Goal: Task Accomplishment & Management: Manage account settings

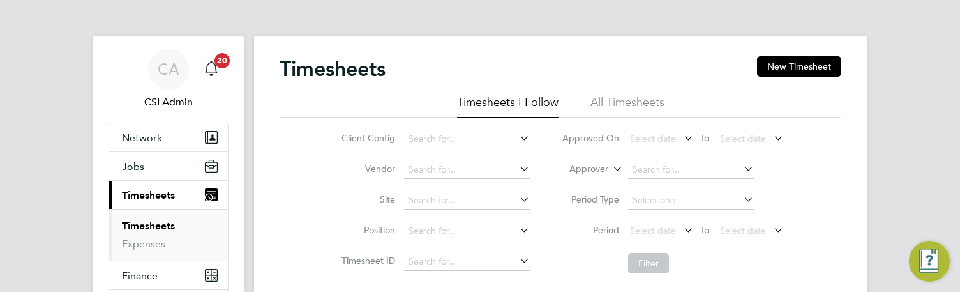
drag, startPoint x: 0, startPoint y: 0, endPoint x: 549, endPoint y: 61, distance: 552.5
click at [549, 61] on div "Timesheets New Timesheet" at bounding box center [561, 75] width 562 height 38
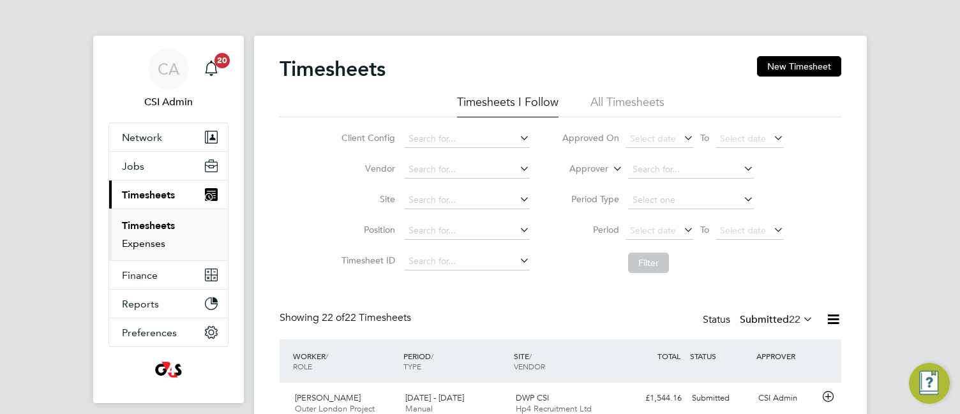
click at [158, 242] on link "Expenses" at bounding box center [143, 244] width 43 height 12
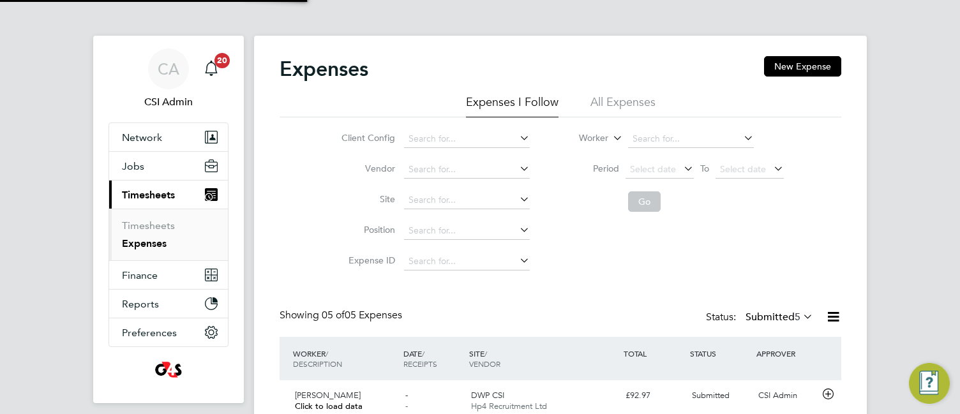
scroll to position [33, 111]
click at [283, 158] on div "Client Config Vendor Site Position Expense ID Worker Period Select date To Sele…" at bounding box center [561, 197] width 562 height 160
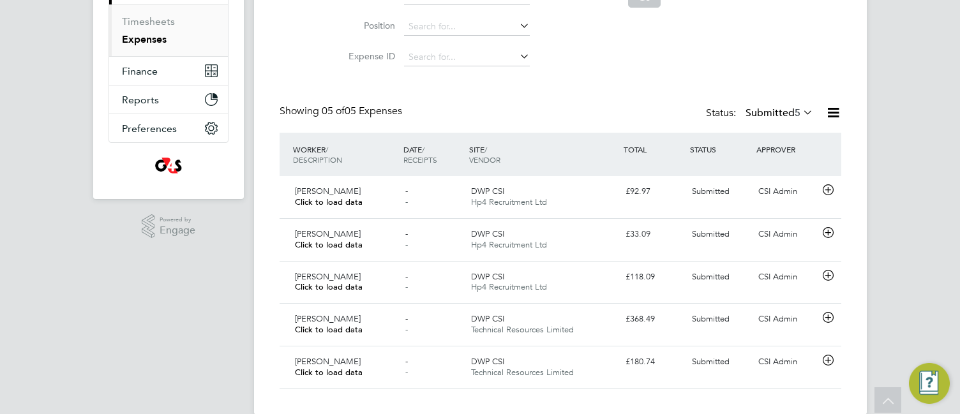
scroll to position [225, 0]
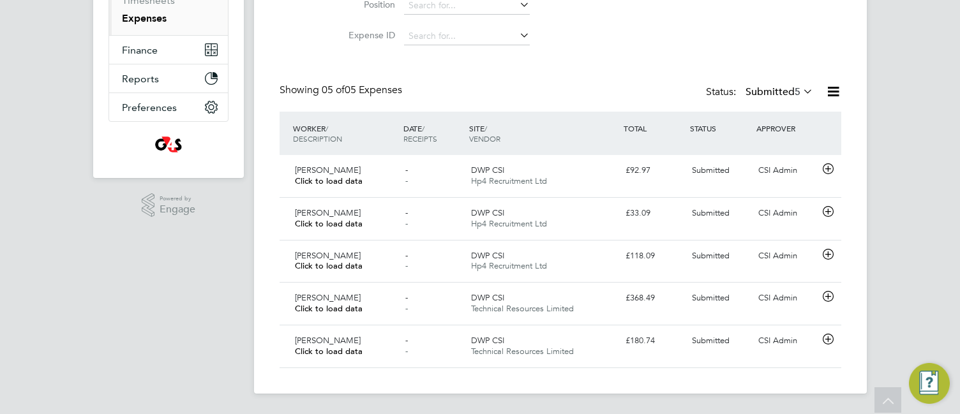
drag, startPoint x: 283, startPoint y: 158, endPoint x: 112, endPoint y: 269, distance: 203.8
click at [112, 269] on app-navbar "CA CSI Admin Notifications 20 Applications: Network Team Members Businesses Sit…" at bounding box center [168, 112] width 151 height 604
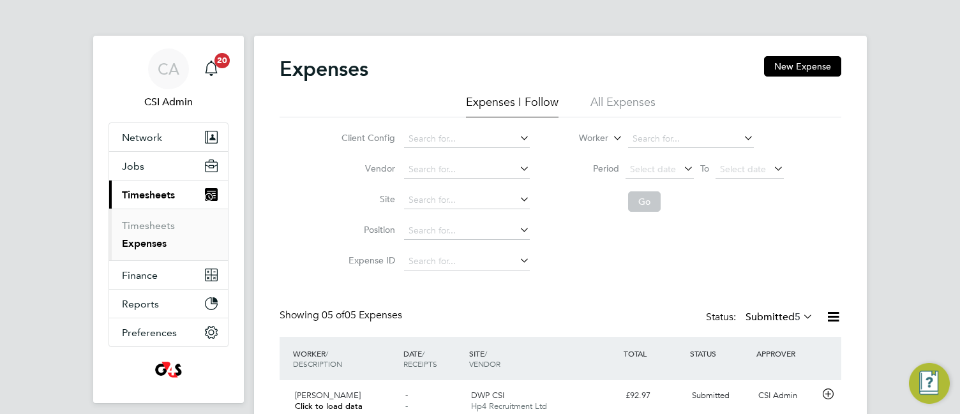
click at [31, 183] on div "CA CSI Admin Notifications 20 Applications: Network Team Members Businesses Sit…" at bounding box center [480, 320] width 960 height 640
click at [313, 126] on div "Client Config Vendor Site Position Expense ID Worker Period Select date To Sele…" at bounding box center [561, 197] width 562 height 160
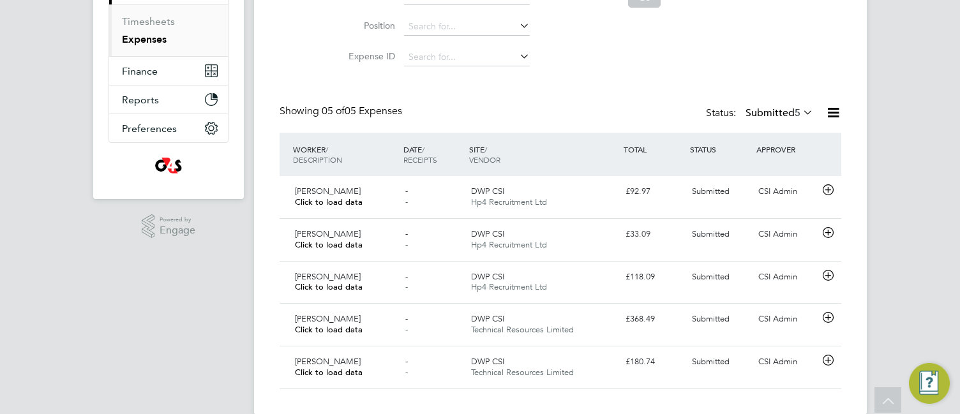
scroll to position [225, 0]
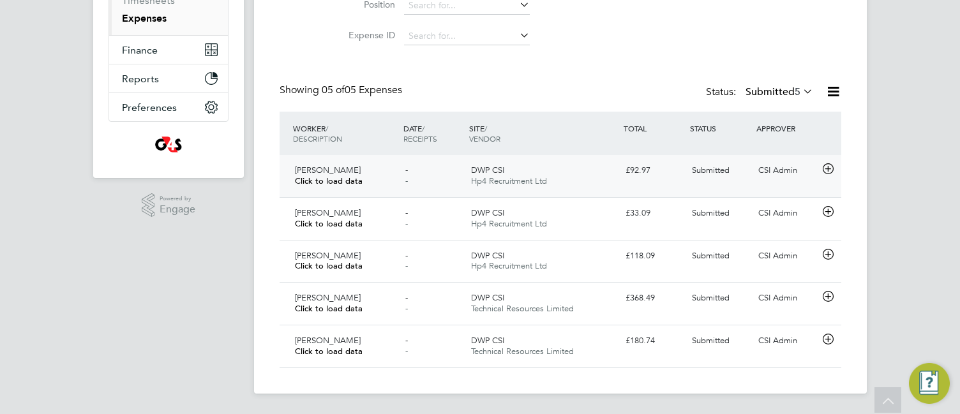
click at [833, 167] on icon at bounding box center [828, 169] width 16 height 10
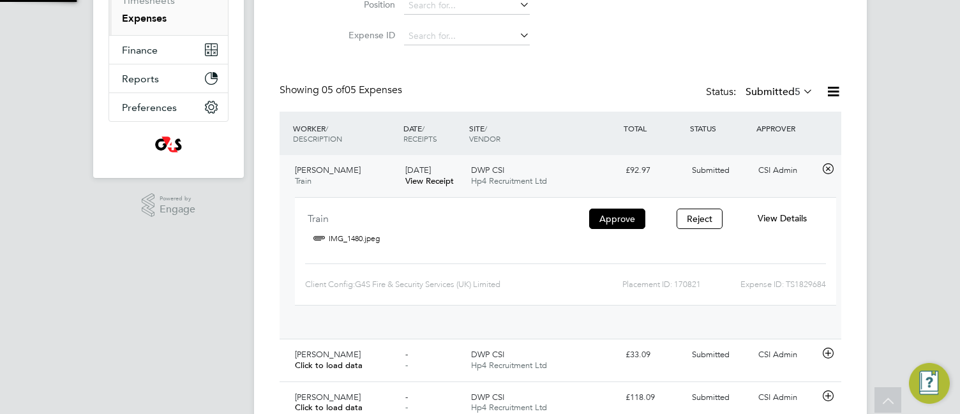
scroll to position [21, 230]
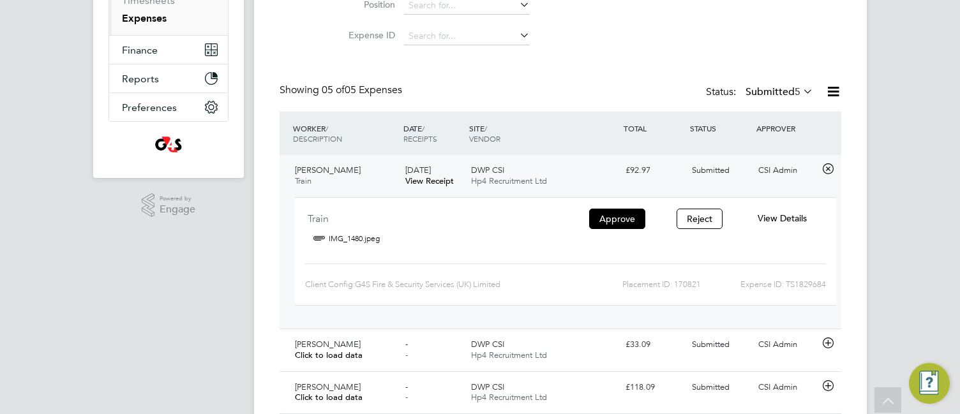
click at [786, 218] on span "View Details" at bounding box center [782, 218] width 49 height 11
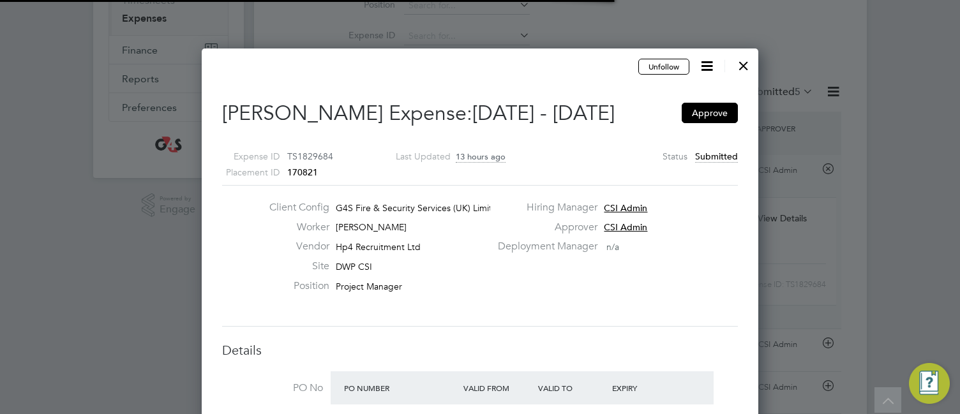
scroll to position [20, 232]
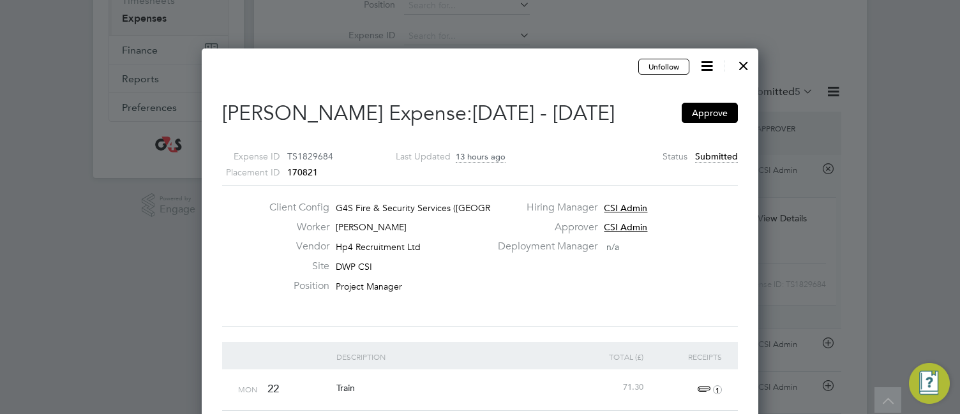
click at [612, 291] on div "Client Config G4S Fire & Security Services ([GEOGRAPHIC_DATA]) Li… Worker [PERS…" at bounding box center [480, 256] width 516 height 142
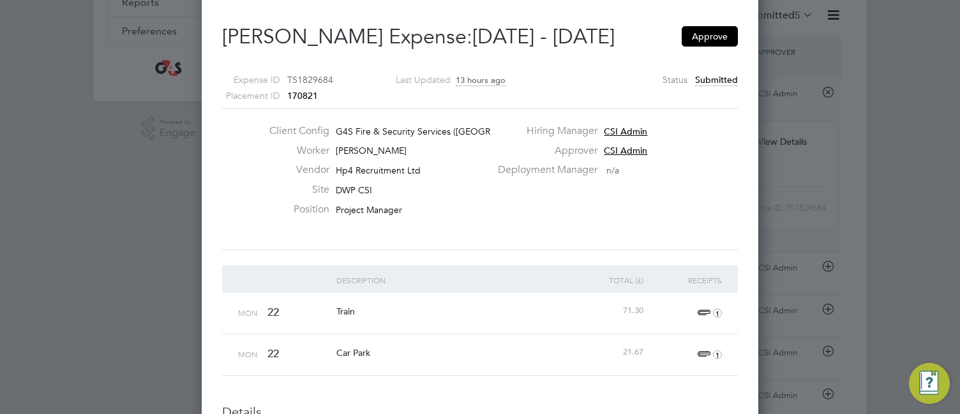
scroll to position [328, 0]
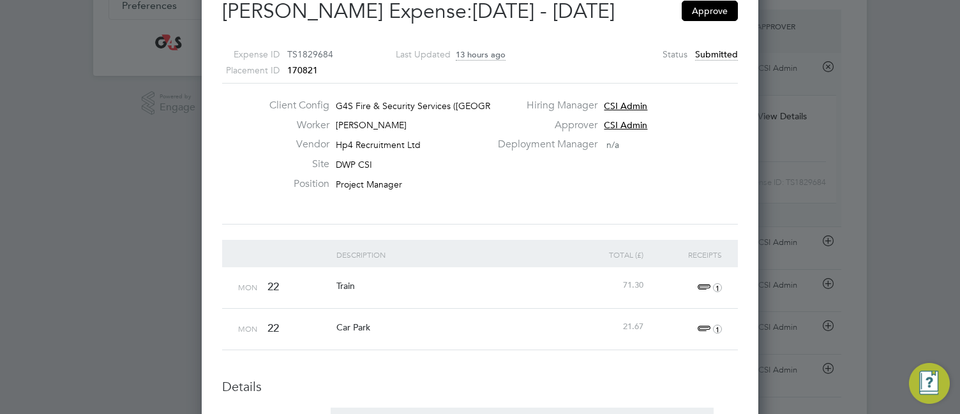
click at [704, 285] on span "1" at bounding box center [708, 287] width 28 height 15
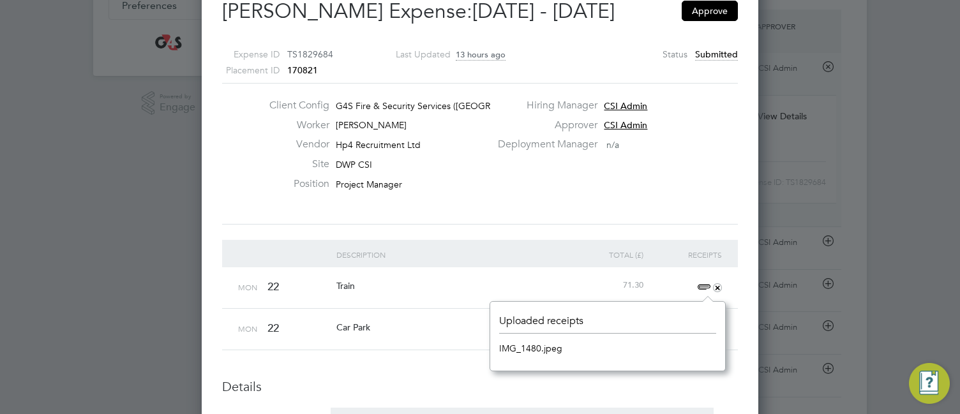
click at [528, 291] on link "IMG_1480.jpeg" at bounding box center [530, 348] width 63 height 19
click at [407, 291] on div "Car Park" at bounding box center [451, 327] width 236 height 37
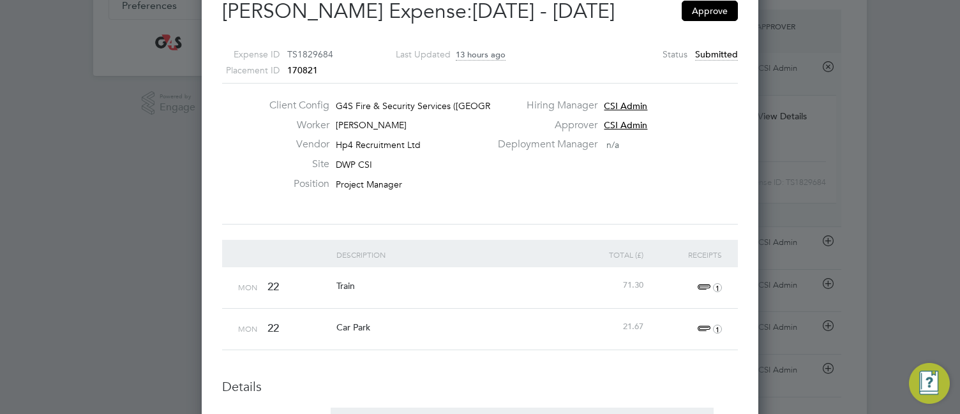
click at [704, 291] on span "1" at bounding box center [708, 329] width 28 height 15
click at [534, 291] on link "IMG_1482.jpeg" at bounding box center [530, 390] width 63 height 19
click at [637, 180] on div "Client Config G4S Fire & Security Services ([GEOGRAPHIC_DATA]) Li… Worker [PERS…" at bounding box center [480, 154] width 526 height 110
click at [702, 289] on span "1" at bounding box center [708, 287] width 28 height 15
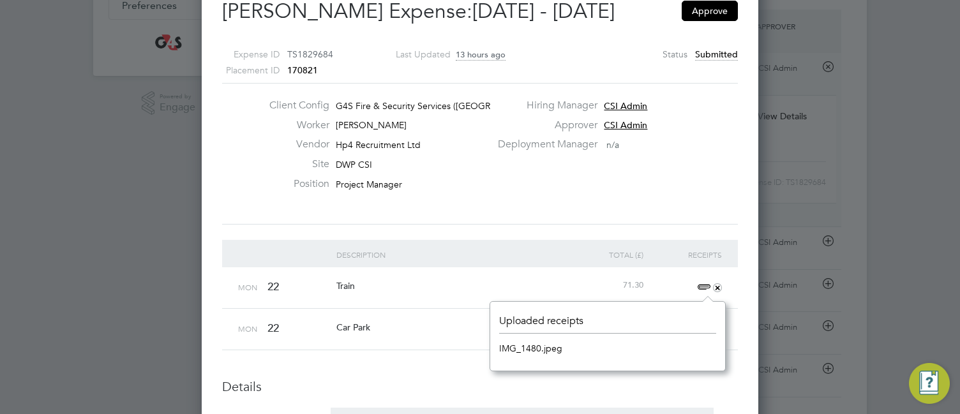
click at [552, 291] on link "IMG_1480.jpeg" at bounding box center [530, 348] width 63 height 19
click at [142, 171] on div at bounding box center [480, 207] width 960 height 414
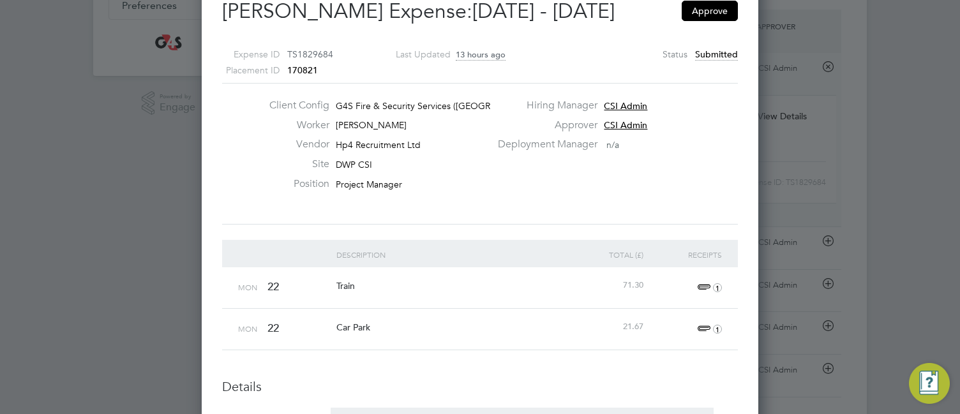
click at [693, 144] on div "Deployment Manager n/a" at bounding box center [616, 148] width 253 height 20
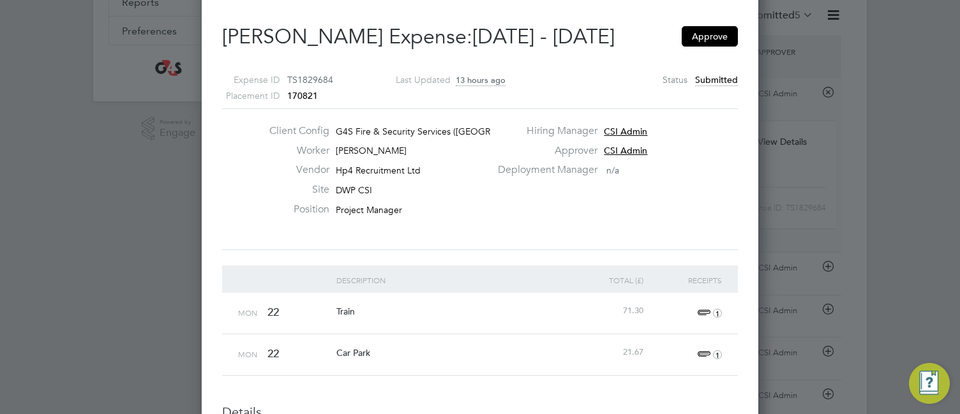
scroll to position [276, 0]
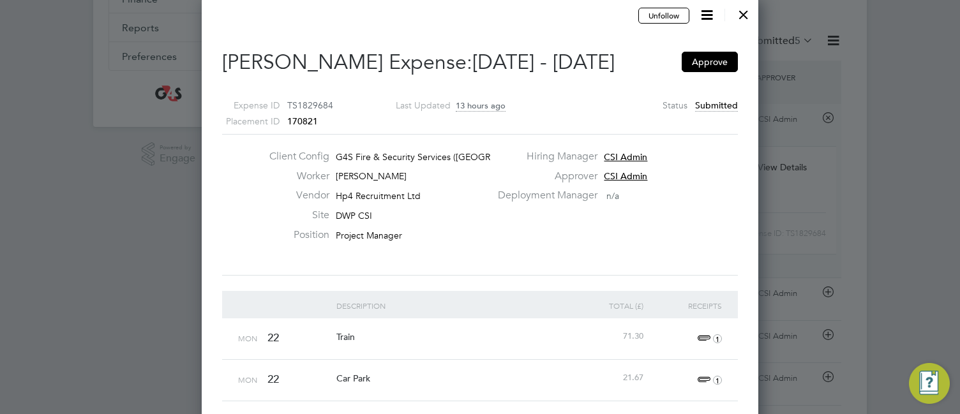
click at [704, 14] on icon at bounding box center [707, 15] width 16 height 16
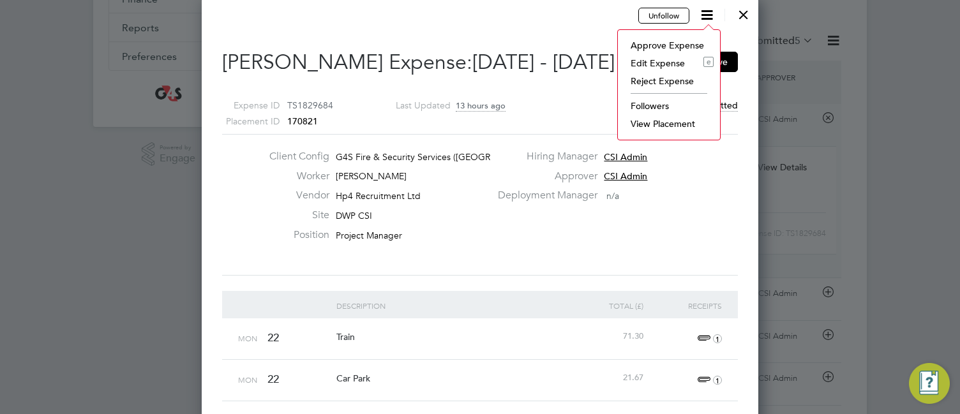
click at [662, 61] on li "Edit Expense e" at bounding box center [668, 63] width 89 height 18
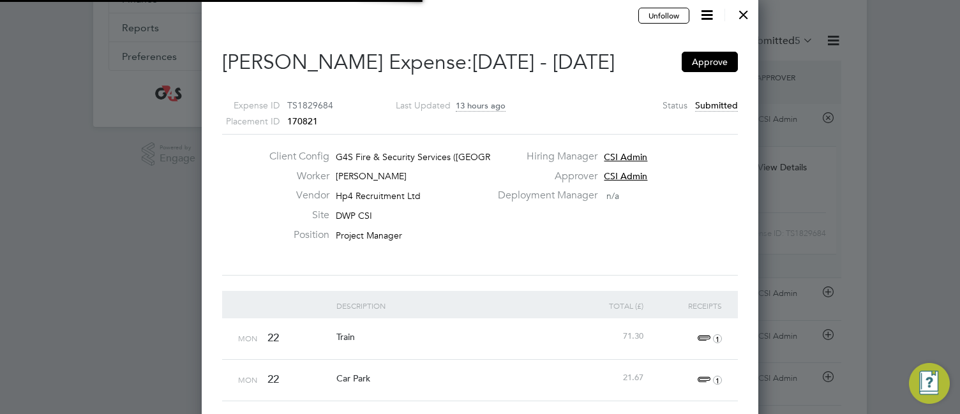
type input "CSI Admin"
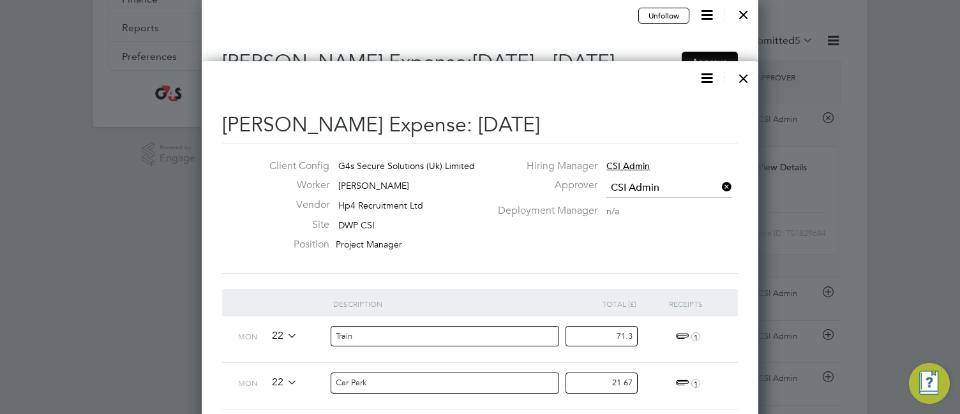
drag, startPoint x: 607, startPoint y: 328, endPoint x: 678, endPoint y: 330, distance: 70.9
click at [678, 291] on div "Mon 22 Train 71.3 1" at bounding box center [480, 340] width 516 height 47
type input "59.41"
drag, startPoint x: 603, startPoint y: 381, endPoint x: 809, endPoint y: 375, distance: 206.3
click at [809, 291] on div "Expenses New Expense Expenses I Follow All Expenses Client Config Vendor Site P…" at bounding box center [560, 116] width 613 height 715
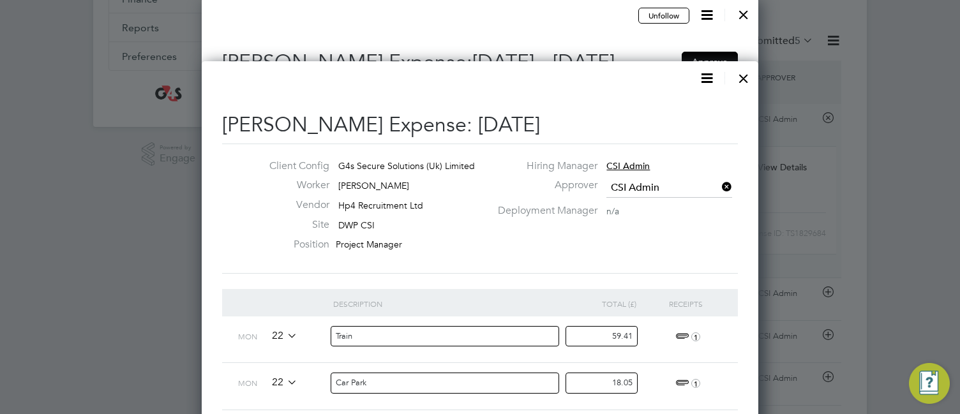
type input "18.05"
click at [706, 251] on div "Client Config G4s Secure Solutions (Uk) Limited Worker [PERSON_NAME] Vendor Hp4…" at bounding box center [480, 209] width 526 height 98
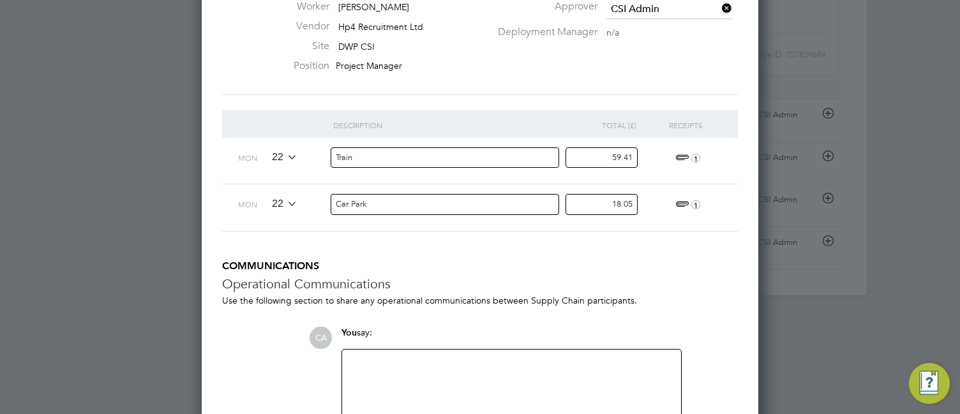
scroll to position [481, 0]
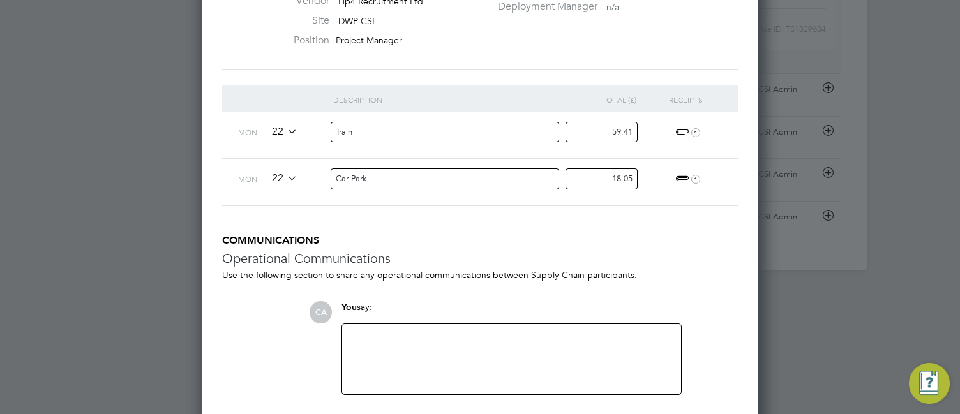
click at [511, 291] on div at bounding box center [512, 359] width 324 height 55
copy div "Expenses must be submitted exclusive of VAT."
click at [725, 282] on ng-form "Description Total (£) Receipts Mon 22 Train 59.41 1 Mon 22 Car Park 18.05 1 COM…" at bounding box center [480, 260] width 516 height 351
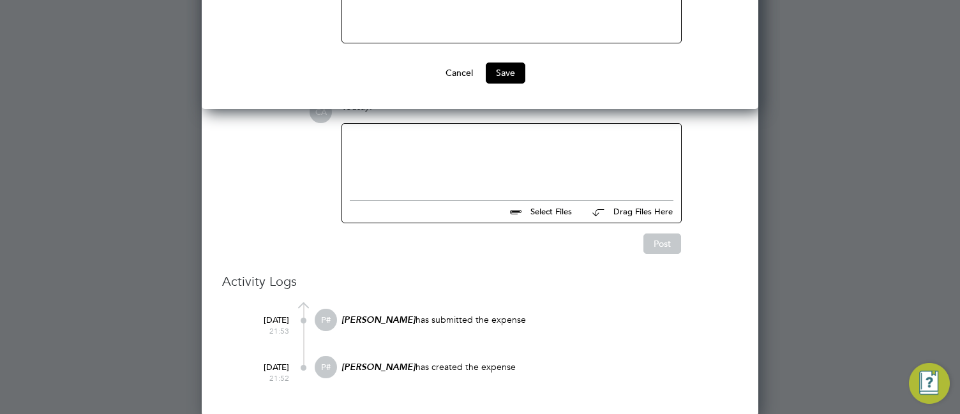
scroll to position [471, 0]
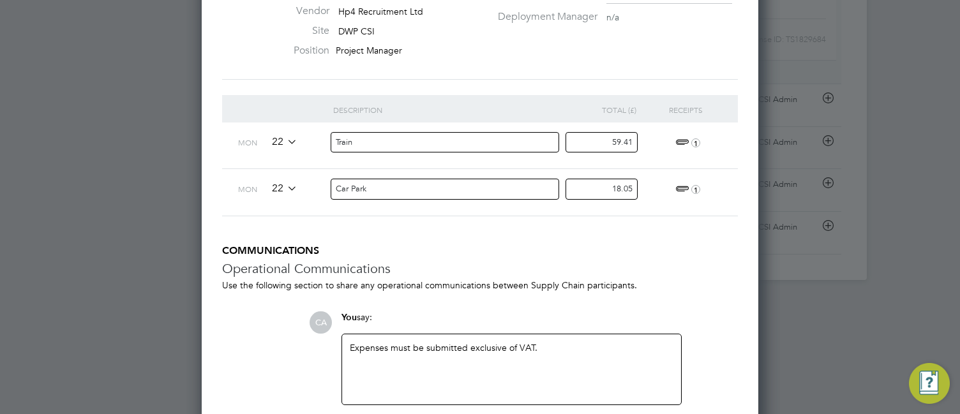
click at [672, 265] on h3 "Operational Communications" at bounding box center [480, 269] width 516 height 17
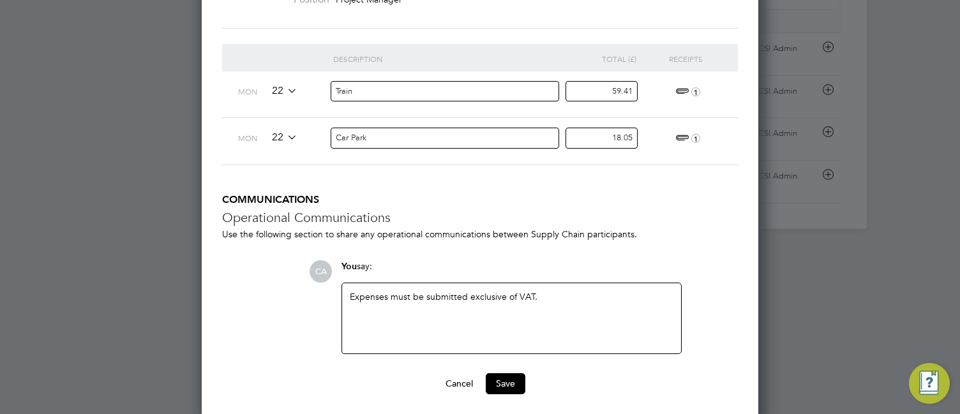
scroll to position [573, 0]
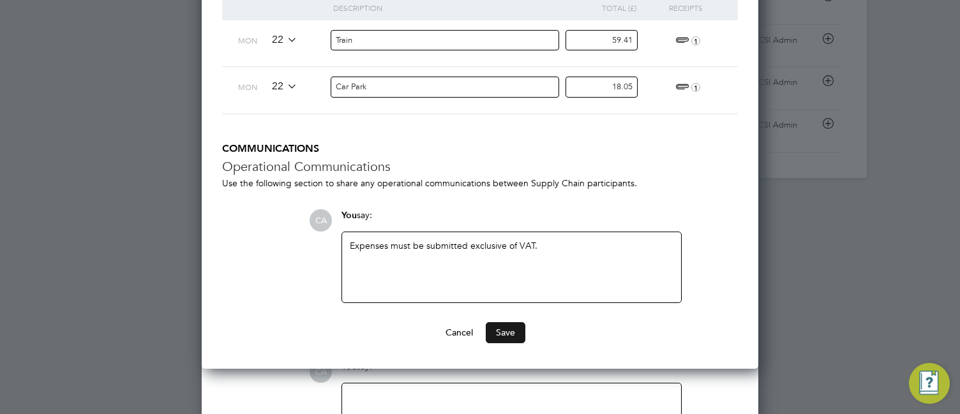
click at [512, 291] on button "Save" at bounding box center [506, 332] width 40 height 20
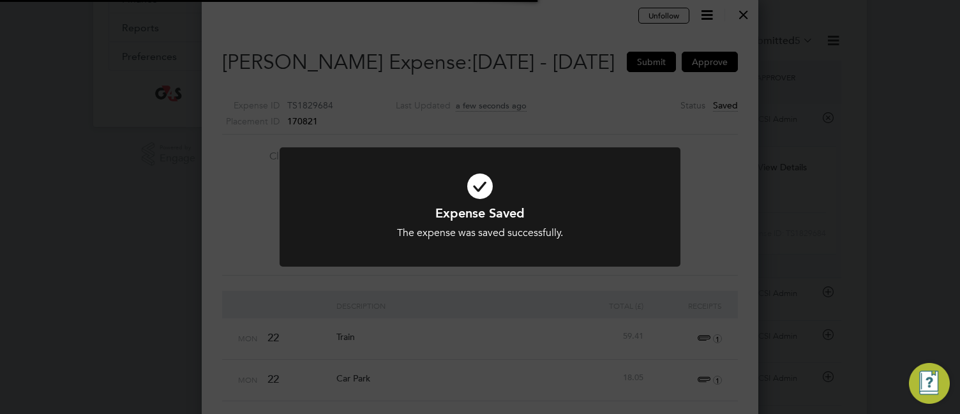
scroll to position [6, 6]
click at [544, 291] on div "Expense Saved The expense was saved successfully. Cancel Okay" at bounding box center [480, 207] width 960 height 414
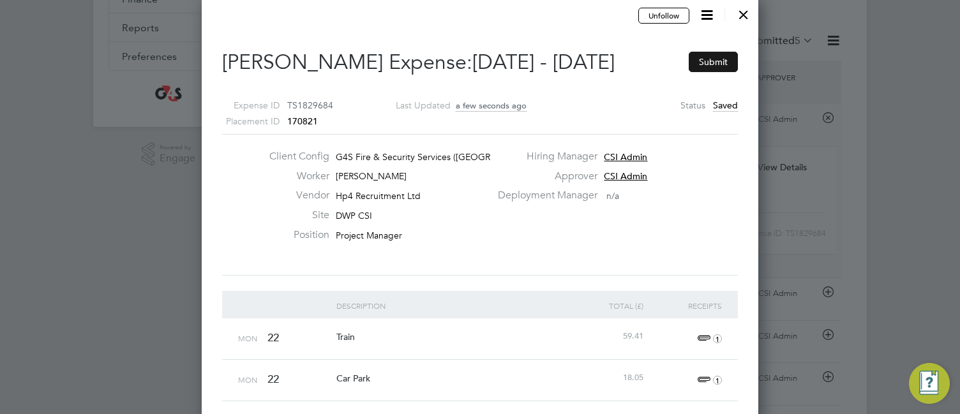
click at [711, 57] on button "Submit" at bounding box center [713, 62] width 49 height 20
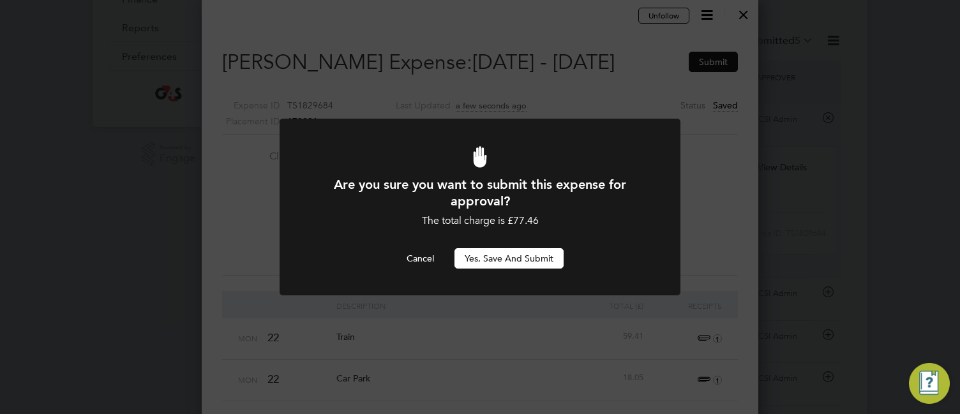
scroll to position [0, 0]
click at [510, 262] on button "Yes, Save and Submit" at bounding box center [509, 258] width 109 height 20
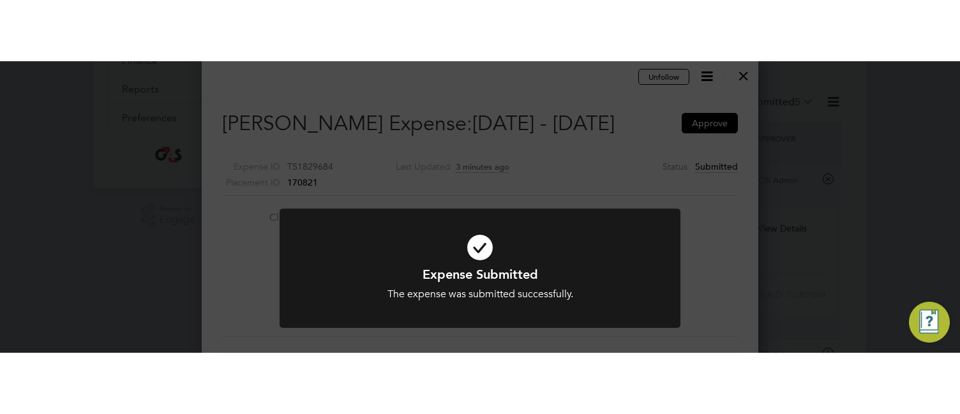
scroll to position [1130, 557]
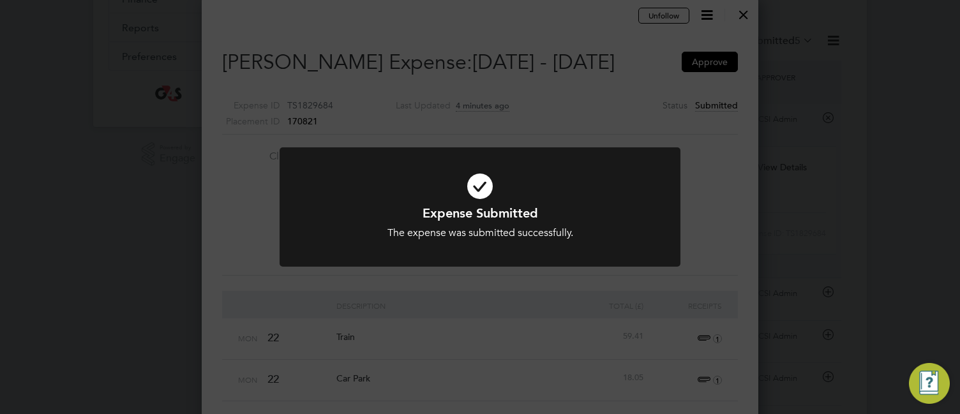
click at [639, 101] on div "Expense Submitted The expense was submitted successfully. Cancel Okay" at bounding box center [480, 207] width 960 height 414
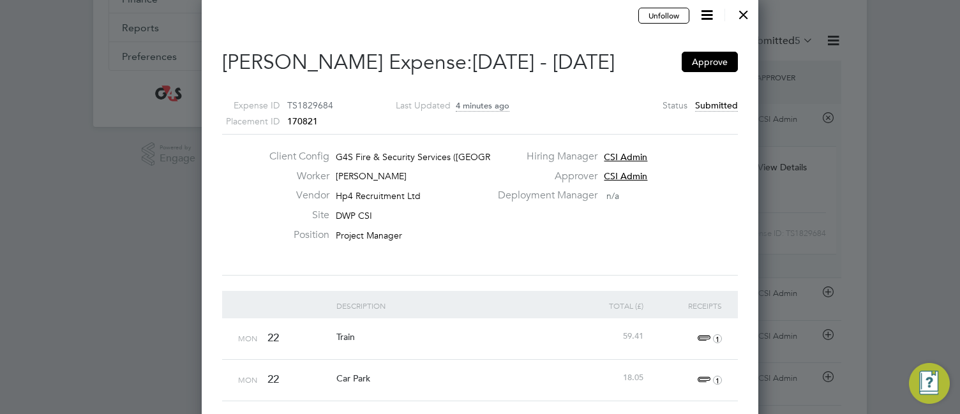
click at [746, 12] on div at bounding box center [743, 11] width 23 height 23
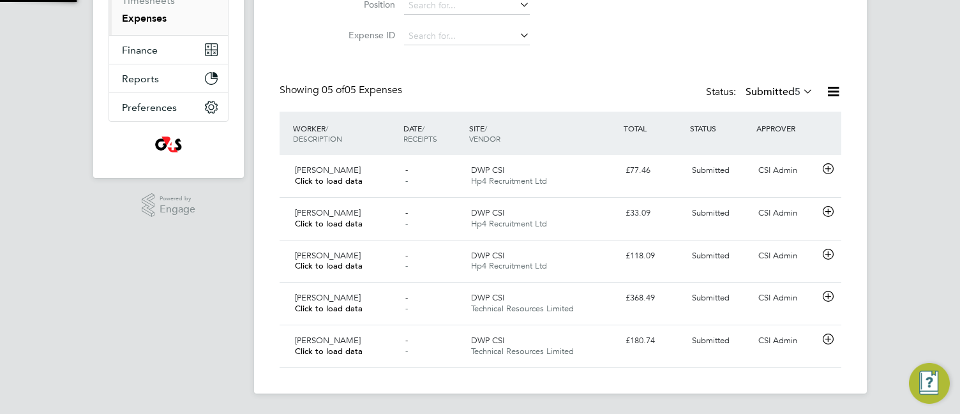
scroll to position [6, 6]
click at [828, 208] on icon at bounding box center [828, 212] width 16 height 10
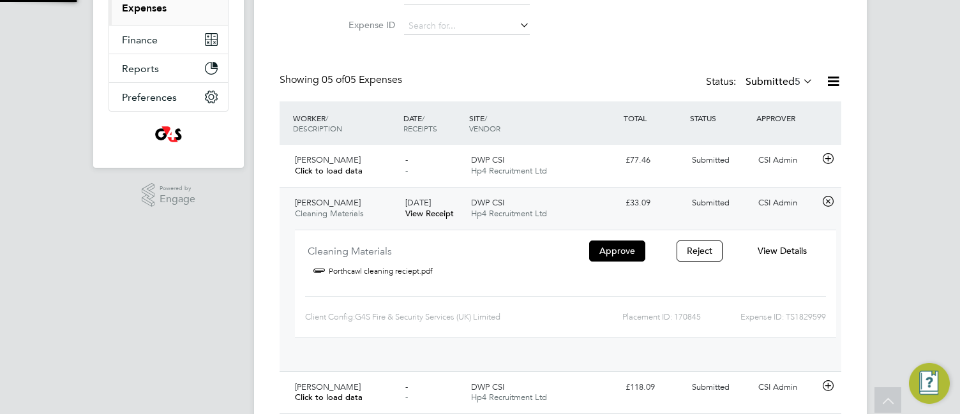
scroll to position [21, 230]
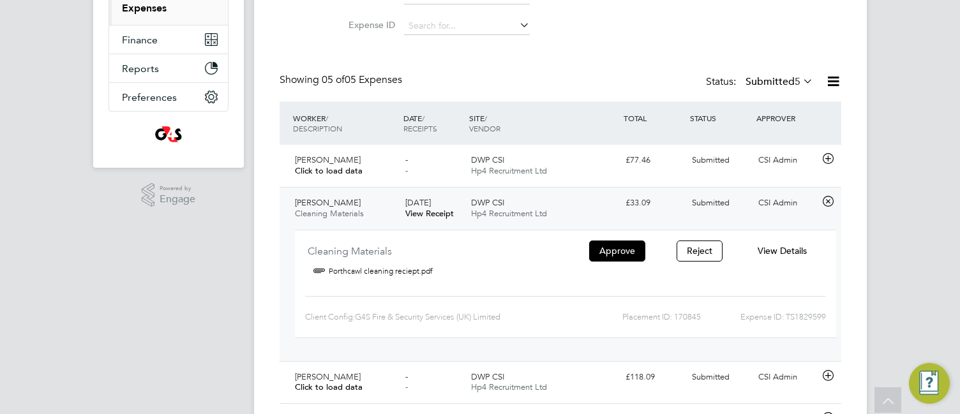
click at [773, 248] on span "View Details" at bounding box center [782, 250] width 49 height 11
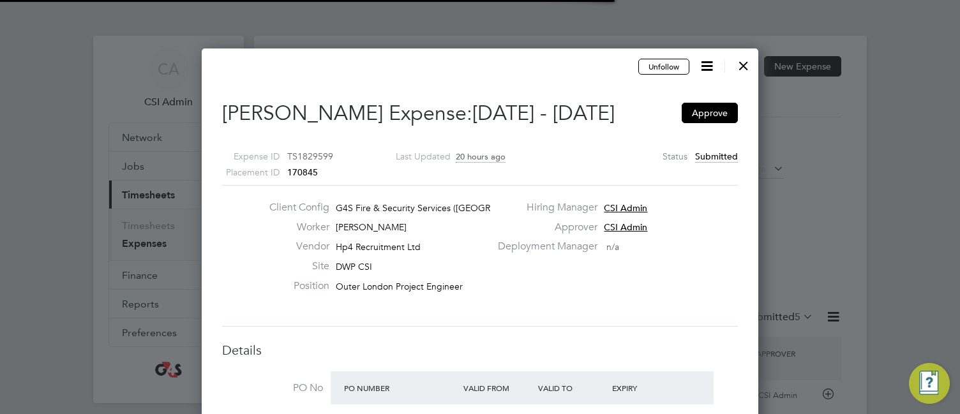
scroll to position [6, 6]
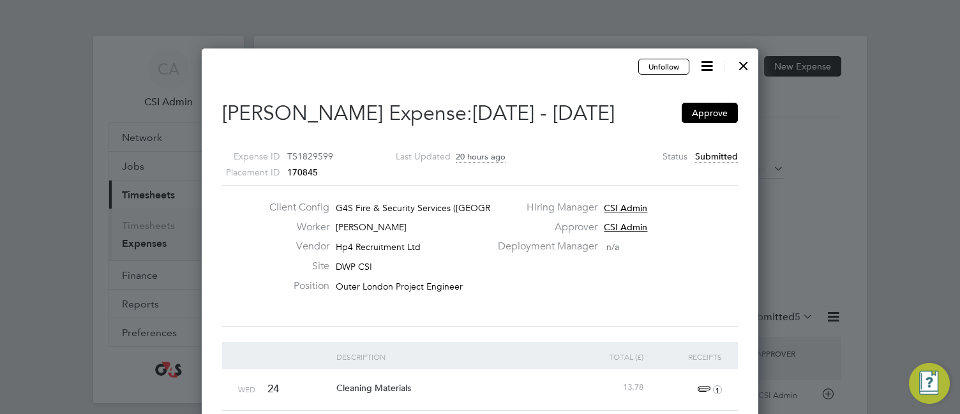
click at [586, 291] on div "Client Config G4S Fire & Security Services ([GEOGRAPHIC_DATA]) Li… Worker [PERS…" at bounding box center [480, 256] width 526 height 110
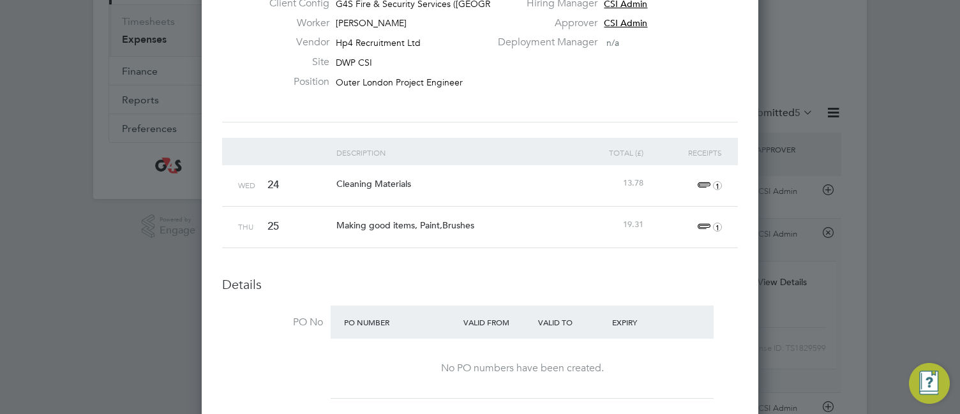
click at [705, 183] on span "1" at bounding box center [708, 185] width 28 height 15
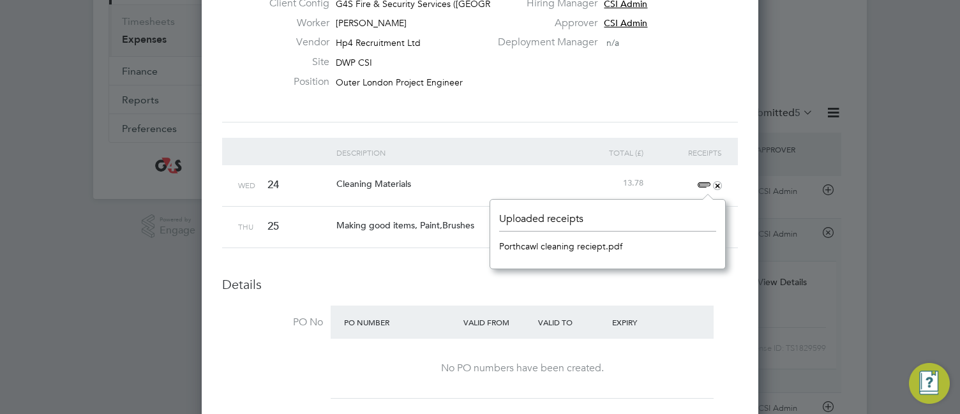
click at [575, 250] on link "Porthcawl cleaning reciept.pdf" at bounding box center [560, 246] width 123 height 19
click at [400, 250] on li "Description Total (£) Receipts Wed 24 Cleaning Materials 13.78 + Thu 25 Making …" at bounding box center [480, 207] width 516 height 139
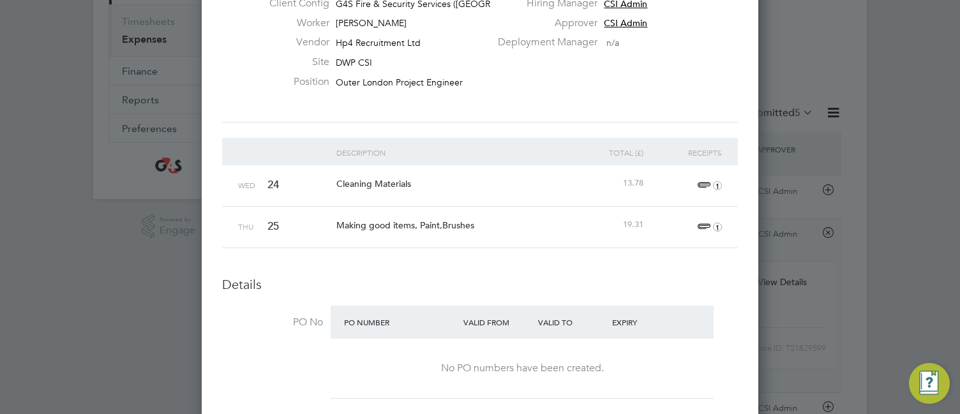
click at [702, 227] on span "1" at bounding box center [708, 227] width 28 height 15
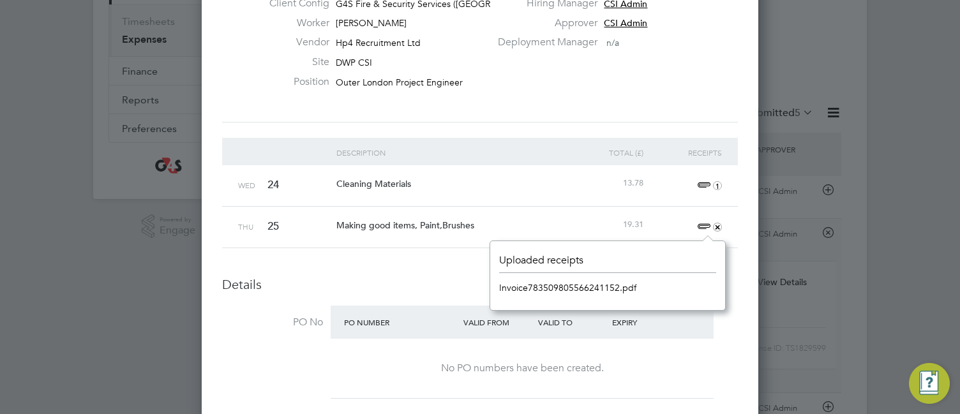
click at [552, 286] on link "Invoice783509805566241152.pdf" at bounding box center [567, 287] width 137 height 19
click at [404, 248] on li "Description Total (£) Receipts Wed 24 Cleaning Materials 13.78 1 Thu 25 Making …" at bounding box center [480, 207] width 516 height 139
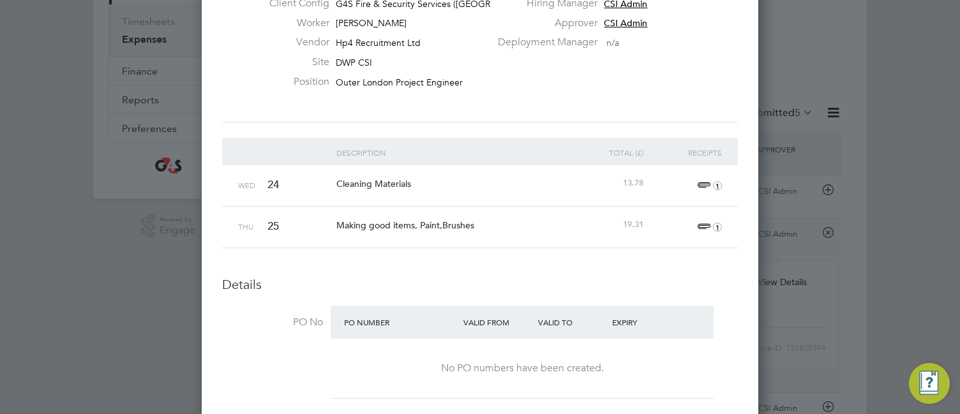
click at [534, 291] on div "No PO numbers have been created." at bounding box center [523, 368] width 358 height 59
click at [268, 291] on li "PO No PO Number Valid From Valid To Expiry No PO numbers have been created." at bounding box center [480, 356] width 516 height 100
click at [686, 112] on div "Client Config G4S Fire & Security Services ([GEOGRAPHIC_DATA]) Li… Worker [PERS…" at bounding box center [480, 52] width 516 height 142
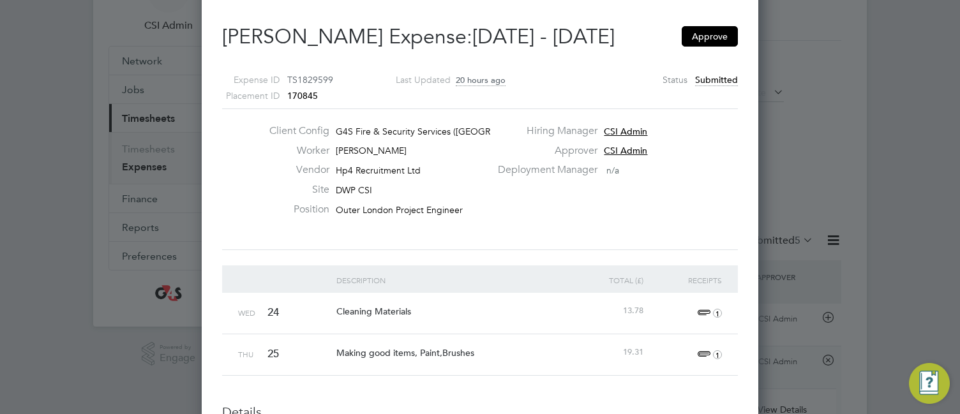
scroll to position [26, 0]
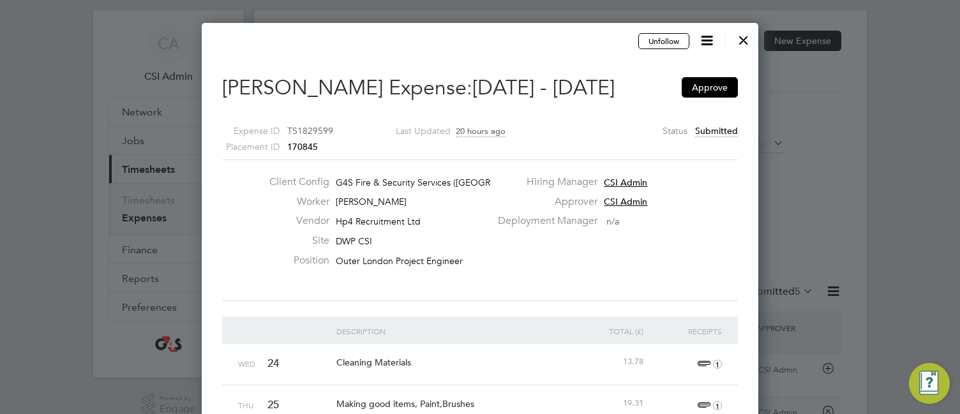
click at [707, 34] on icon at bounding box center [707, 41] width 16 height 16
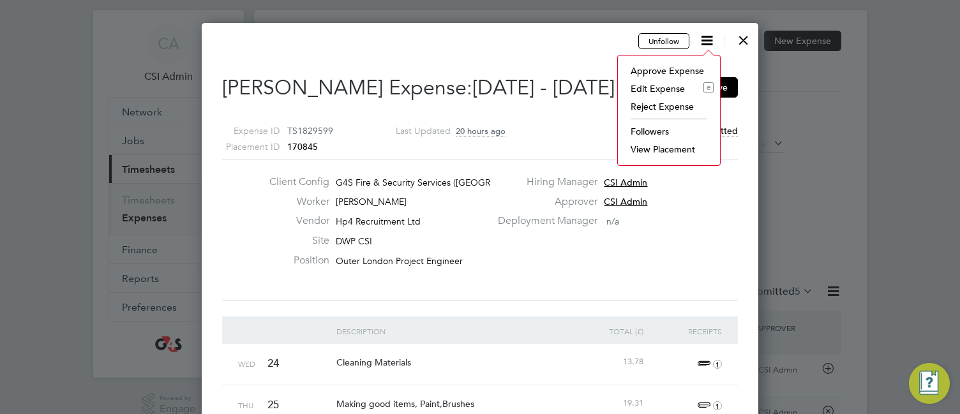
click at [652, 91] on li "Edit Expense e" at bounding box center [668, 89] width 89 height 18
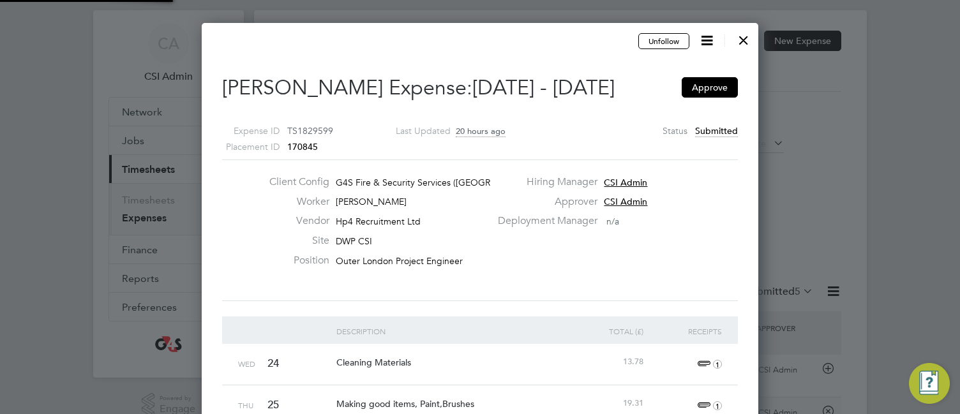
type input "CSI Admin"
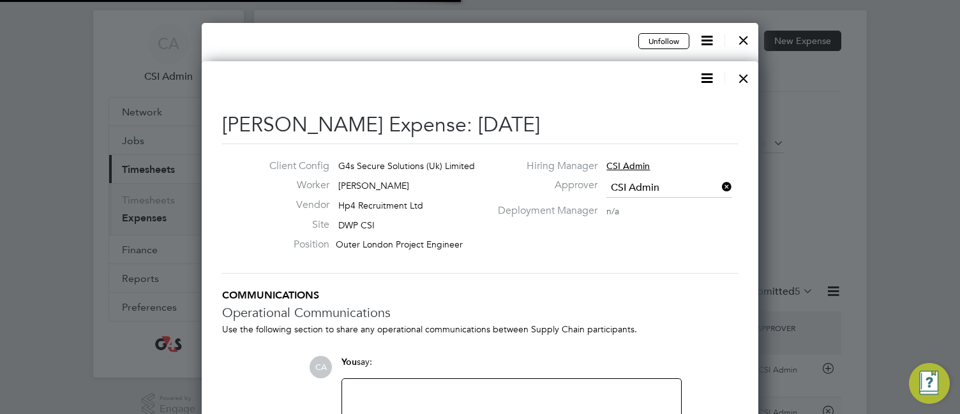
scroll to position [20, 232]
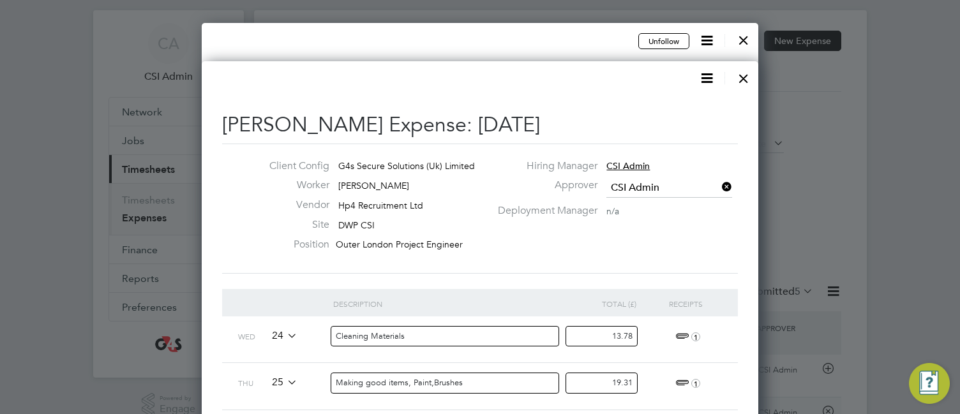
drag, startPoint x: 606, startPoint y: 334, endPoint x: 716, endPoint y: 330, distance: 109.9
click at [716, 291] on div "Wed 24 Cleaning Materials 13.78 1" at bounding box center [480, 340] width 516 height 47
click at [624, 291] on input "11.38" at bounding box center [602, 336] width 72 height 21
click at [630, 291] on input "11.38" at bounding box center [602, 336] width 72 height 21
type input "11.48"
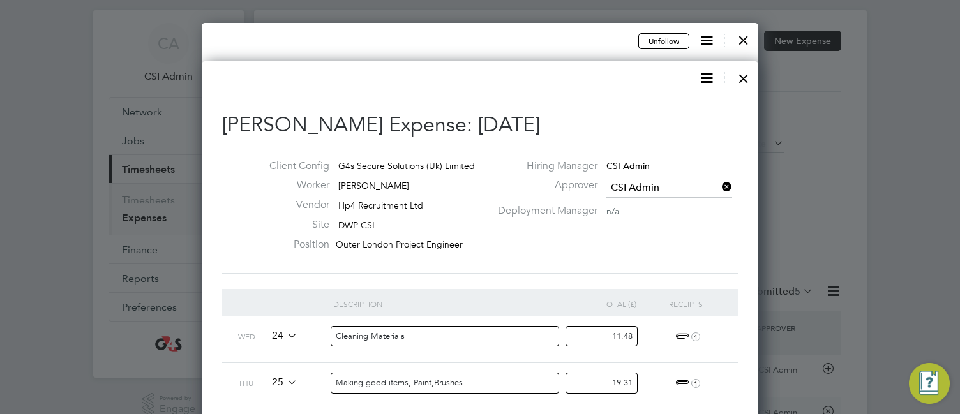
click at [586, 266] on div "Client Config G4s Secure Solutions (Uk) Limited Worker [PERSON_NAME] Vendor Hp4…" at bounding box center [480, 209] width 516 height 130
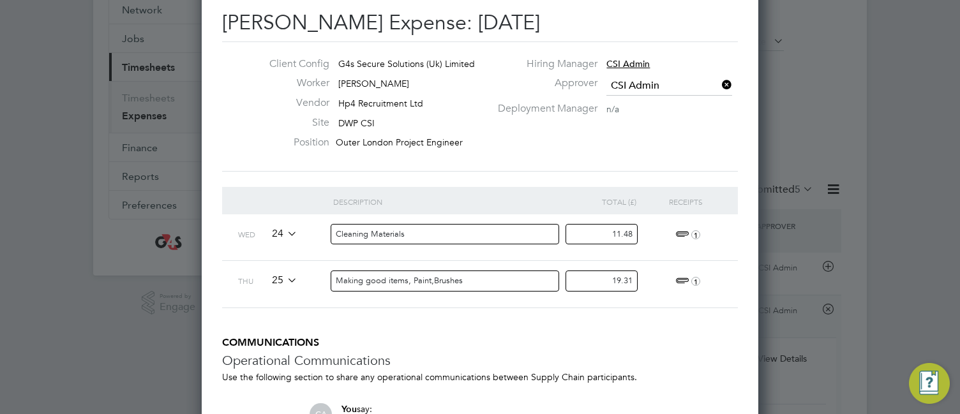
scroll to position [179, 0]
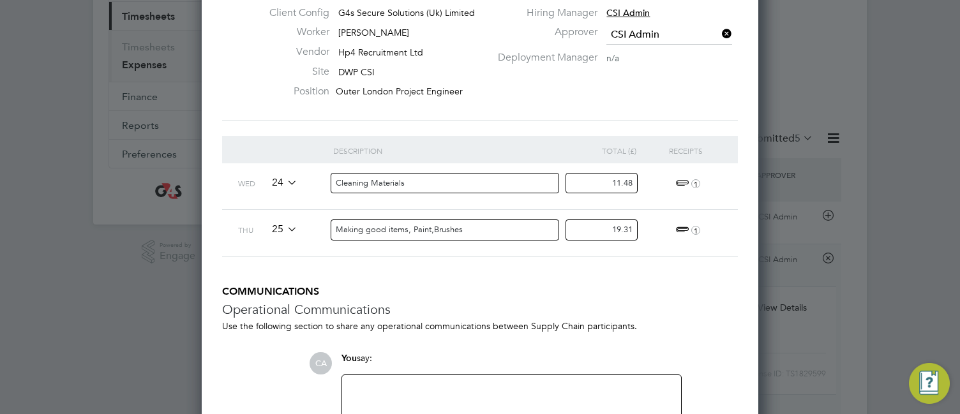
click at [465, 291] on div at bounding box center [511, 410] width 339 height 70
click at [439, 291] on div at bounding box center [512, 410] width 324 height 55
paste div
copy div "Expenses must be submitted exclusive of VAT."
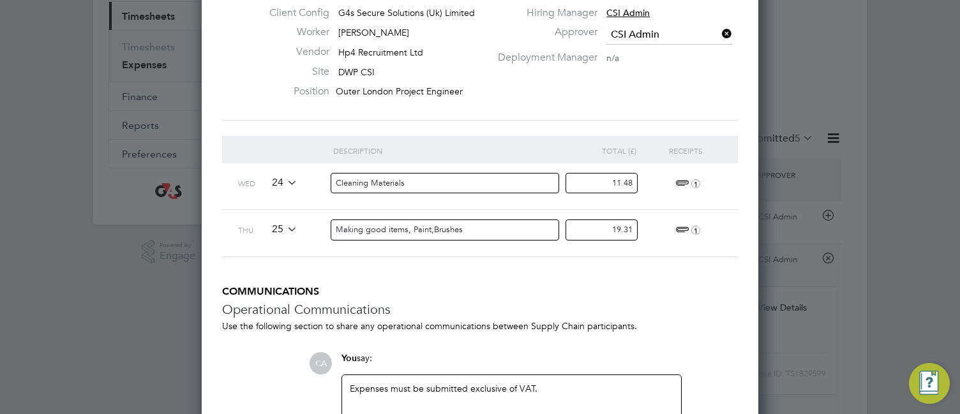
click at [653, 291] on h3 "Operational Communications" at bounding box center [480, 309] width 516 height 17
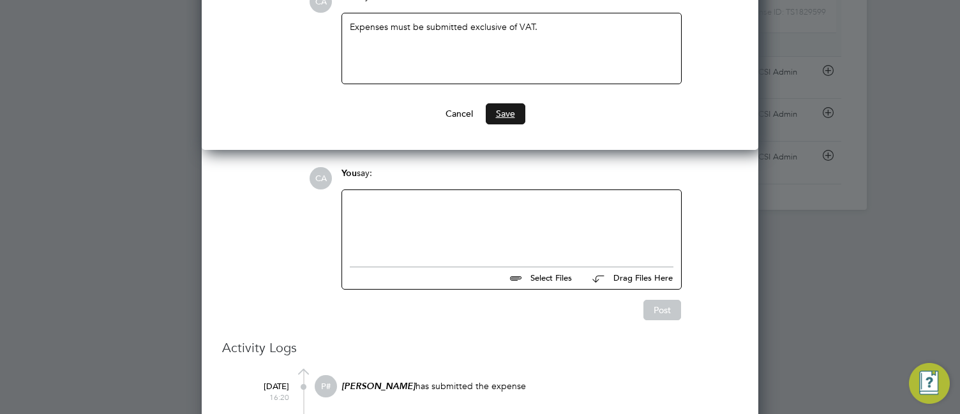
click at [508, 116] on button "Save" at bounding box center [506, 113] width 40 height 20
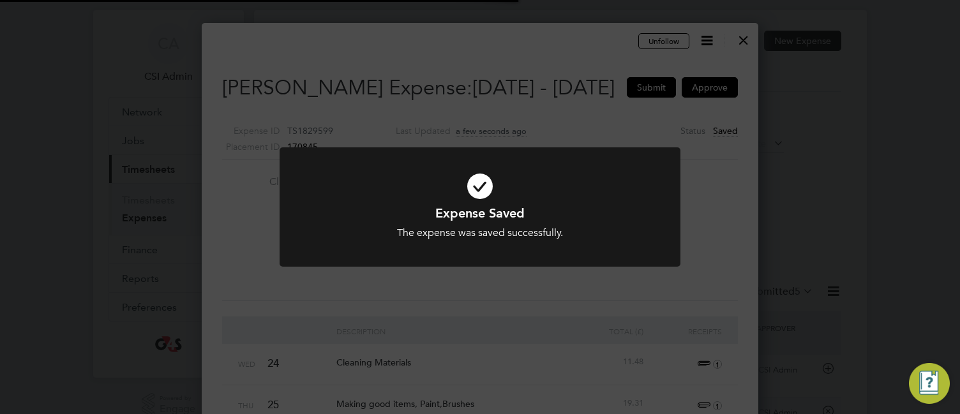
scroll to position [6, 6]
click at [508, 116] on div "Expense Saved The expense was saved successfully. Cancel Okay" at bounding box center [480, 207] width 960 height 414
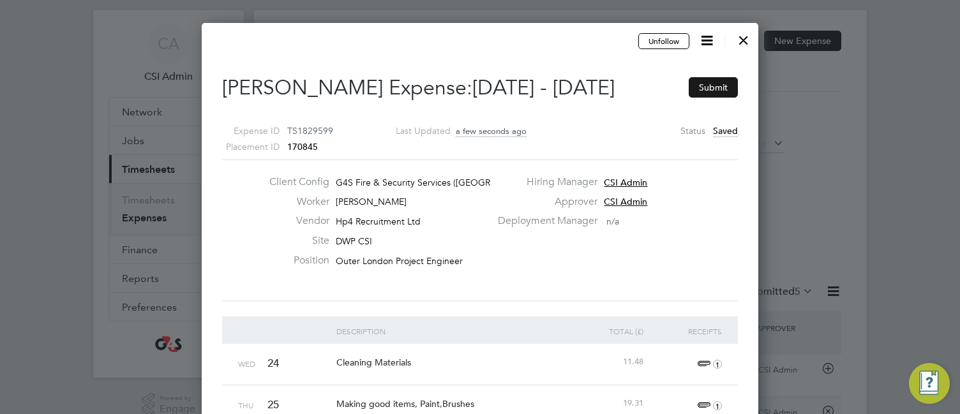
click at [711, 84] on button "Submit" at bounding box center [713, 87] width 49 height 20
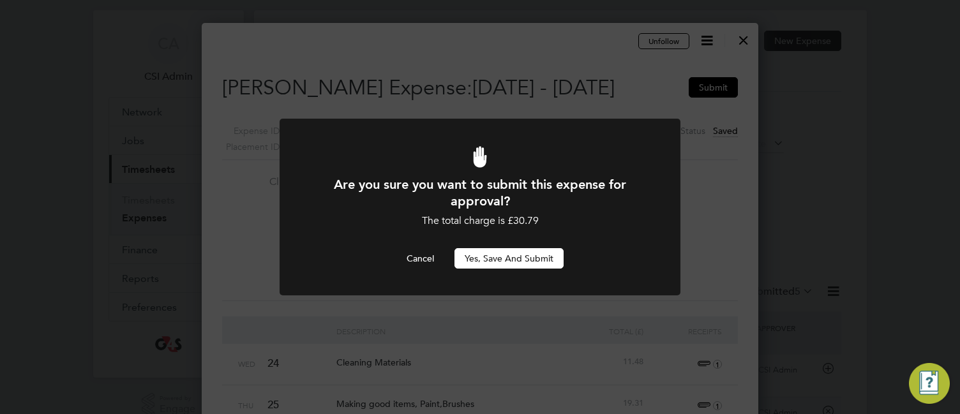
click at [511, 256] on button "Yes, Save and Submit" at bounding box center [509, 258] width 109 height 20
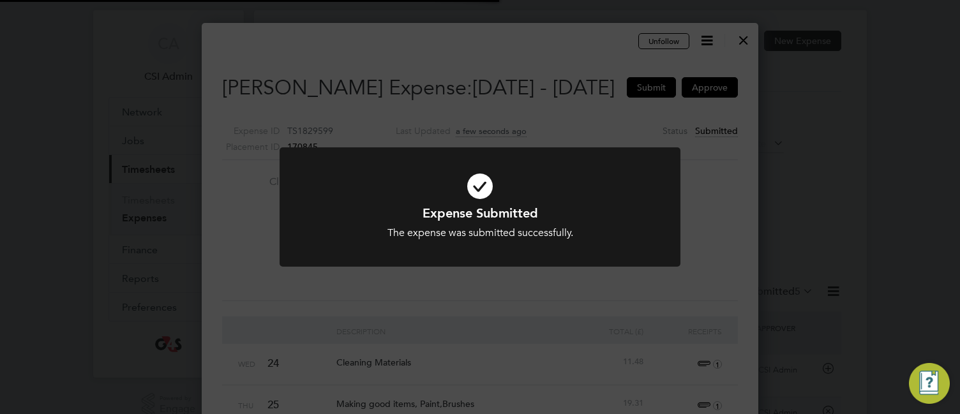
scroll to position [1130, 557]
click at [516, 253] on div at bounding box center [480, 206] width 401 height 119
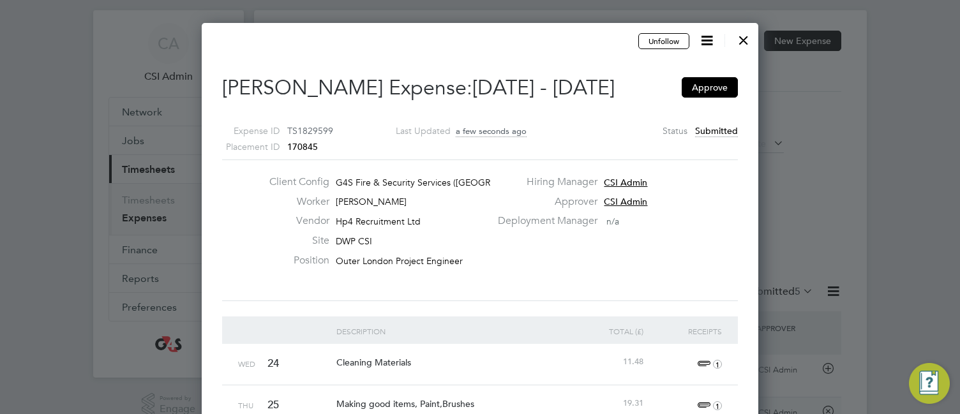
click at [744, 40] on div at bounding box center [743, 37] width 23 height 23
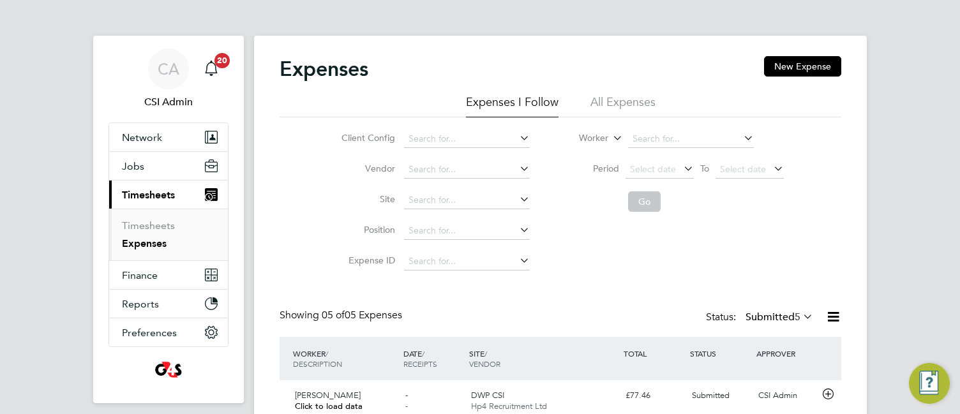
click at [271, 138] on div "Expenses New Expense Expenses I Follow All Expenses Client Config Vendor Site P…" at bounding box center [560, 328] width 613 height 584
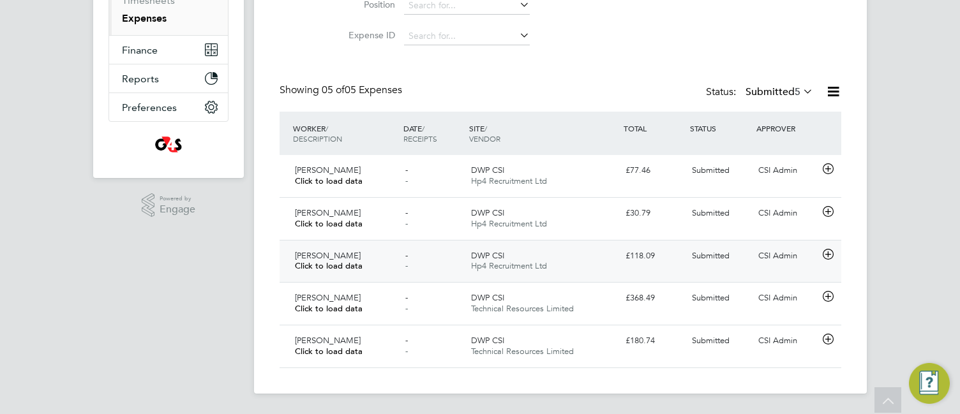
click at [828, 252] on icon at bounding box center [828, 255] width 16 height 10
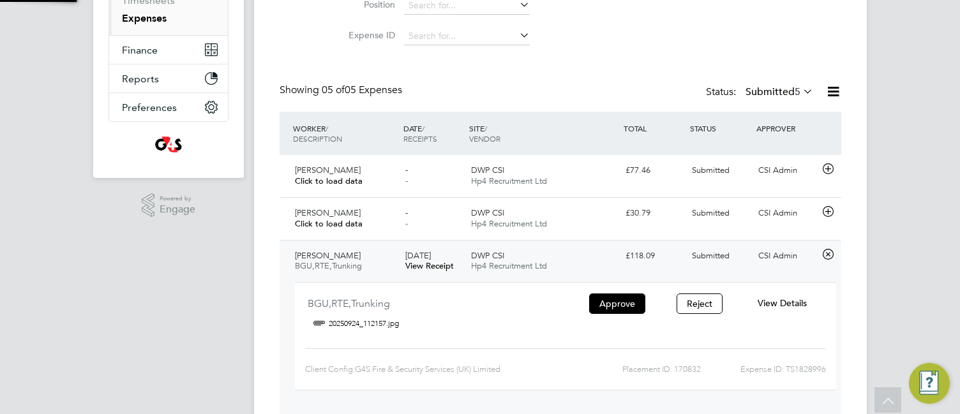
scroll to position [21, 230]
click at [773, 291] on span "View Details" at bounding box center [782, 303] width 49 height 11
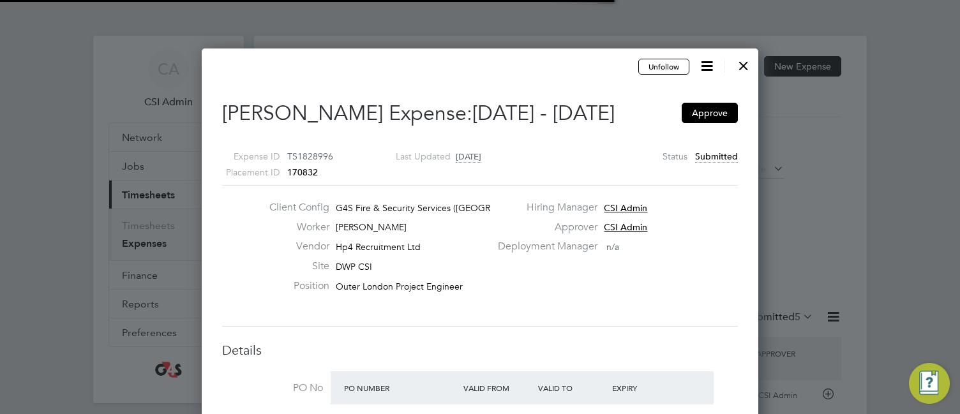
scroll to position [6, 6]
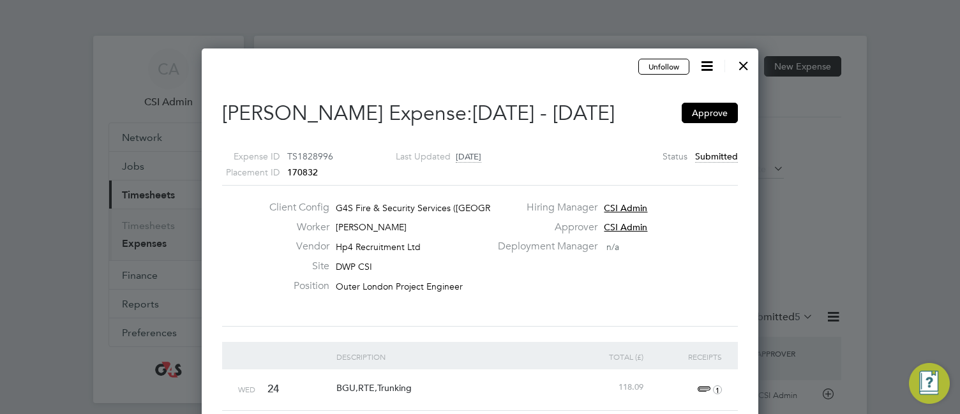
click at [543, 269] on div "Client Config G4S Fire & Security Services ([GEOGRAPHIC_DATA]) Li… Worker [PERS…" at bounding box center [480, 256] width 526 height 110
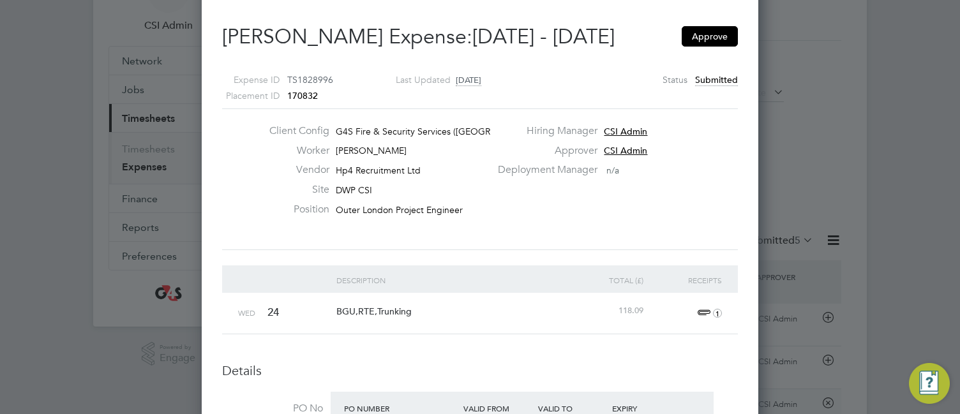
scroll to position [102, 0]
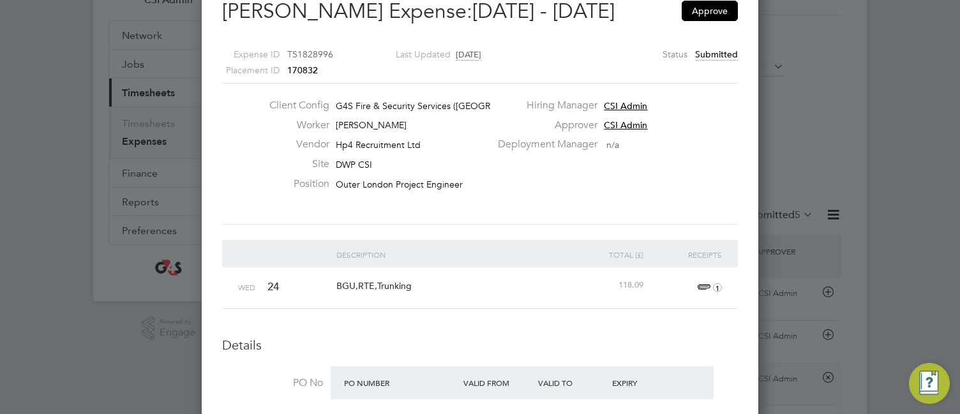
click at [698, 290] on span "1" at bounding box center [708, 287] width 28 height 15
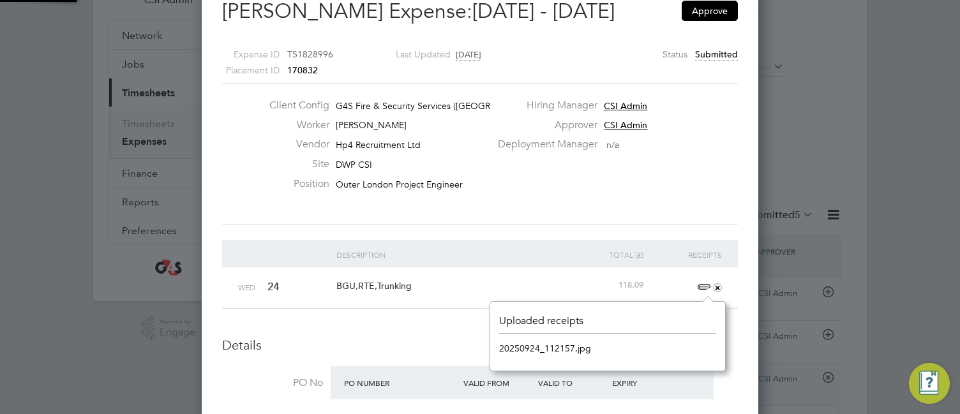
scroll to position [16, 29]
click at [557, 291] on link "20250924_112157.jpg" at bounding box center [545, 348] width 92 height 19
click at [656, 192] on div "Client Config G4S Fire & Security Services ([GEOGRAPHIC_DATA]) Li… Worker [PERS…" at bounding box center [480, 154] width 526 height 110
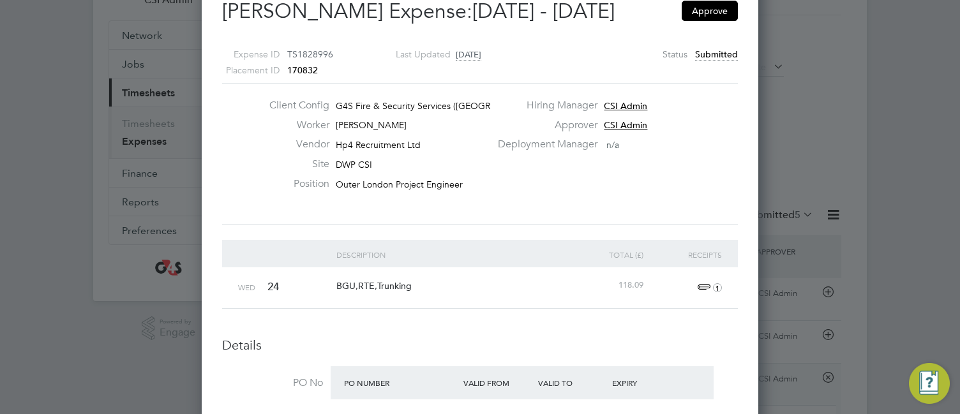
scroll to position [51, 0]
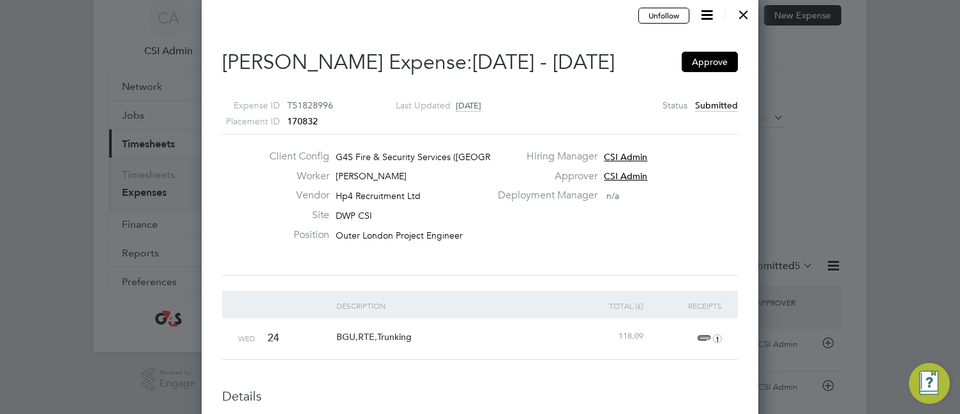
click at [709, 13] on icon at bounding box center [707, 15] width 16 height 16
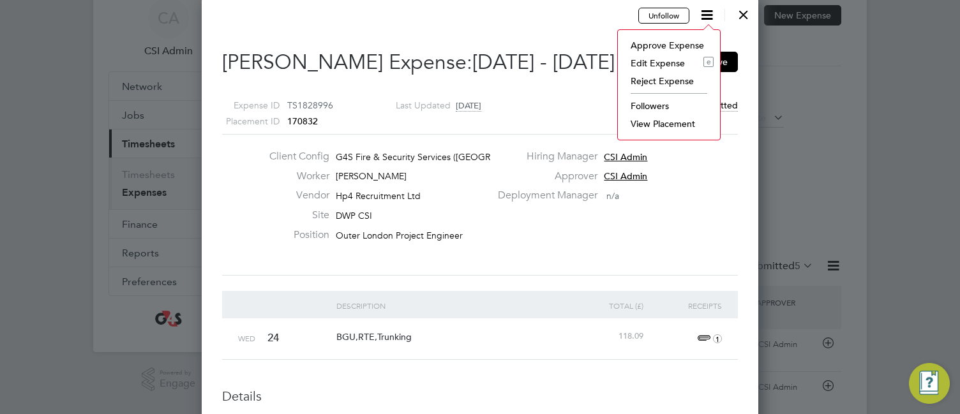
click at [663, 64] on li "Edit Expense e" at bounding box center [668, 63] width 89 height 18
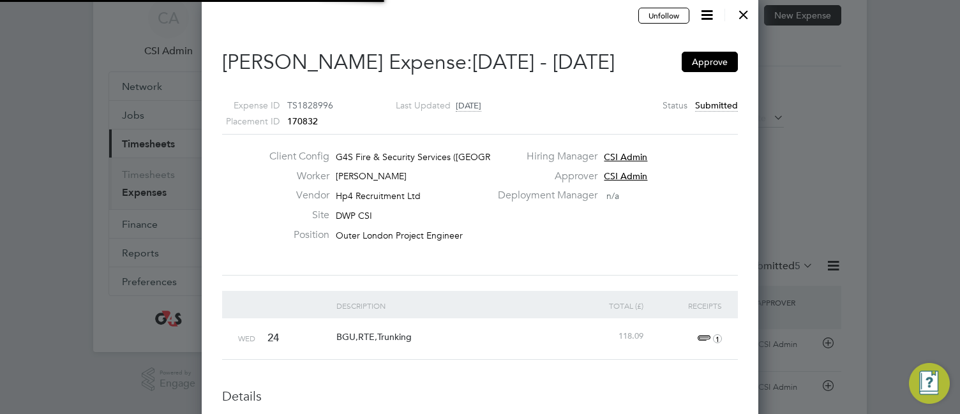
type input "CSI Admin"
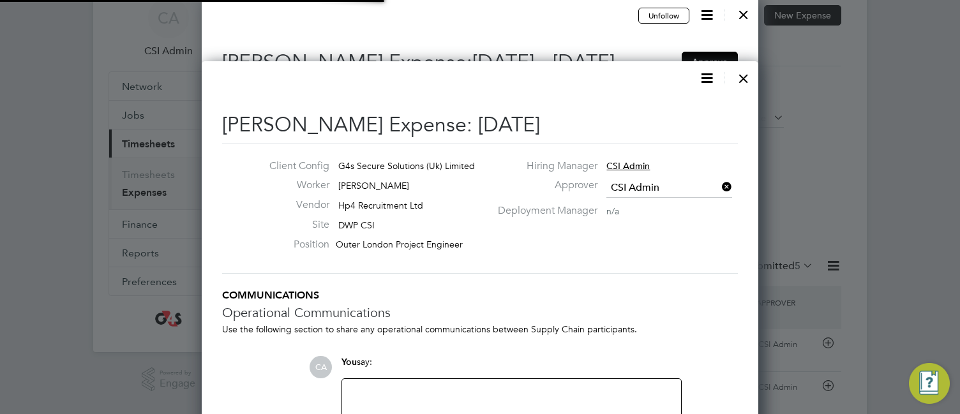
scroll to position [20, 232]
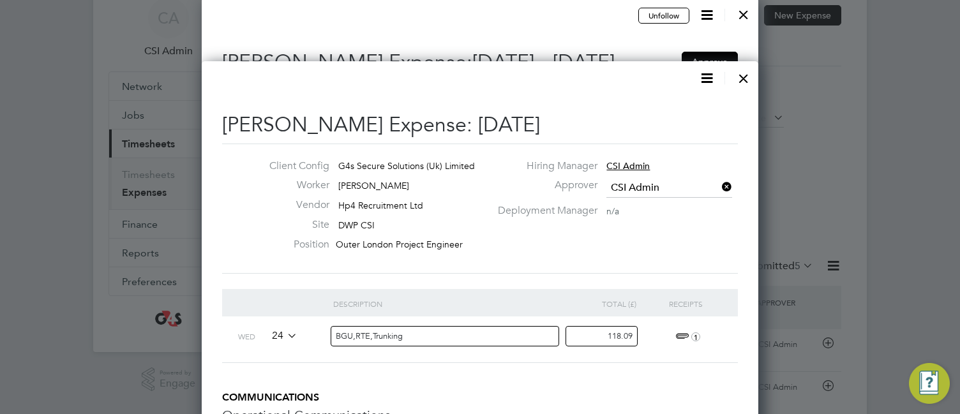
drag, startPoint x: 606, startPoint y: 336, endPoint x: 716, endPoint y: 349, distance: 110.6
click at [716, 291] on div "Wed 24 BGU,RTE,Trunking 118.09 1" at bounding box center [480, 340] width 516 height 47
type input "8"
type input "98.41"
click at [629, 291] on li "Description Total (£) Receipts Wed 24 BGU,RTE,Trunking 98.41 1" at bounding box center [480, 340] width 516 height 103
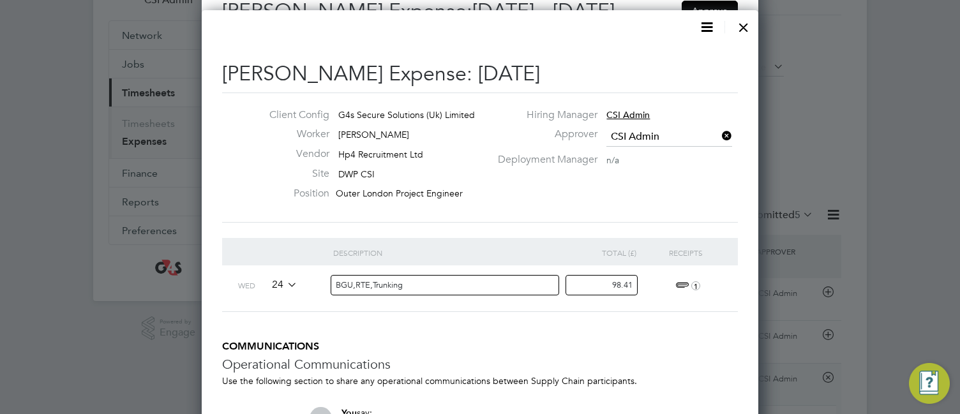
scroll to position [153, 0]
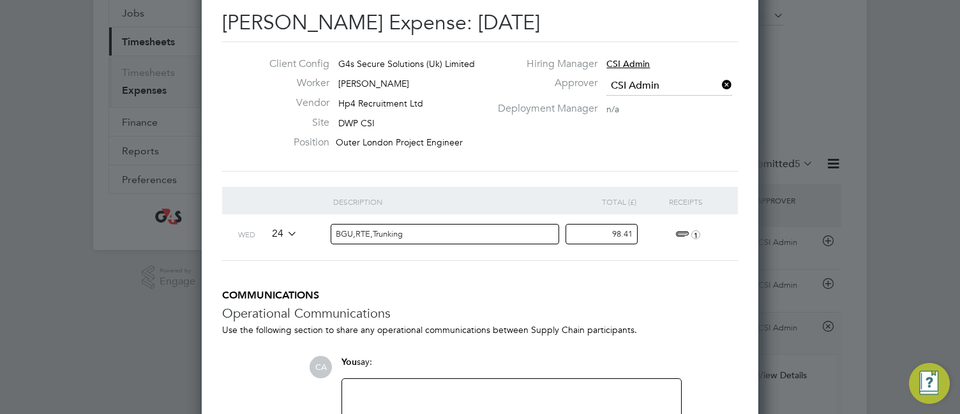
click at [437, 291] on div at bounding box center [512, 414] width 324 height 55
paste div
click at [467, 291] on ng-form "Description Total (£) Receipts Wed 24 BGU,RTE,Trunking 98.41 1 COMMUNICATIONS O…" at bounding box center [480, 338] width 516 height 303
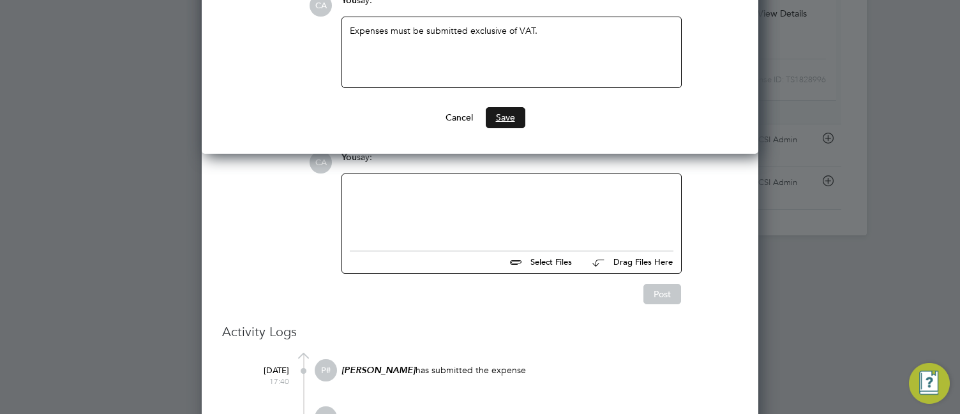
click at [508, 127] on button "Save" at bounding box center [506, 117] width 40 height 20
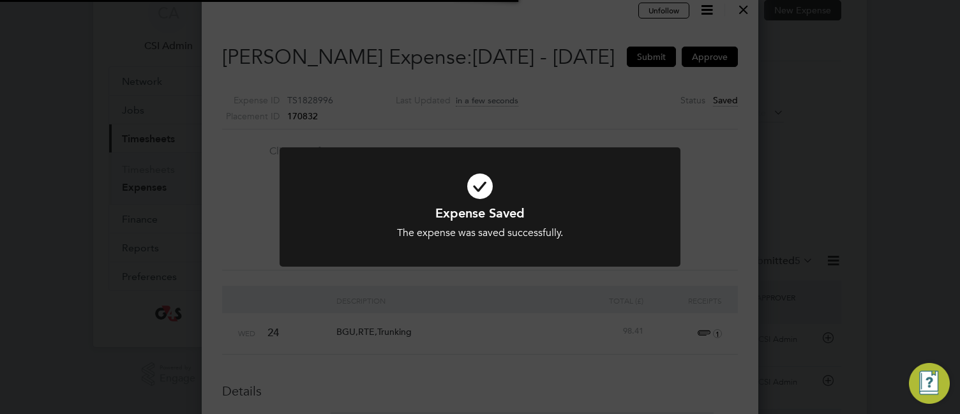
scroll to position [6, 6]
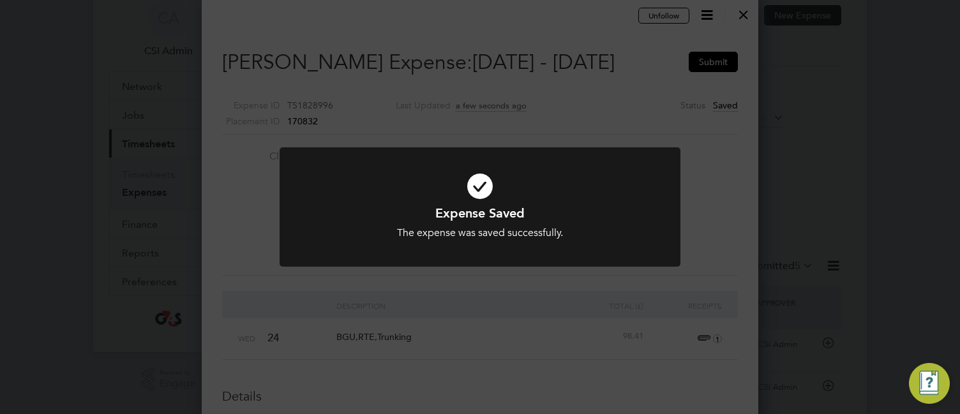
click at [624, 80] on div "Expense Saved The expense was saved successfully. Cancel Okay" at bounding box center [480, 207] width 960 height 414
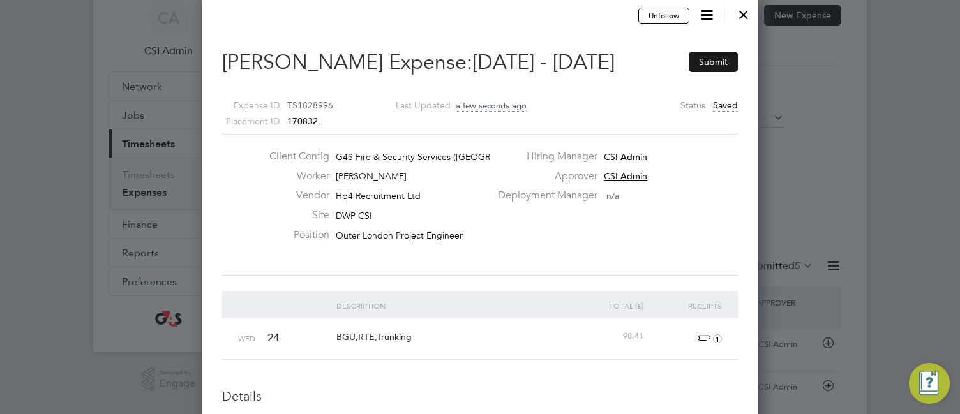
click at [731, 54] on button "Submit" at bounding box center [713, 62] width 49 height 20
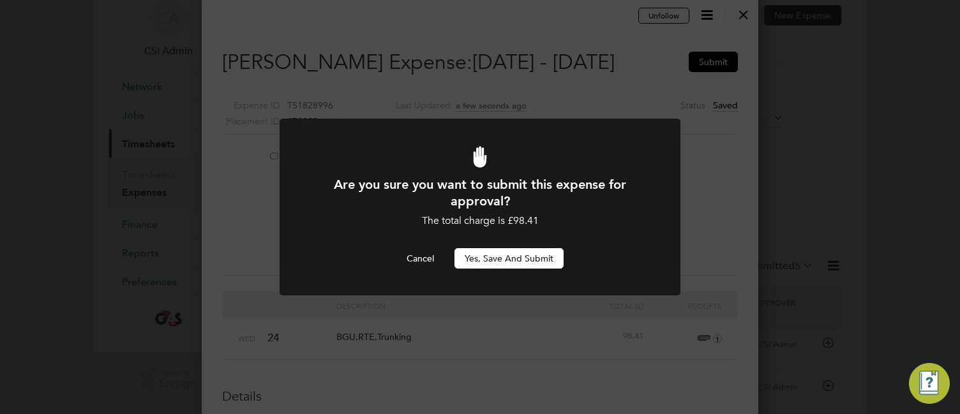
click at [510, 256] on button "Yes, Save and Submit" at bounding box center [509, 258] width 109 height 20
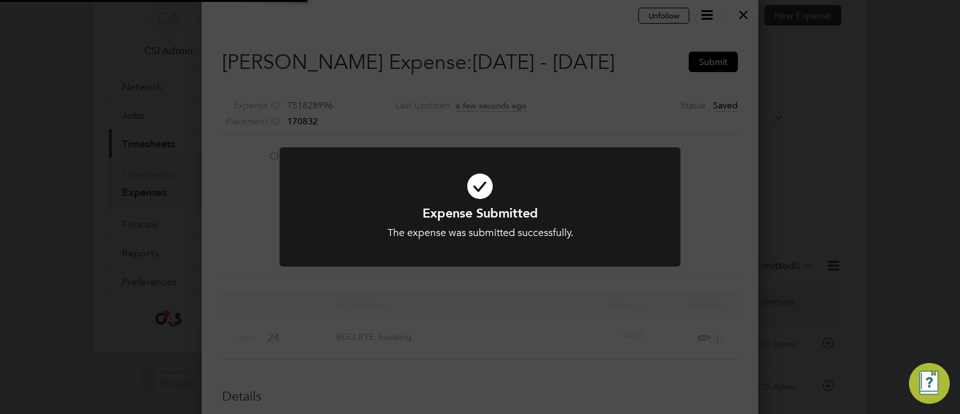
scroll to position [1089, 557]
click at [510, 256] on div at bounding box center [480, 206] width 401 height 119
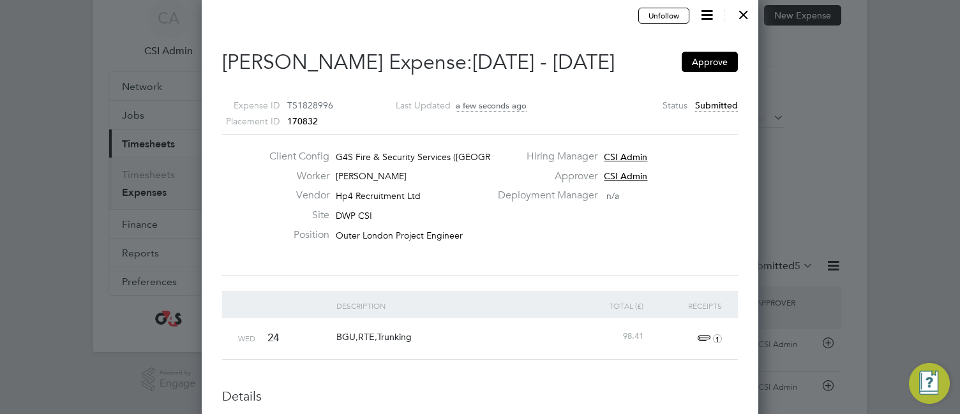
click at [746, 12] on div at bounding box center [743, 11] width 23 height 23
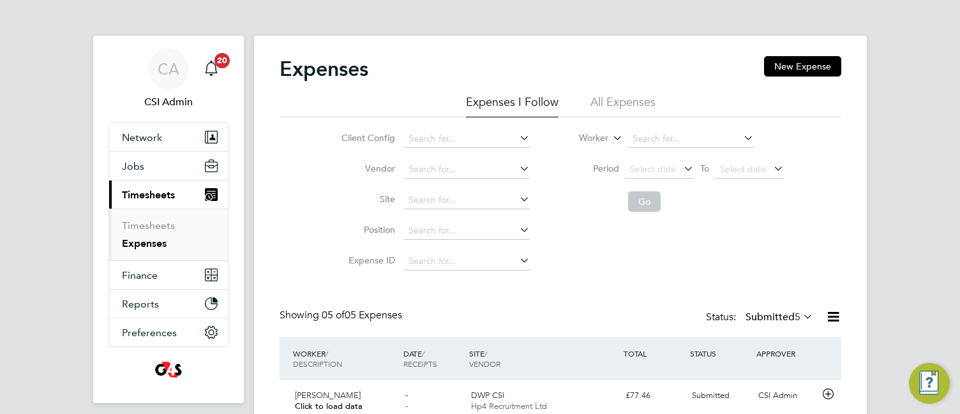
click at [271, 272] on div "Expenses New Expense Expenses I Follow All Expenses Client Config Vendor Site P…" at bounding box center [560, 328] width 613 height 584
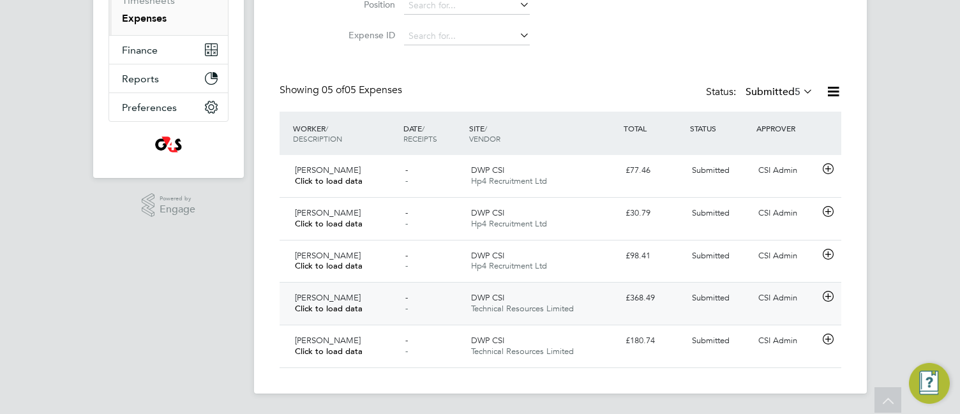
click at [828, 291] on icon at bounding box center [828, 297] width 16 height 10
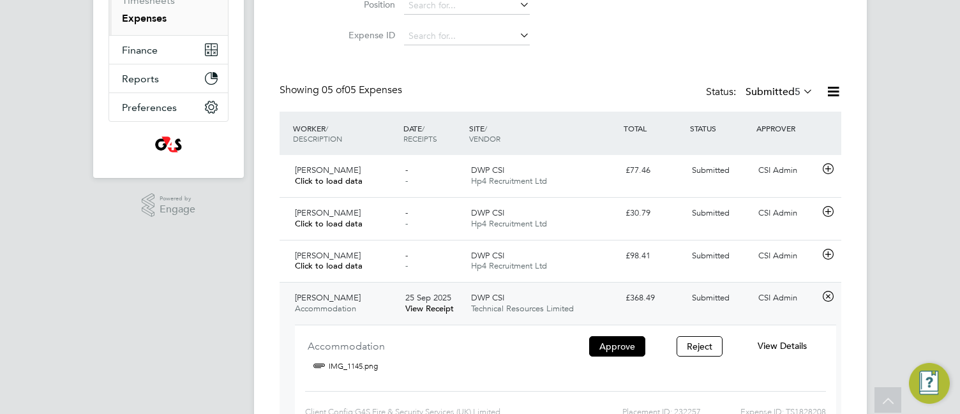
click at [775, 291] on span "View Details" at bounding box center [782, 345] width 49 height 11
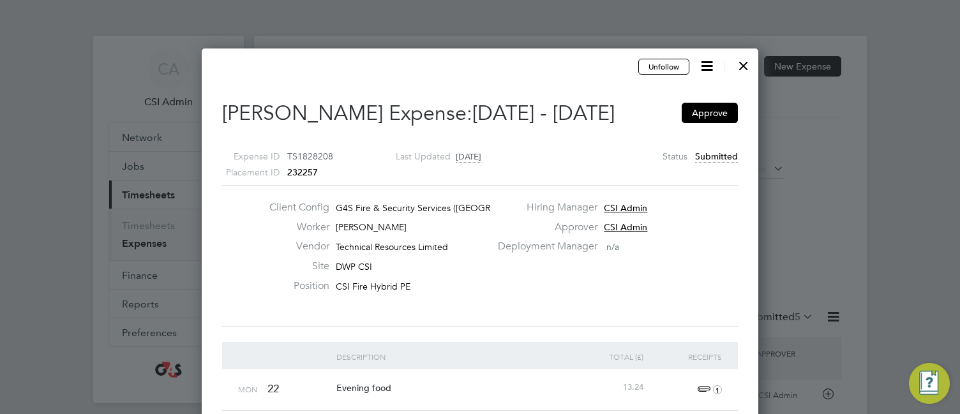
click at [585, 270] on div "Client Config G4S Fire & Security Services ([GEOGRAPHIC_DATA]) Li… Worker [PERS…" at bounding box center [480, 256] width 526 height 110
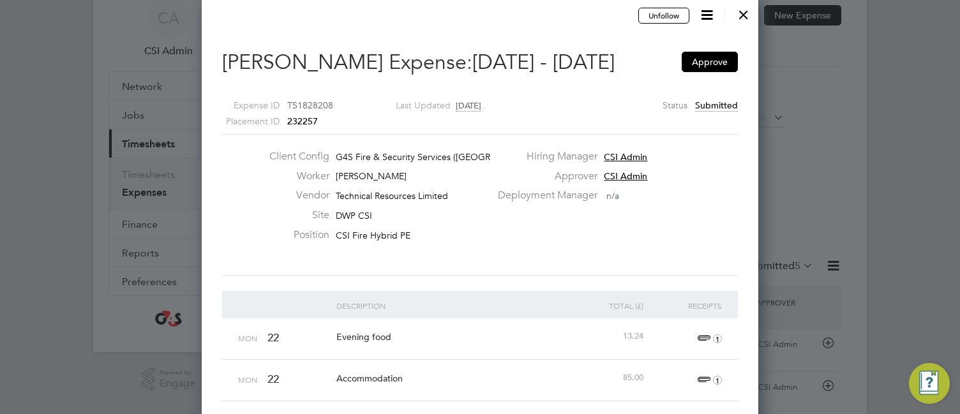
click at [706, 18] on icon at bounding box center [707, 15] width 16 height 16
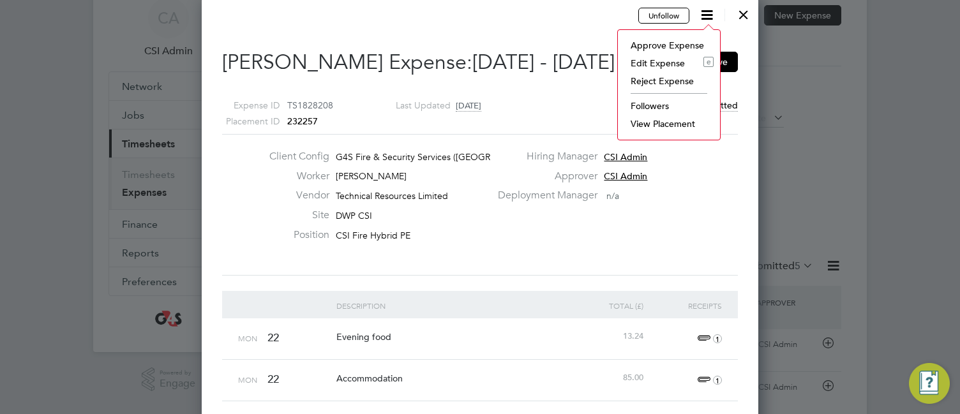
click at [660, 65] on li "Edit Expense e" at bounding box center [668, 63] width 89 height 18
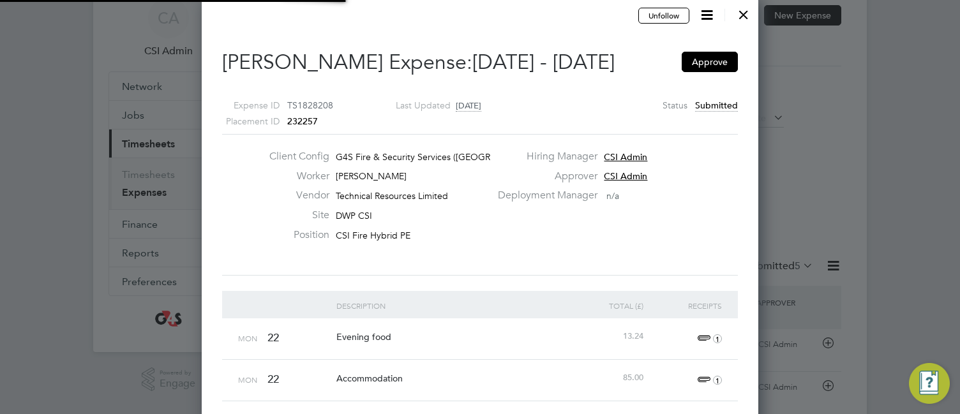
type input "CSI Admin"
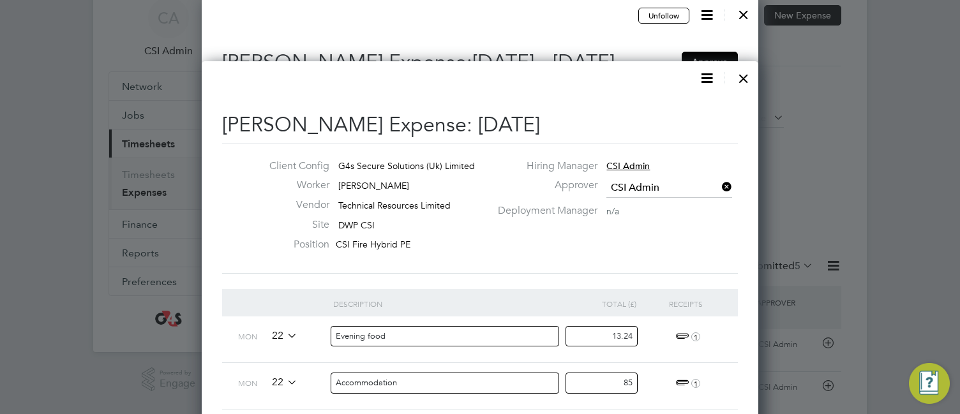
click at [659, 227] on div "Client Config G4s Secure Solutions (Uk) Limited Worker [PERSON_NAME] Vendor Tec…" at bounding box center [480, 209] width 526 height 98
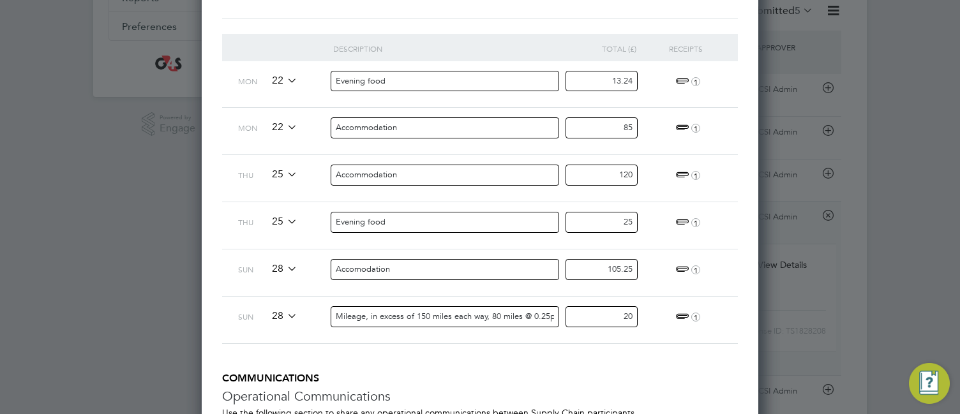
click at [681, 83] on span "1" at bounding box center [686, 81] width 28 height 15
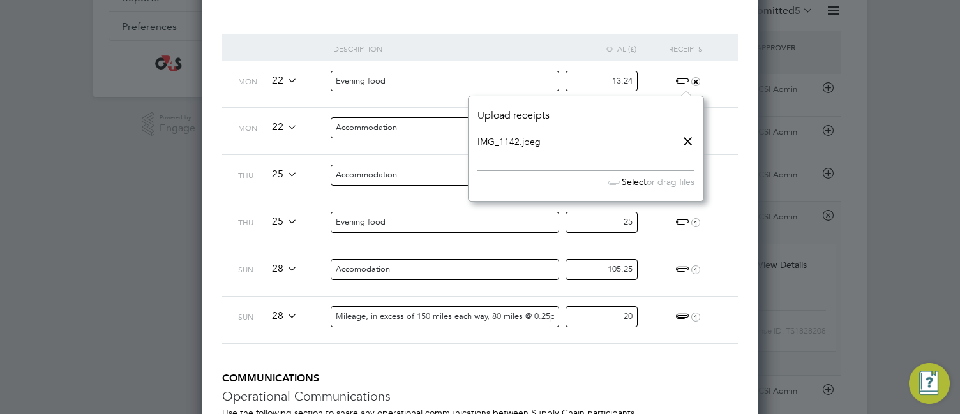
click at [531, 140] on link "IMG_1142.jpeg" at bounding box center [509, 141] width 63 height 19
click at [435, 161] on div "Accommodation" at bounding box center [451, 178] width 236 height 47
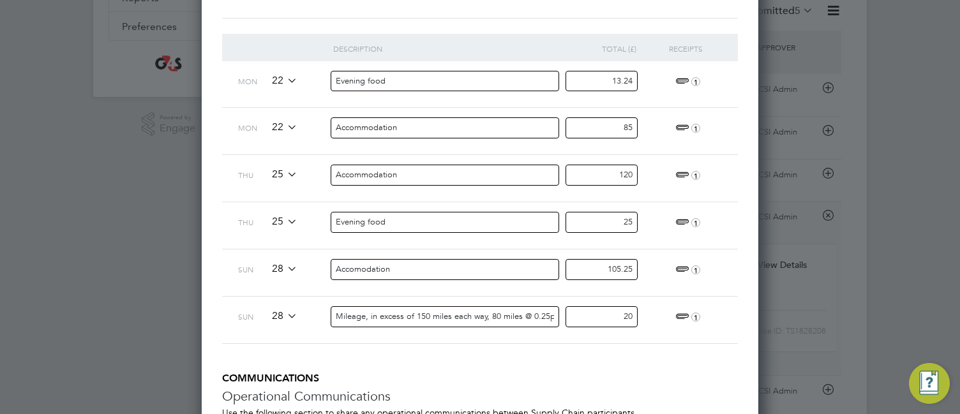
click at [681, 128] on span "1" at bounding box center [686, 128] width 28 height 15
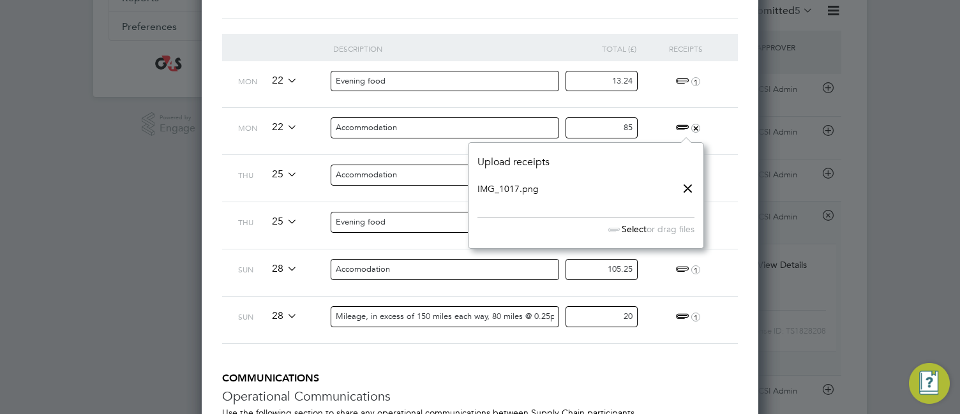
click at [528, 184] on link "IMG_1017.png" at bounding box center [508, 188] width 61 height 19
click at [427, 206] on div "Evening food" at bounding box center [451, 225] width 236 height 47
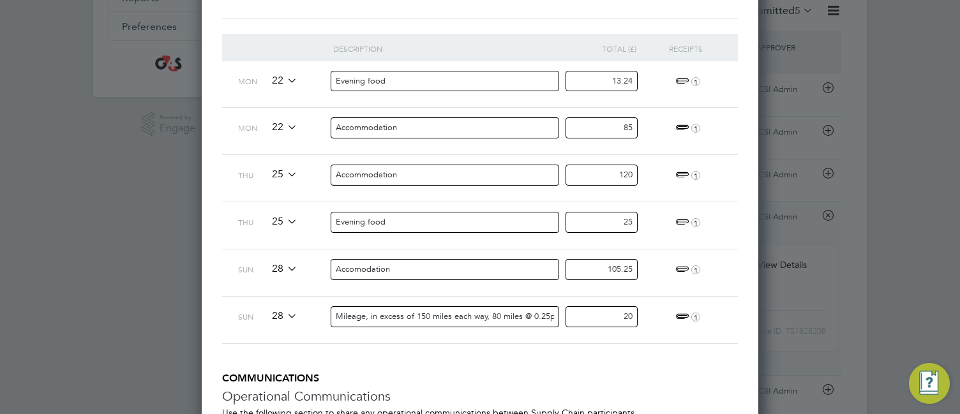
click at [681, 175] on span "1" at bounding box center [686, 175] width 28 height 15
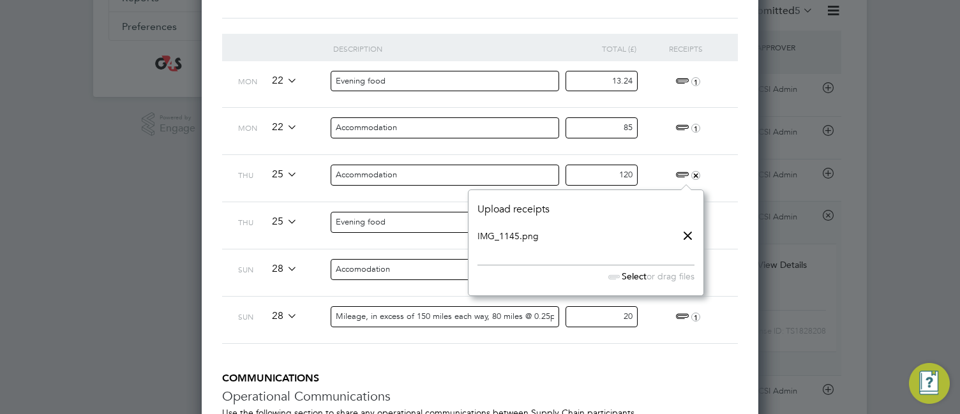
click at [504, 236] on link "IMG_1145.png" at bounding box center [508, 236] width 61 height 19
click at [455, 202] on div "Evening food" at bounding box center [451, 225] width 236 height 47
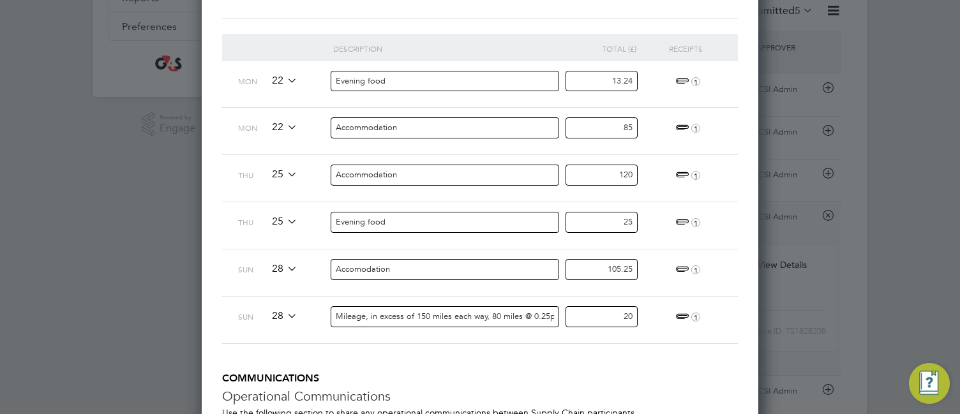
click at [678, 220] on span "1" at bounding box center [686, 222] width 28 height 15
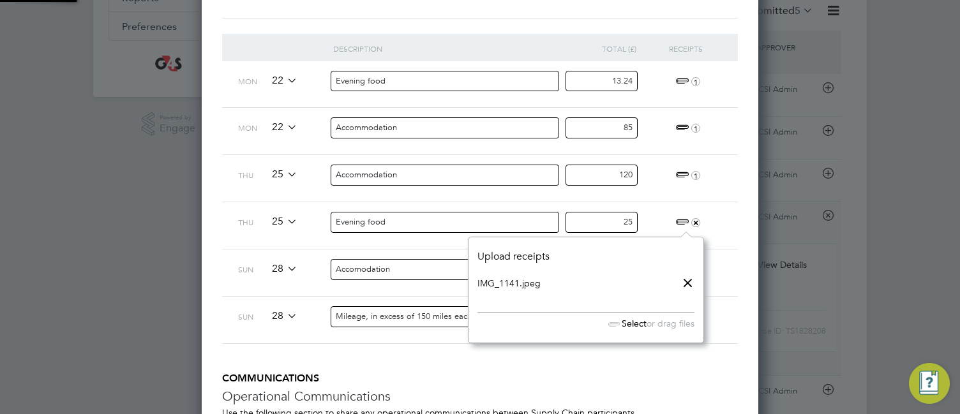
scroll to position [105, 236]
click at [511, 282] on link "IMG_1141.jpeg" at bounding box center [509, 283] width 63 height 19
click at [360, 252] on div "Accomodation" at bounding box center [451, 273] width 236 height 47
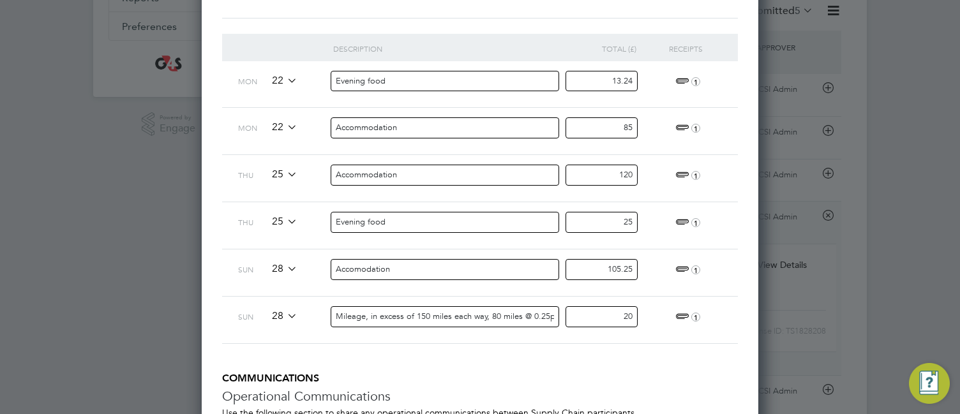
click at [683, 266] on span "1" at bounding box center [686, 269] width 28 height 15
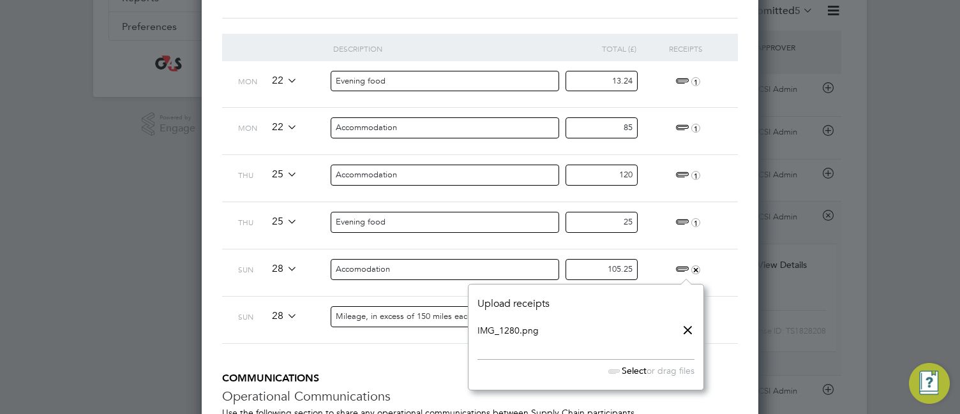
click at [519, 291] on link "IMG_1280.png" at bounding box center [508, 330] width 61 height 19
click at [434, 287] on div "Accomodation" at bounding box center [451, 273] width 236 height 47
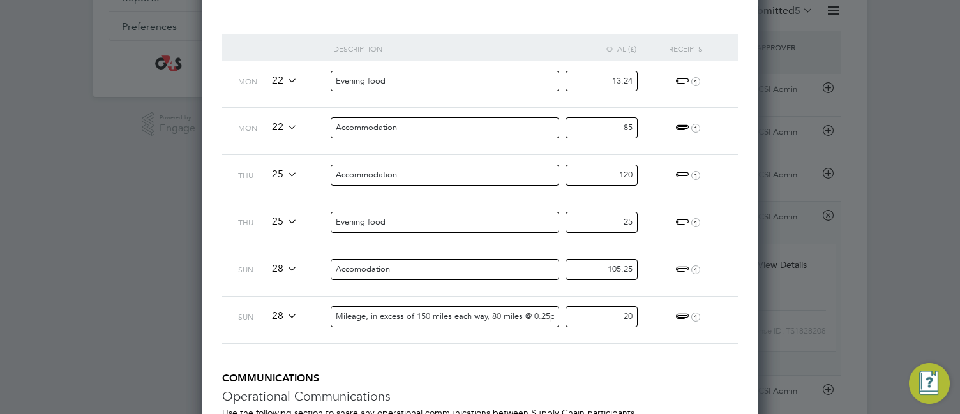
click at [676, 291] on span "1" at bounding box center [686, 317] width 28 height 15
click at [506, 291] on link "IMG_1281.jpeg" at bounding box center [509, 377] width 63 height 19
click at [379, 291] on li "Description Total (£) Receipts Mon 22 Evening food 13.24 1 Mon 22 Accommodation…" at bounding box center [480, 203] width 516 height 338
click at [220, 291] on div "[PERSON_NAME] Expense: [DATE] Client Config G4s Secure Solutions (Uk) Limited W…" at bounding box center [480, 202] width 557 height 792
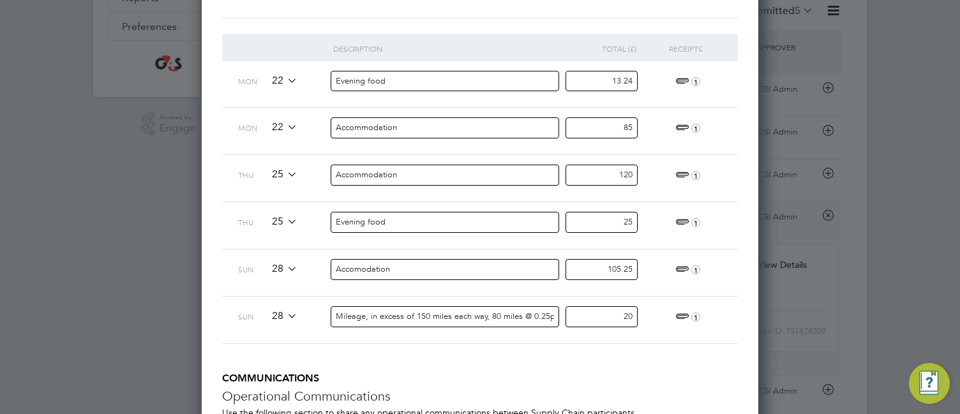
click at [740, 95] on div "[PERSON_NAME] Expense: [DATE] Client Config G4s Secure Solutions (Uk) Limited W…" at bounding box center [480, 202] width 557 height 792
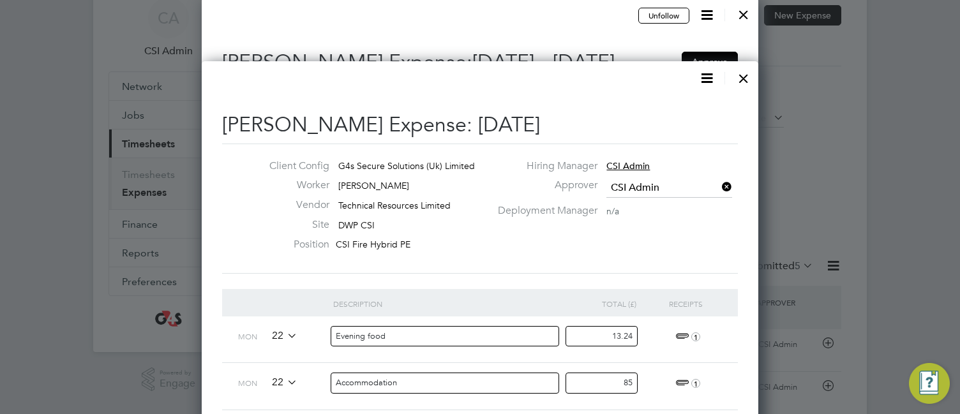
scroll to position [77, 0]
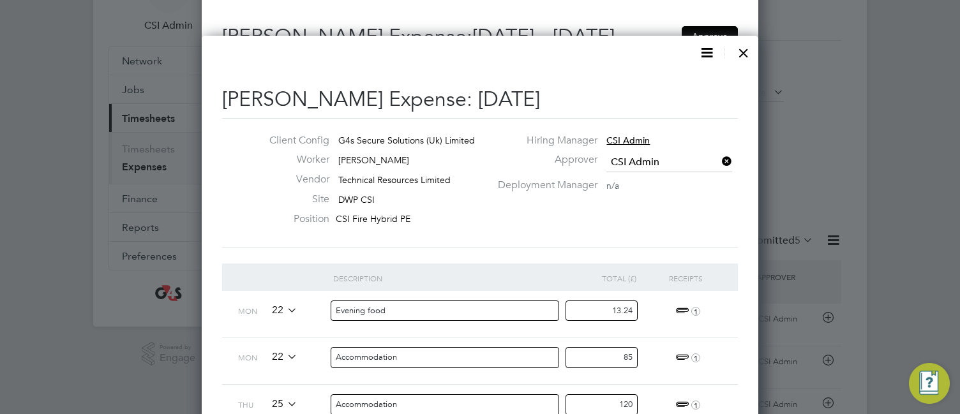
click at [548, 216] on div "Client Config G4s Secure Solutions (Uk) Limited Worker [PERSON_NAME] Vendor Tec…" at bounding box center [480, 183] width 526 height 98
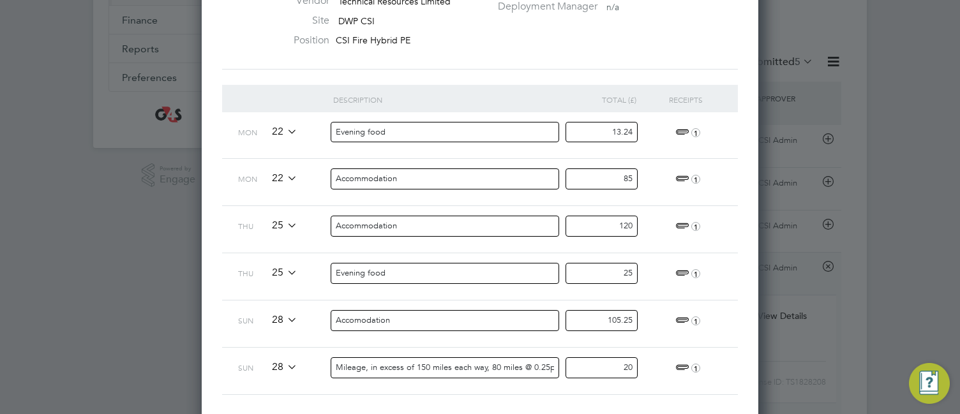
scroll to position [281, 0]
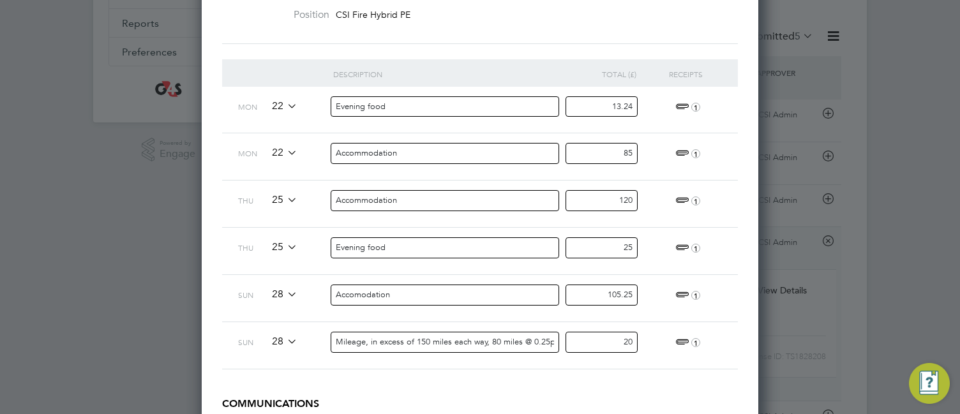
click at [681, 102] on span "1" at bounding box center [686, 107] width 28 height 15
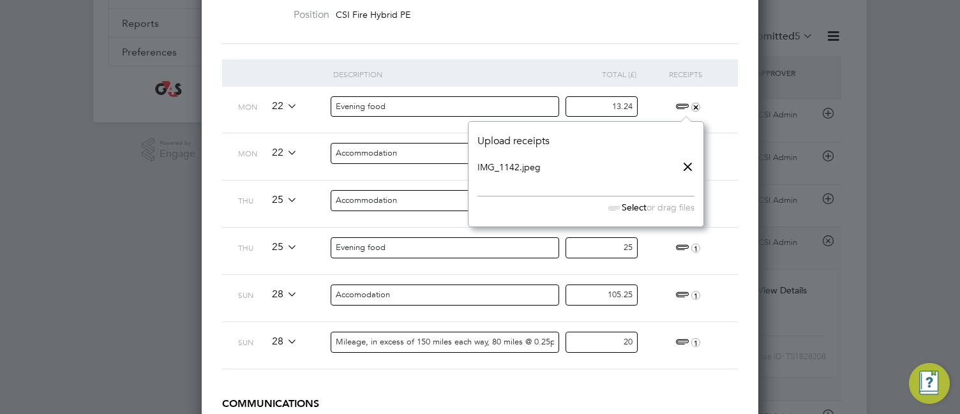
click at [506, 167] on link "IMG_1142.jpeg" at bounding box center [509, 167] width 63 height 19
drag, startPoint x: 607, startPoint y: 103, endPoint x: 646, endPoint y: 108, distance: 39.3
click at [646, 108] on div "13.24" at bounding box center [607, 110] width 79 height 47
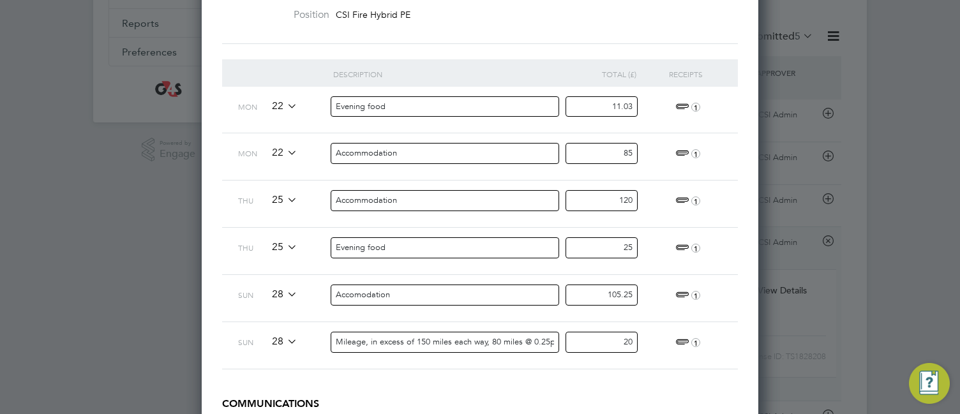
type input "11.03"
click at [607, 153] on input "85" at bounding box center [602, 153] width 72 height 21
drag, startPoint x: 607, startPoint y: 153, endPoint x: 654, endPoint y: 158, distance: 47.5
click at [654, 158] on div "Mon 22 Accommodation 85 1" at bounding box center [480, 156] width 516 height 47
click at [679, 152] on span "1" at bounding box center [686, 153] width 28 height 15
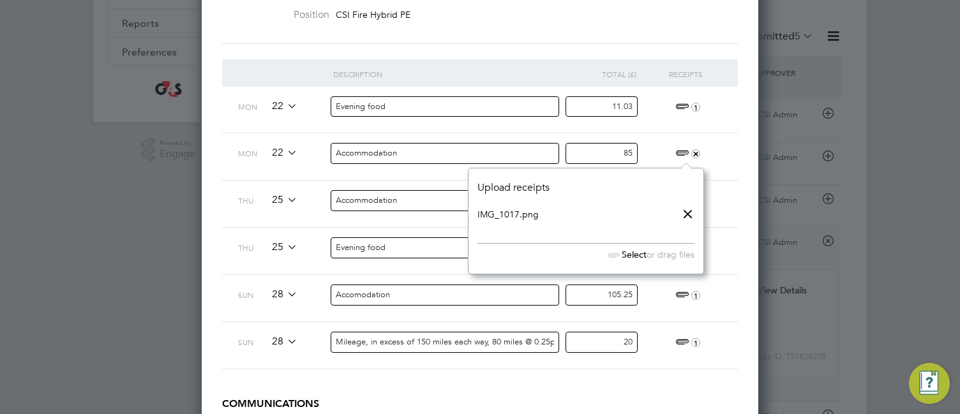
click at [503, 209] on link "IMG_1017.png" at bounding box center [508, 214] width 61 height 19
type input "70.83"
click at [435, 163] on input "Accommodation" at bounding box center [445, 153] width 229 height 21
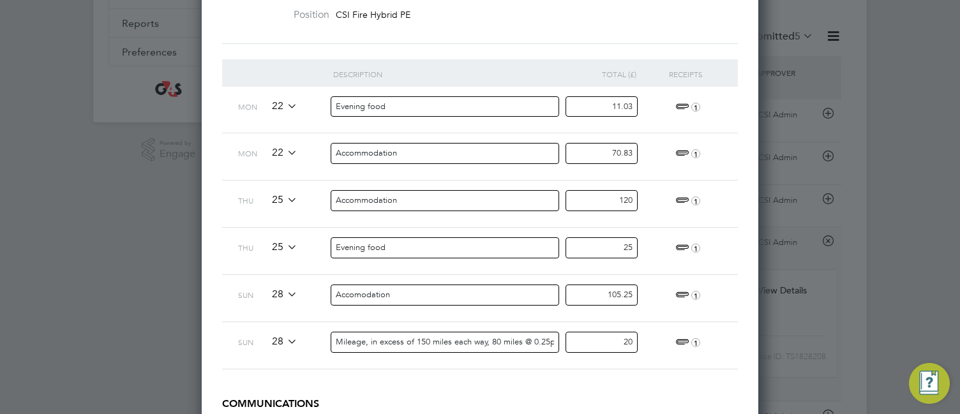
click at [561, 177] on div "Accommodation" at bounding box center [451, 156] width 236 height 47
drag, startPoint x: 603, startPoint y: 204, endPoint x: 728, endPoint y: 199, distance: 125.2
click at [728, 199] on div "Thu 25 Accommodation 120 1" at bounding box center [480, 203] width 516 height 47
click at [676, 199] on span "1" at bounding box center [686, 200] width 28 height 15
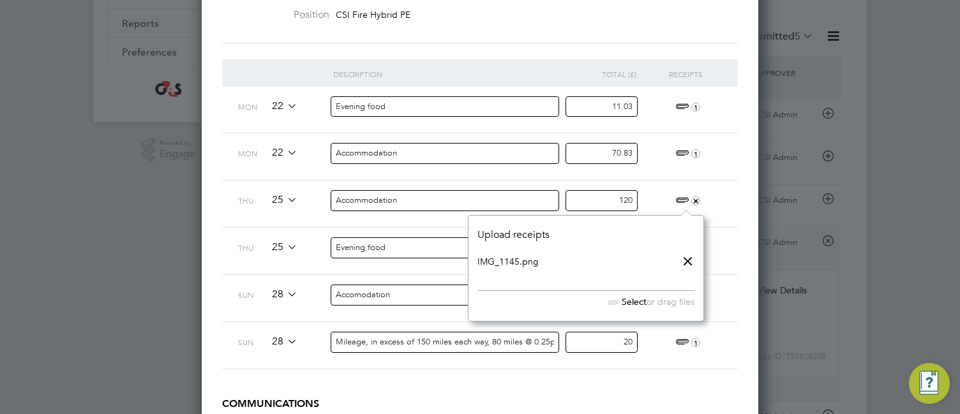
click at [515, 261] on link "IMG_1145.png" at bounding box center [508, 261] width 61 height 19
click at [611, 196] on input "120" at bounding box center [602, 200] width 72 height 21
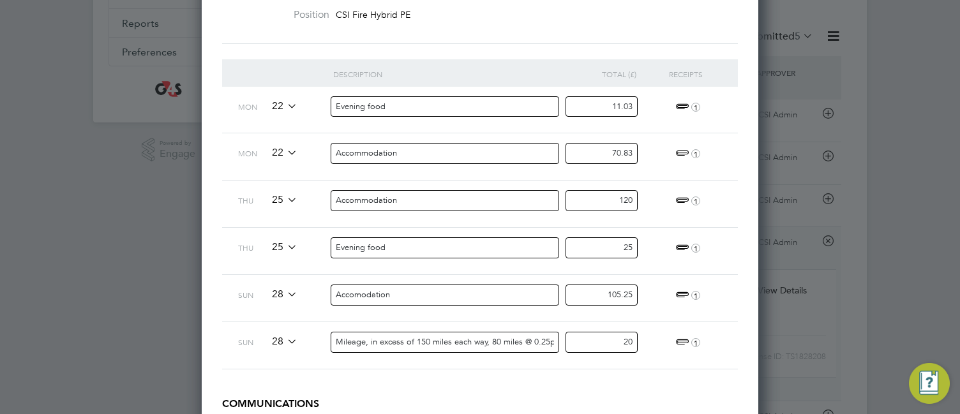
drag, startPoint x: 611, startPoint y: 196, endPoint x: 660, endPoint y: 199, distance: 48.6
click at [660, 199] on div "Thu 25 Accommodation 120 1" at bounding box center [480, 203] width 516 height 47
type input "100"
click at [646, 221] on div "100" at bounding box center [607, 204] width 79 height 47
drag, startPoint x: 618, startPoint y: 248, endPoint x: 745, endPoint y: 263, distance: 127.9
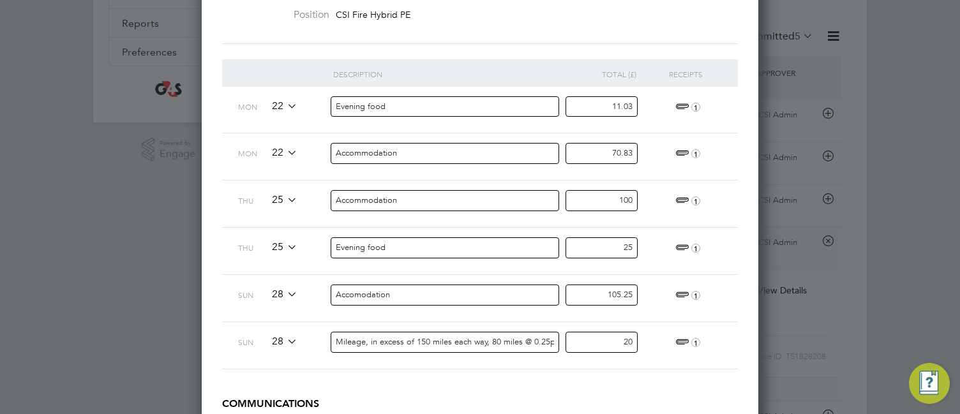
click at [745, 263] on div "[PERSON_NAME] Expense: [DATE] Client Config G4s Secure Solutions (Uk) Limited W…" at bounding box center [480, 227] width 557 height 792
click at [682, 246] on span "1" at bounding box center [686, 248] width 28 height 15
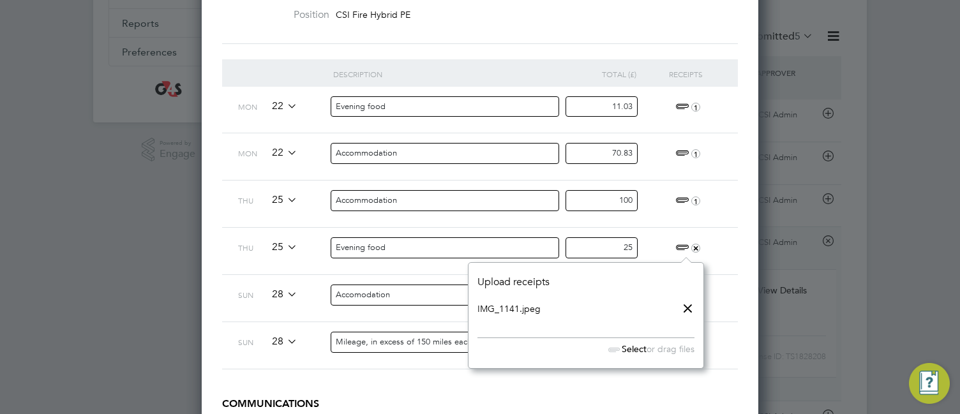
click at [525, 291] on link "IMG_1141.jpeg" at bounding box center [509, 308] width 63 height 19
type input "20.83"
click at [647, 226] on div "100" at bounding box center [607, 204] width 79 height 47
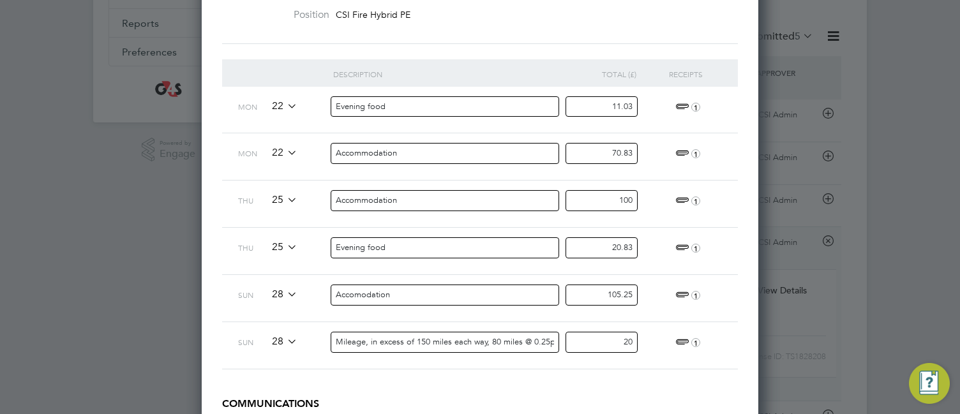
click at [642, 291] on div "105.25" at bounding box center [607, 298] width 79 height 47
click at [677, 291] on span "1" at bounding box center [686, 295] width 28 height 15
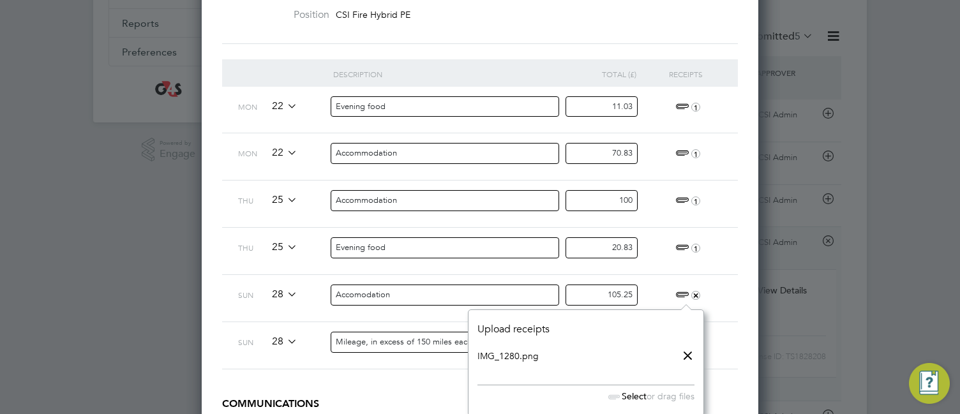
click at [527, 291] on link "IMG_1280.png" at bounding box center [508, 356] width 61 height 19
drag, startPoint x: 591, startPoint y: 295, endPoint x: 713, endPoint y: 296, distance: 122.0
click at [713, 291] on div "Sun 28 Accomodation 105.25 +" at bounding box center [480, 298] width 516 height 47
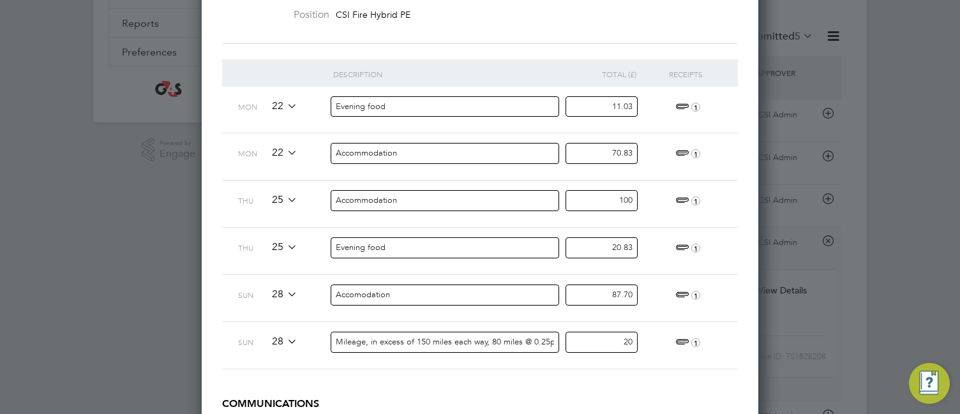
type input "87.70"
click at [653, 291] on div "1" at bounding box center [686, 342] width 79 height 41
click at [637, 291] on div "20" at bounding box center [607, 345] width 79 height 47
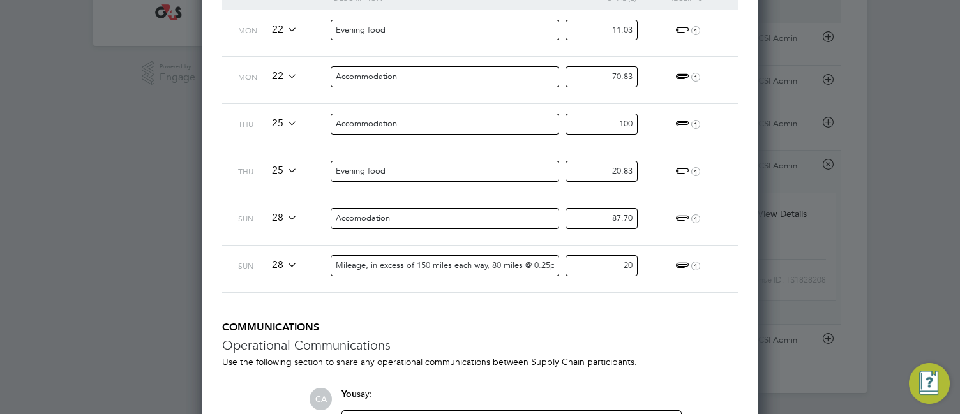
scroll to position [383, 0]
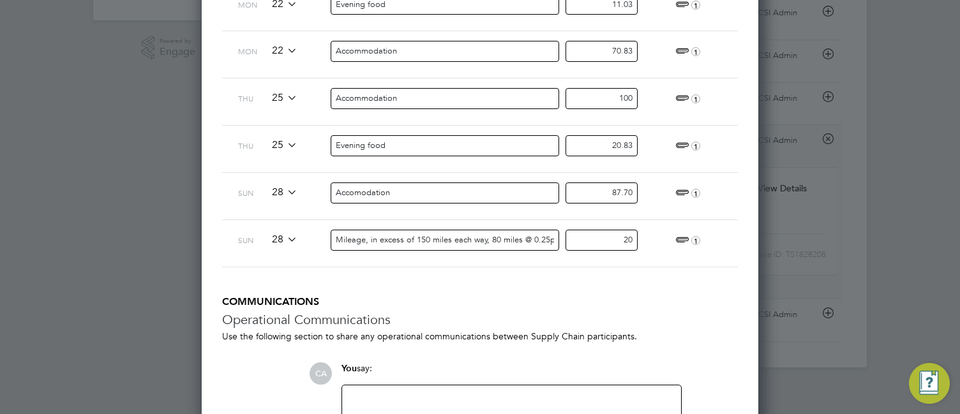
click at [474, 291] on div at bounding box center [512, 420] width 324 height 55
paste div
click at [512, 291] on div "You say:" at bounding box center [512, 374] width 340 height 22
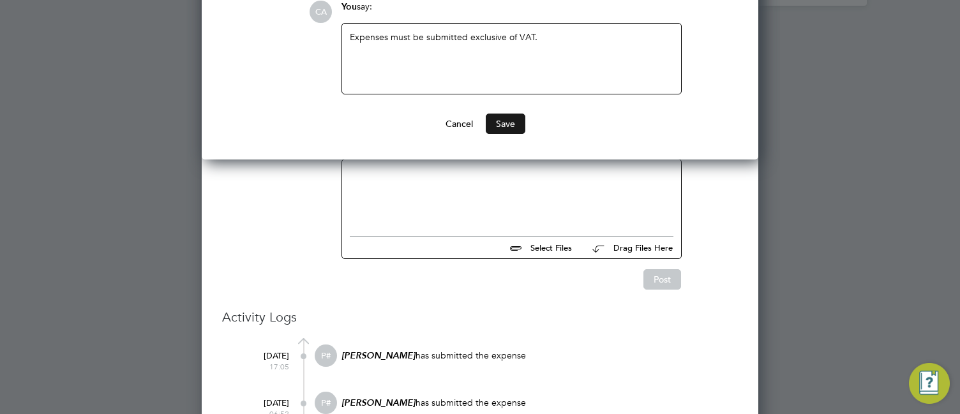
click at [509, 123] on button "Save" at bounding box center [506, 124] width 40 height 20
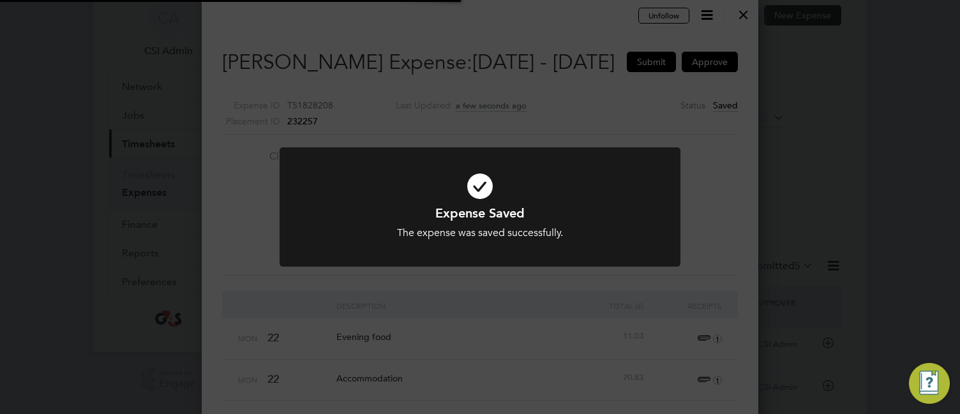
scroll to position [6, 6]
click at [739, 13] on div "Expense Saved The expense was saved successfully. Cancel Okay" at bounding box center [480, 207] width 960 height 414
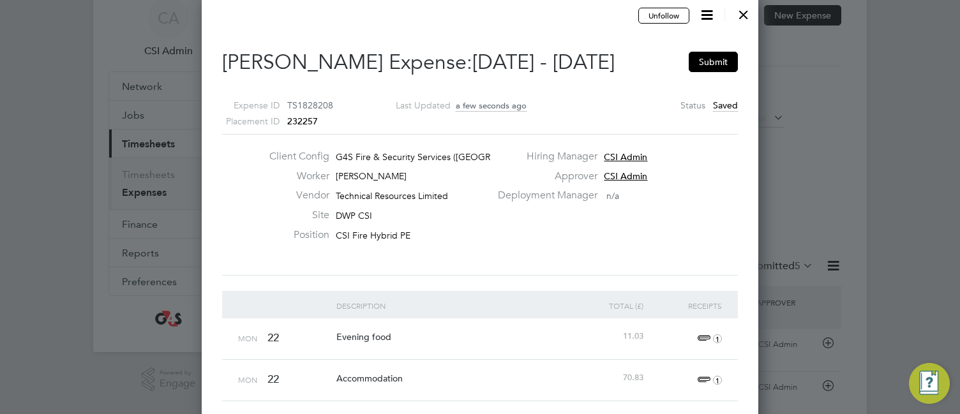
click at [742, 13] on div at bounding box center [743, 11] width 23 height 23
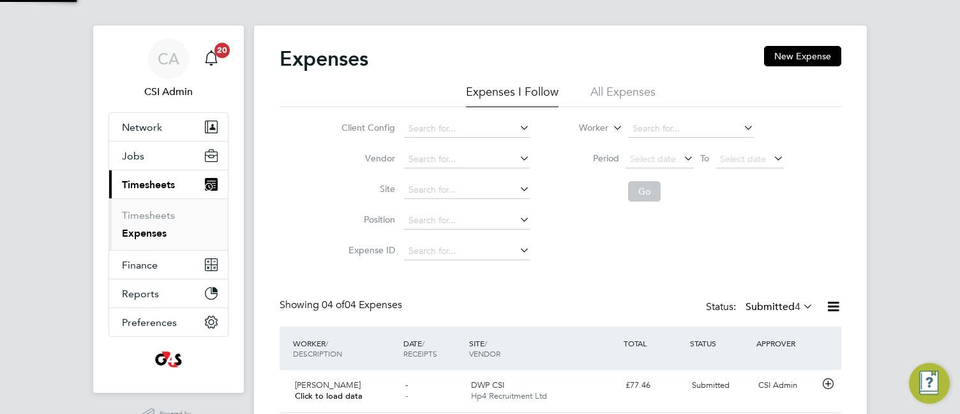
scroll to position [6, 6]
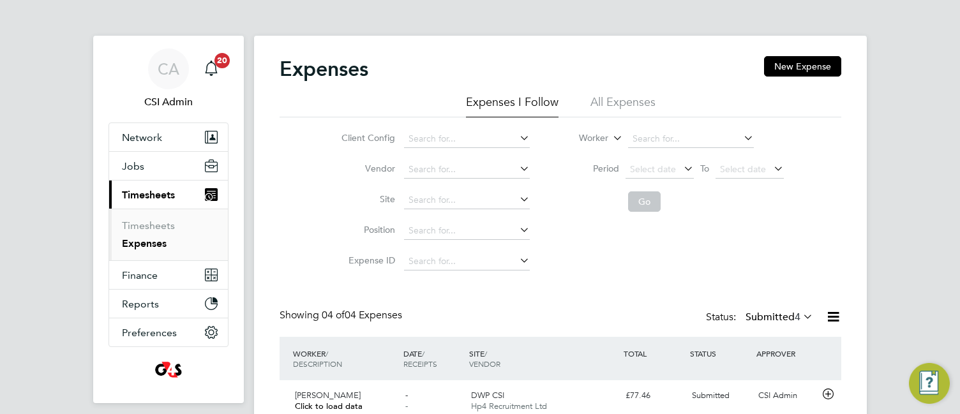
click at [451, 291] on div "Showing 04 of 04 Expenses Status: Submitted 4" at bounding box center [561, 323] width 562 height 28
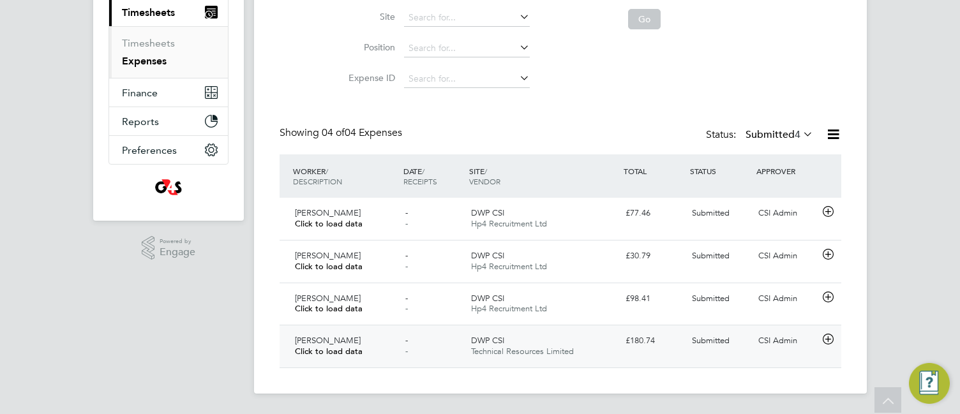
click at [547, 291] on div "DWP CSI Technical Resources Limited" at bounding box center [543, 347] width 155 height 32
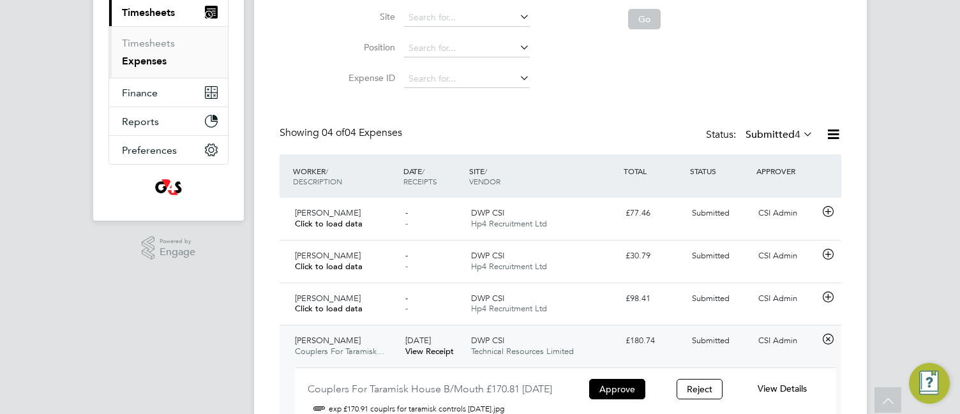
click at [789, 291] on span "View Details" at bounding box center [782, 388] width 49 height 11
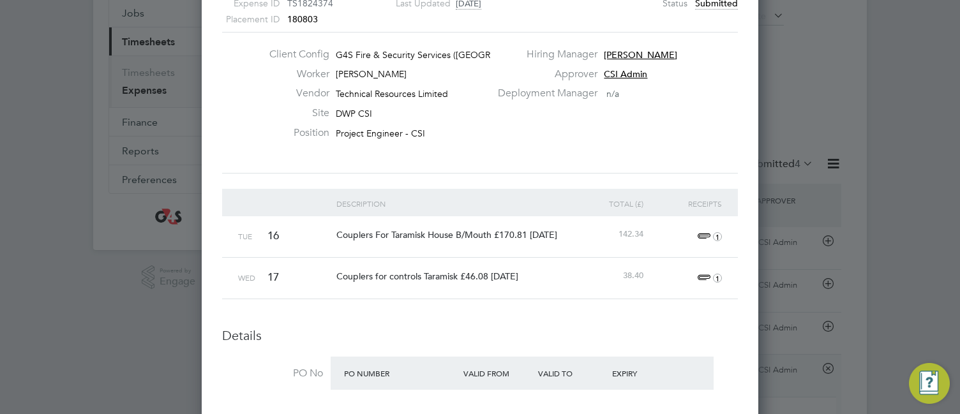
click at [704, 232] on span "1" at bounding box center [708, 236] width 28 height 15
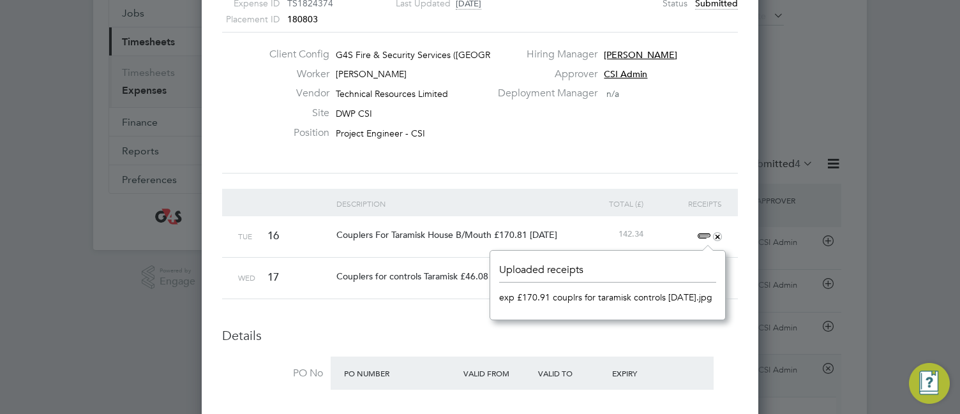
click at [579, 291] on link "exp £170.91 couplrs for taramisk controls [DATE].jpg" at bounding box center [605, 297] width 213 height 19
click at [520, 139] on div "Client Config G4S Fire & Security Services ([GEOGRAPHIC_DATA]) Li… Worker [PERS…" at bounding box center [480, 103] width 526 height 110
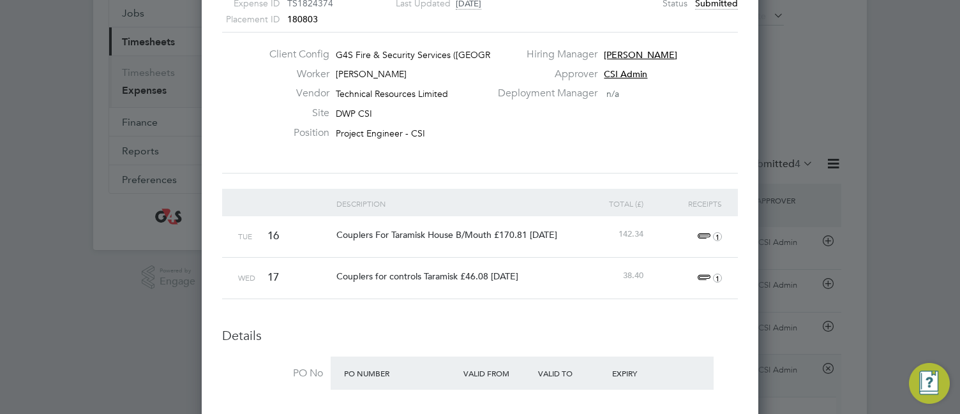
click at [702, 276] on span "1" at bounding box center [708, 278] width 28 height 15
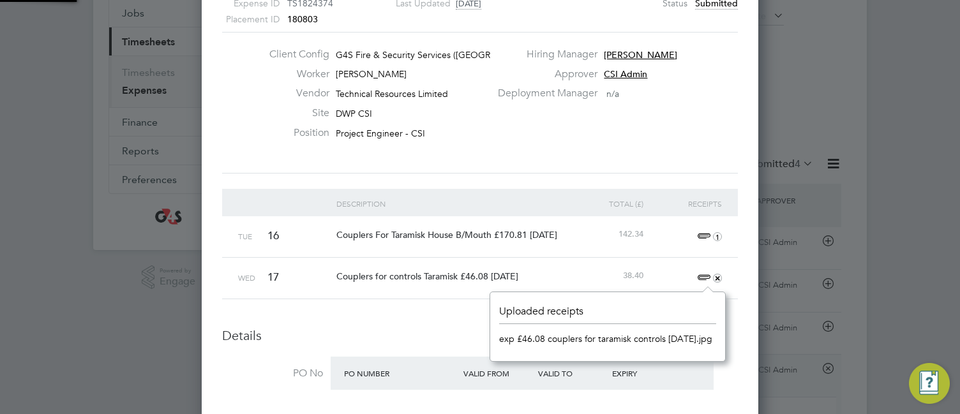
scroll to position [16, 29]
click at [526, 291] on link "exp £46.08 couplers for taramisk controls [DATE].jpg" at bounding box center [605, 338] width 213 height 19
click at [558, 142] on div "Client Config G4S Fire & Security Services ([GEOGRAPHIC_DATA]) Li… Worker [PERS…" at bounding box center [480, 103] width 526 height 110
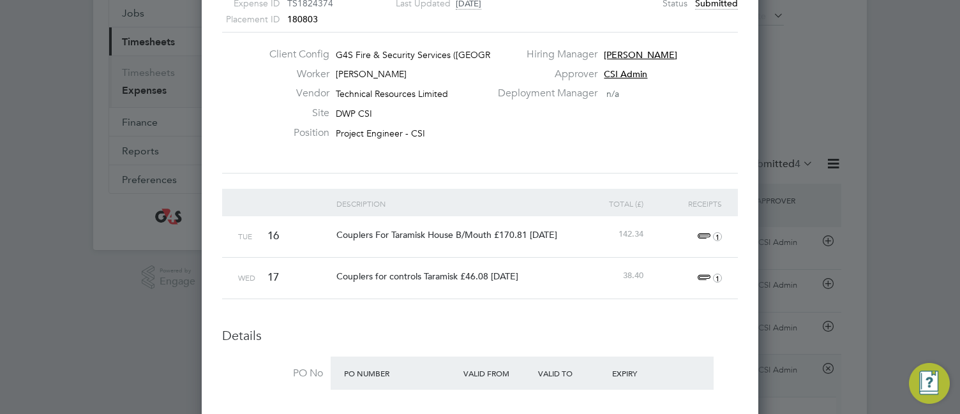
scroll to position [0, 0]
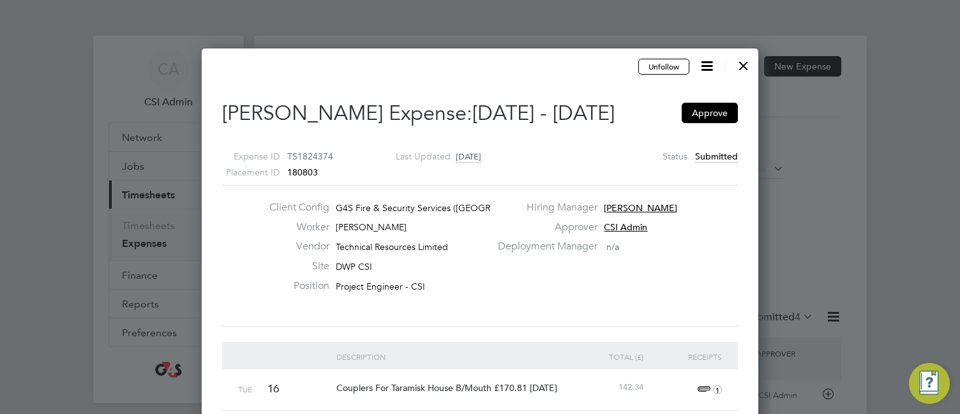
click at [743, 64] on div at bounding box center [743, 62] width 23 height 23
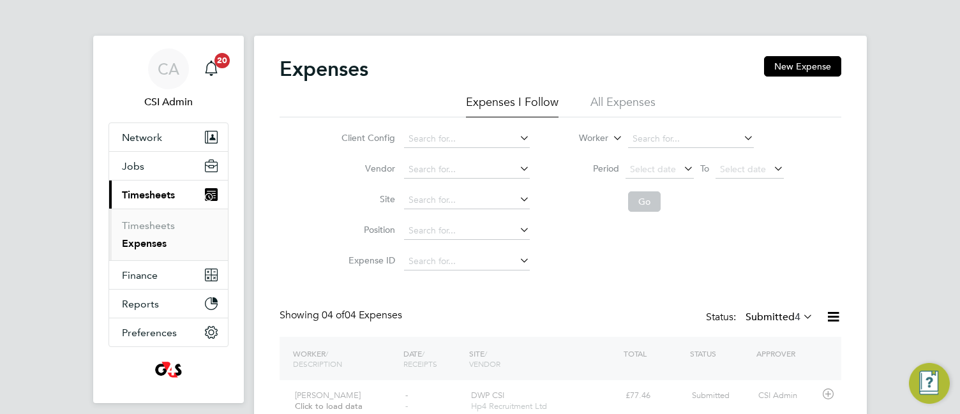
scroll to position [33, 111]
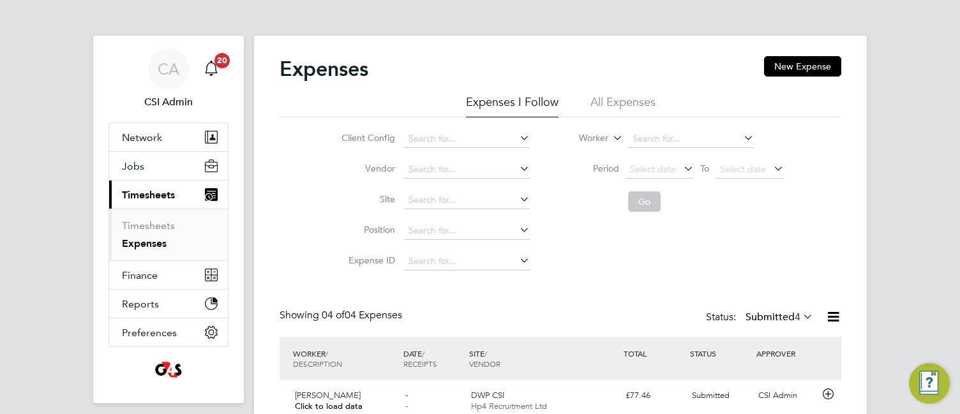
click at [474, 20] on app-barbie "Expenses New Expense Expenses I Follow All Expenses Client Config Vendor Site P…" at bounding box center [560, 288] width 613 height 577
click at [278, 202] on div "Expenses New Expense Expenses I Follow All Expenses Client Config Vendor Site P…" at bounding box center [560, 306] width 613 height 541
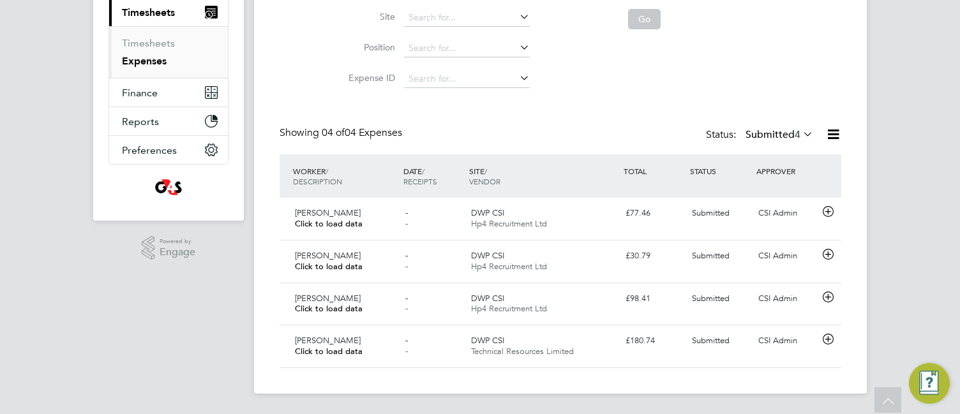
scroll to position [181, 0]
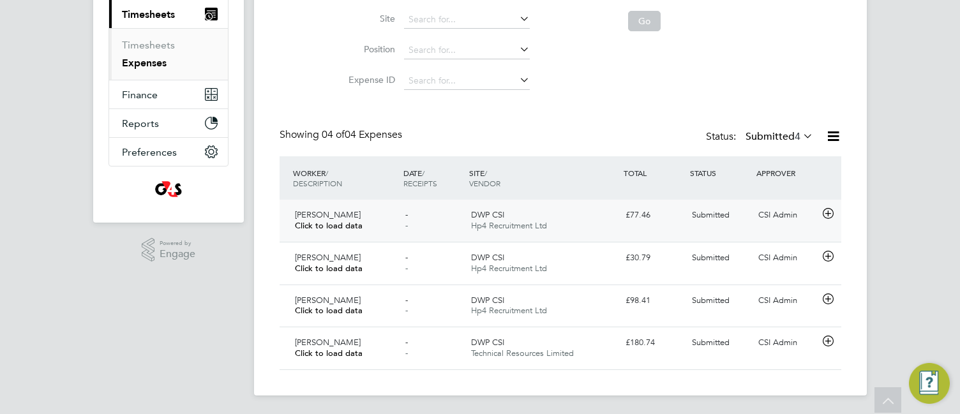
click at [547, 229] on span "Hp4 Recruitment Ltd" at bounding box center [509, 225] width 76 height 11
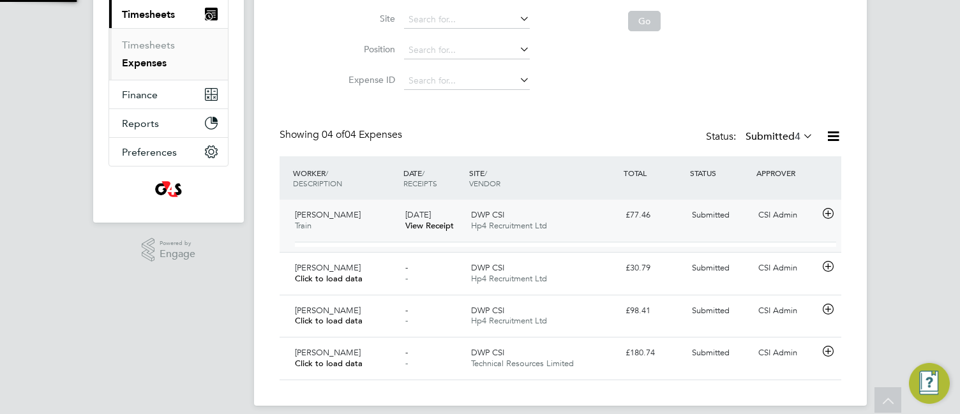
scroll to position [21, 230]
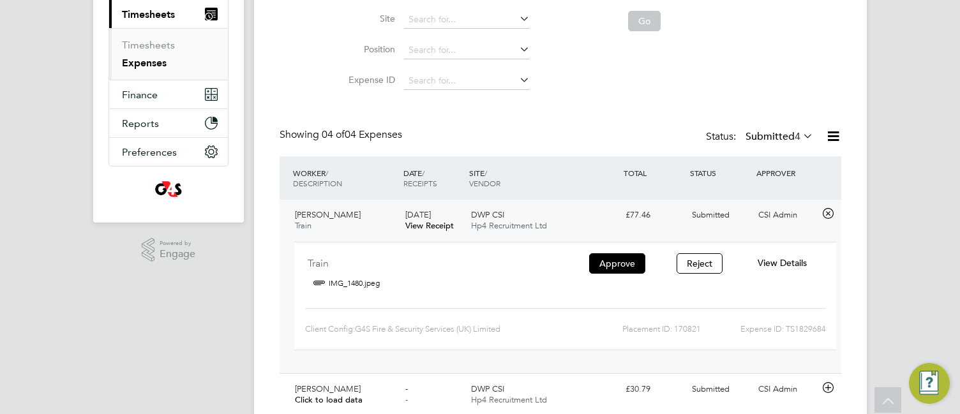
click at [547, 223] on span "Hp4 Recruitment Ltd" at bounding box center [509, 225] width 76 height 11
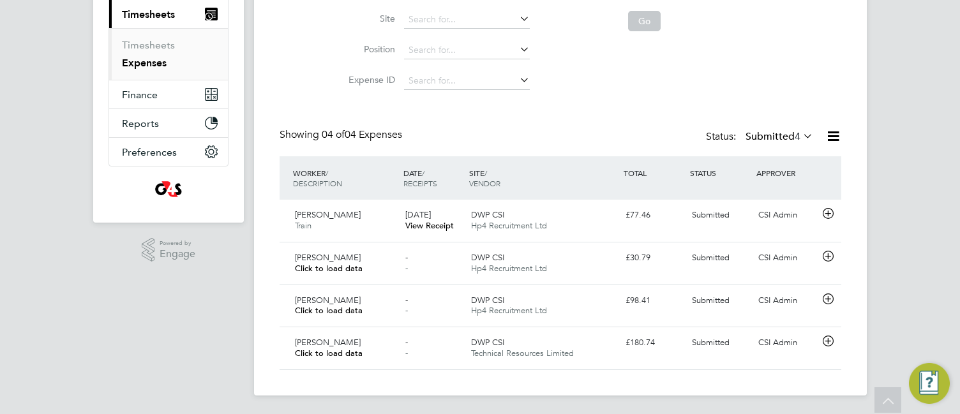
click at [759, 139] on label "Submitted 4" at bounding box center [780, 136] width 68 height 13
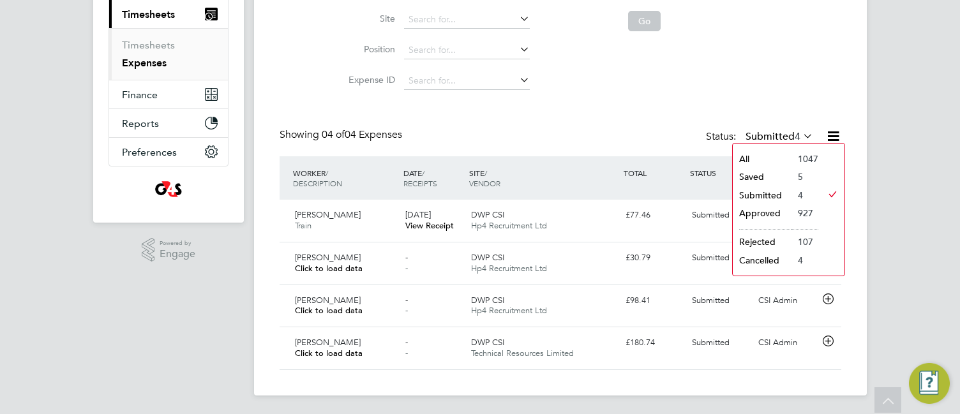
click at [759, 174] on li "Saved" at bounding box center [762, 177] width 59 height 18
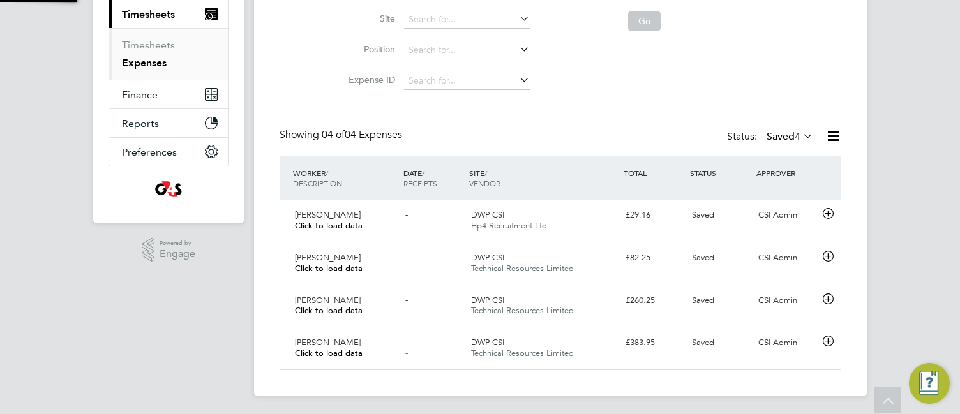
scroll to position [33, 111]
click at [790, 132] on label "Saved 4" at bounding box center [790, 136] width 47 height 13
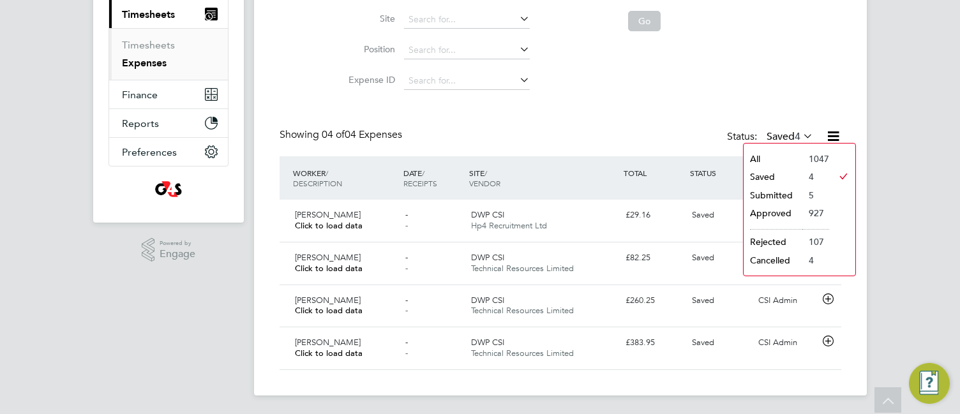
click at [767, 259] on li "Cancelled" at bounding box center [773, 261] width 59 height 18
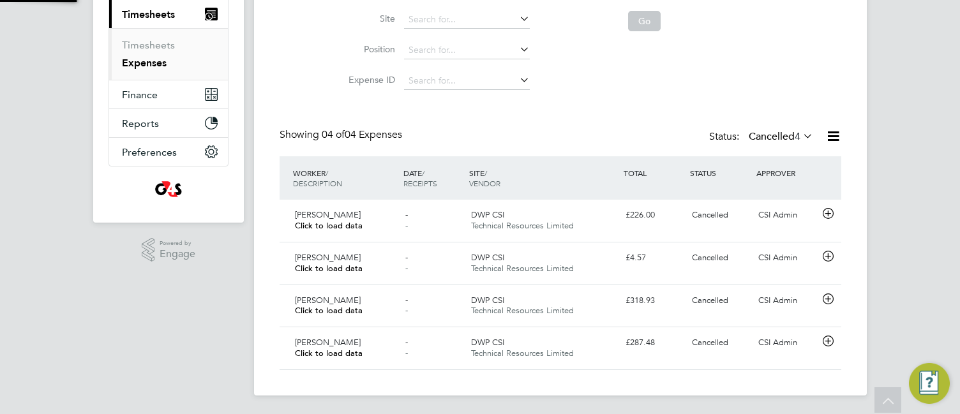
scroll to position [6, 6]
click at [781, 132] on label "Cancelled 4" at bounding box center [781, 136] width 64 height 13
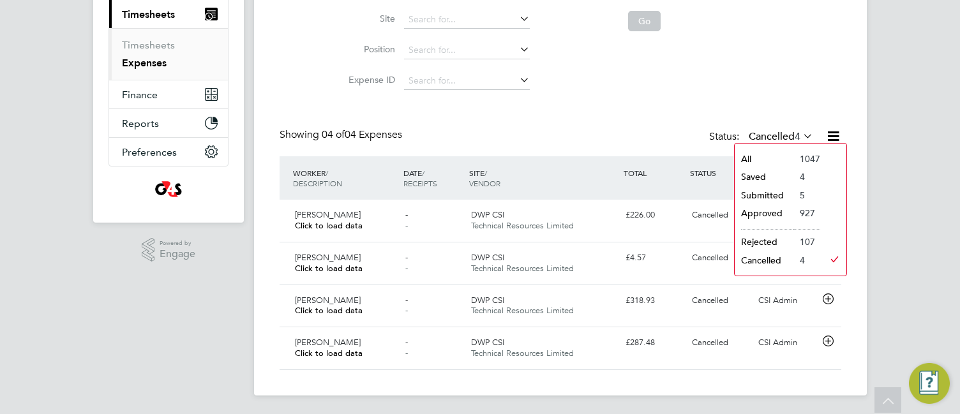
click at [766, 150] on li "All" at bounding box center [764, 159] width 59 height 18
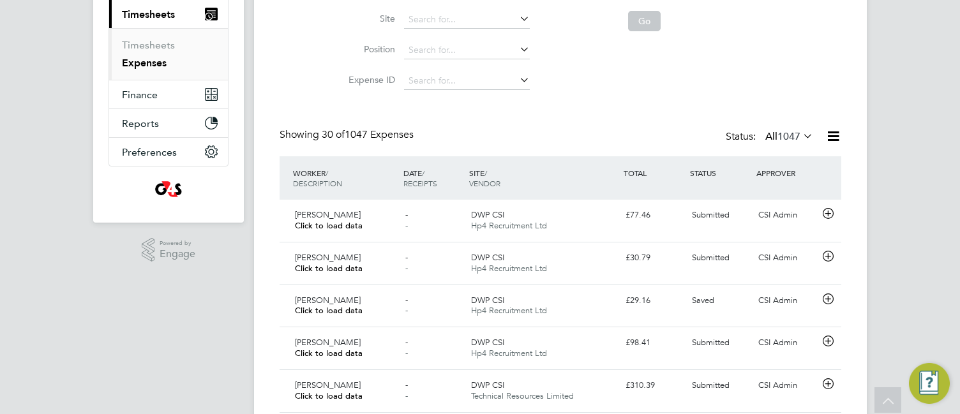
click at [428, 291] on div "- -" at bounding box center [433, 391] width 66 height 32
click at [781, 139] on span "1047" at bounding box center [789, 136] width 23 height 13
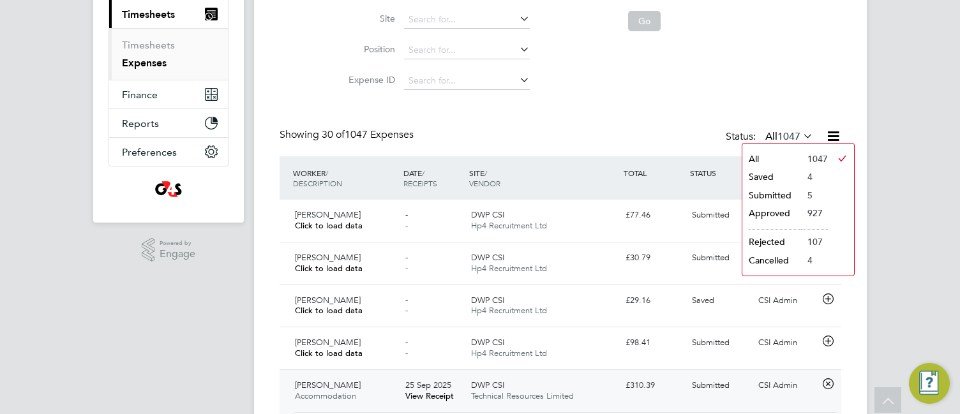
click at [764, 193] on li "Submitted" at bounding box center [772, 195] width 59 height 18
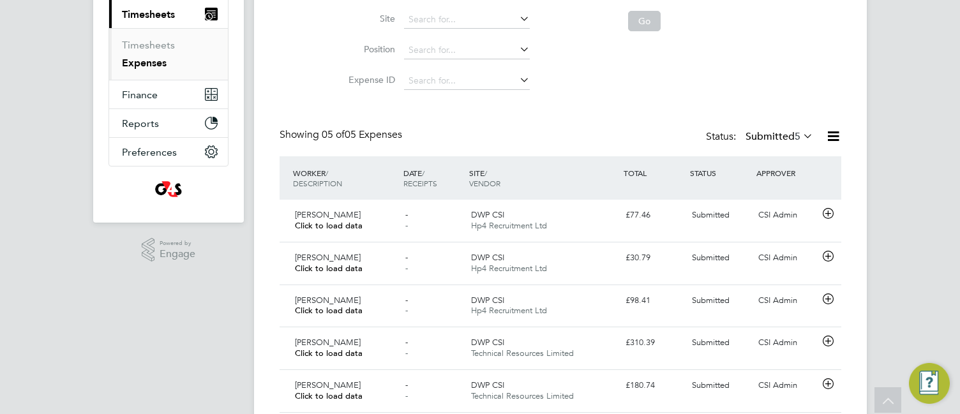
click at [261, 192] on div "Expenses New Expense Expenses I Follow All Expenses Client Config Vendor Site P…" at bounding box center [560, 147] width 613 height 584
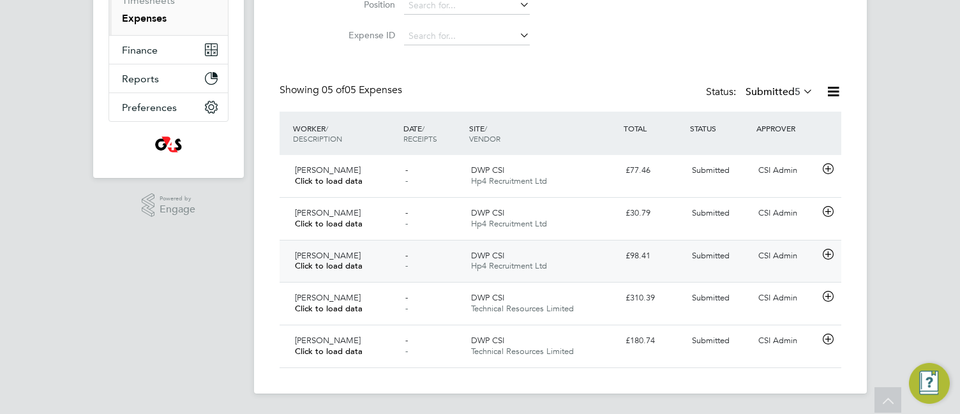
click at [826, 259] on icon at bounding box center [828, 255] width 16 height 10
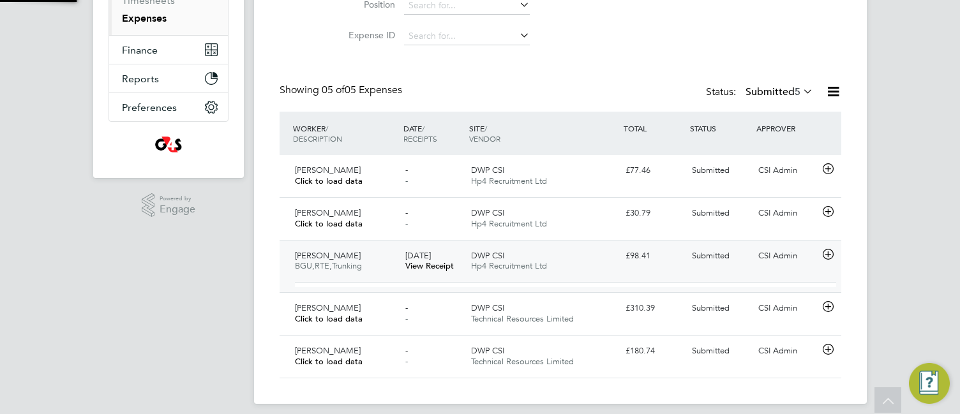
scroll to position [21, 230]
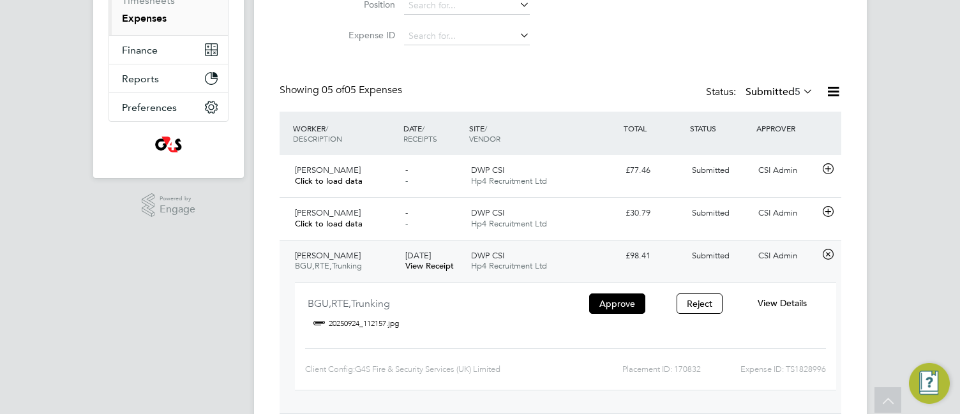
click at [769, 291] on span "View Details" at bounding box center [782, 303] width 49 height 11
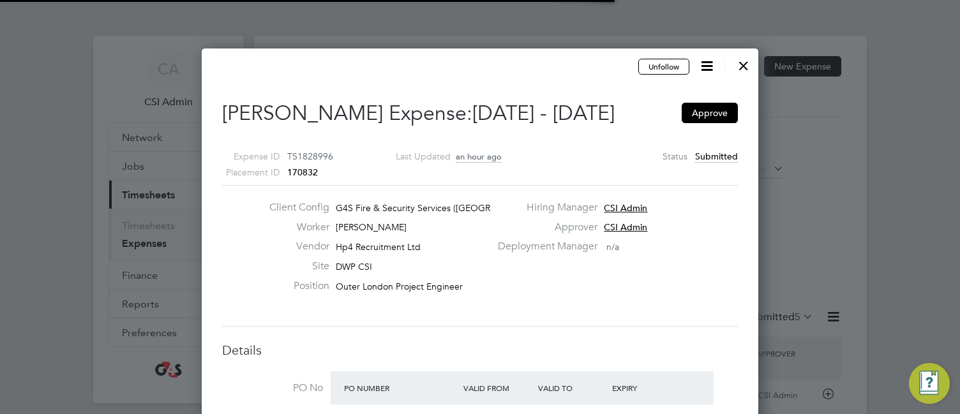
scroll to position [6, 6]
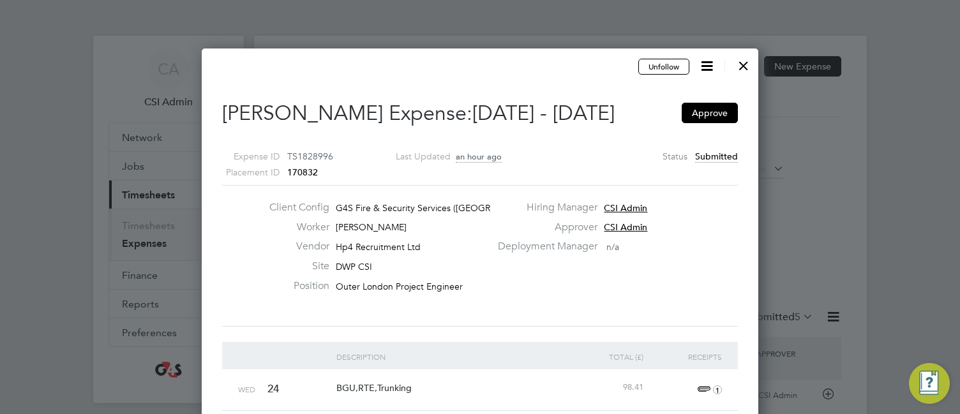
click at [609, 285] on div "Client Config G4S Fire & Security Services ([GEOGRAPHIC_DATA]) Li… Worker [PERS…" at bounding box center [480, 256] width 526 height 110
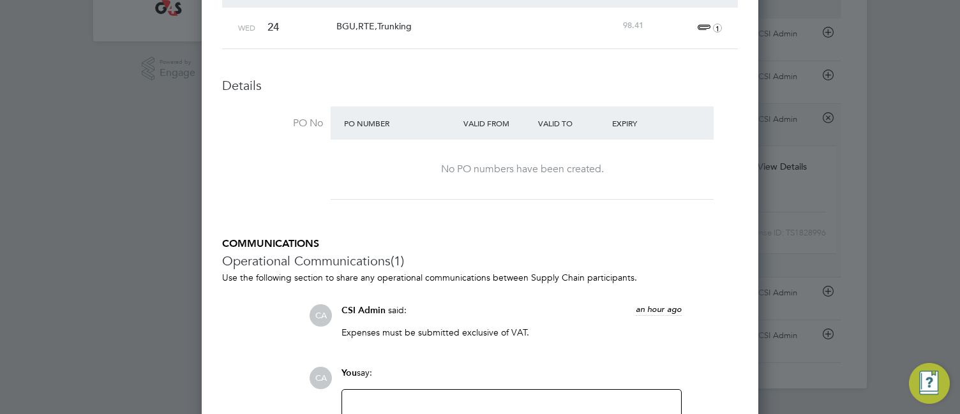
scroll to position [0, 0]
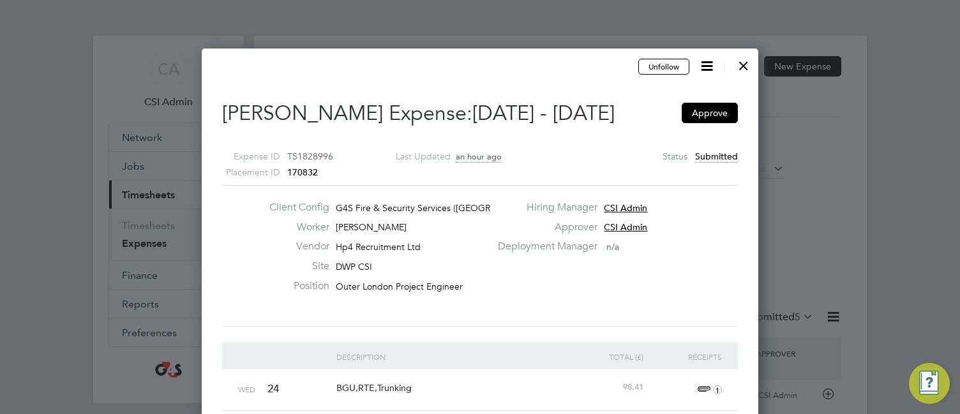
click at [744, 66] on div at bounding box center [743, 62] width 23 height 23
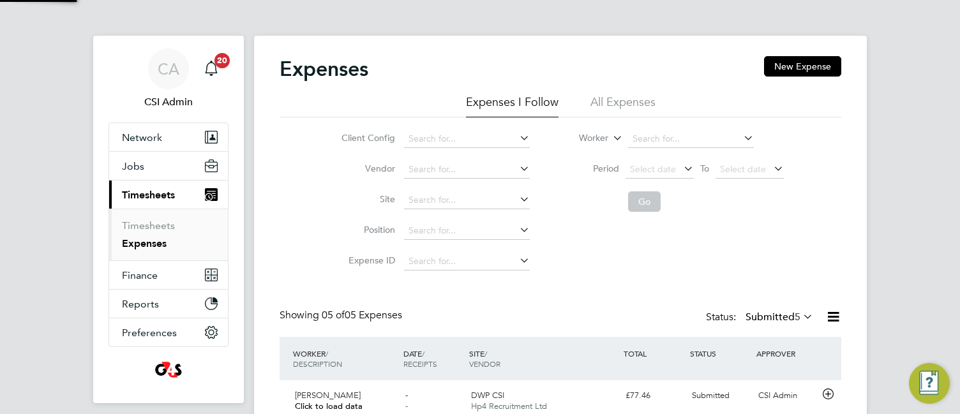
scroll to position [33, 111]
click at [488, 291] on div "Showing 05 of 05 Expenses Status: Submitted 5" at bounding box center [561, 323] width 562 height 28
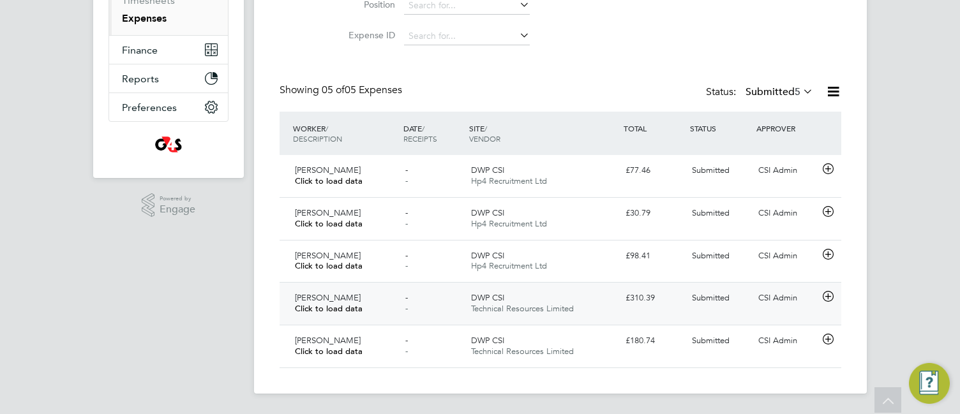
click at [578, 291] on div "DWP CSI Technical Resources Limited" at bounding box center [543, 304] width 155 height 32
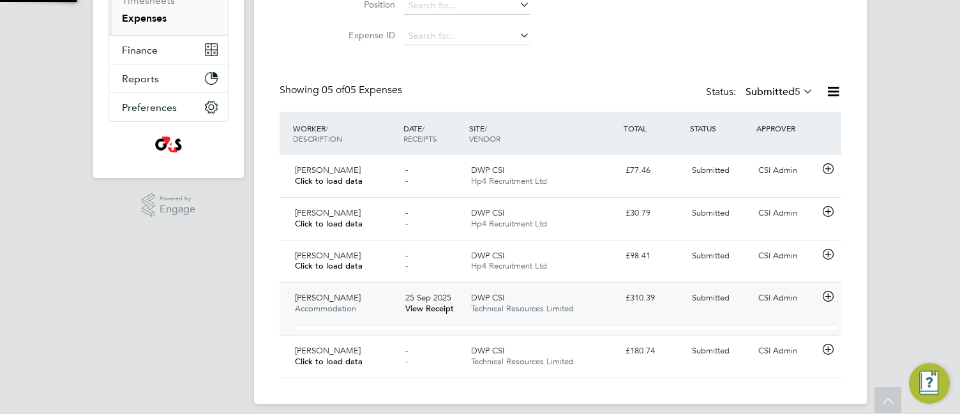
scroll to position [0, 0]
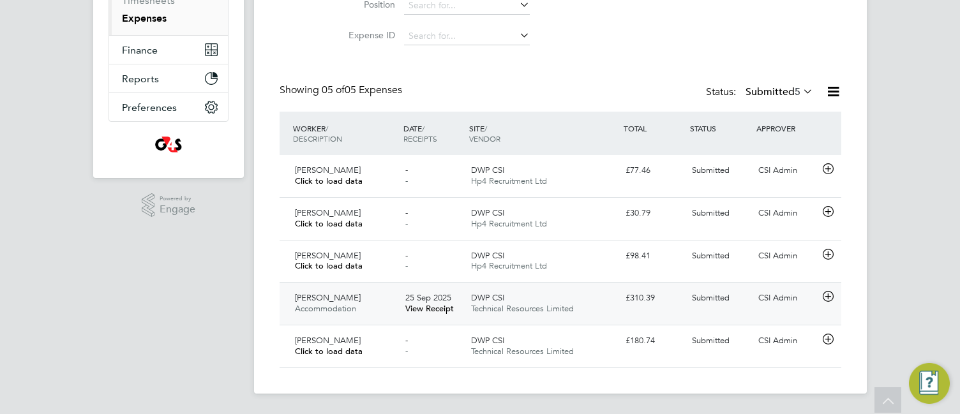
click at [578, 291] on div "DWP CSI Technical Resources Limited" at bounding box center [543, 304] width 155 height 32
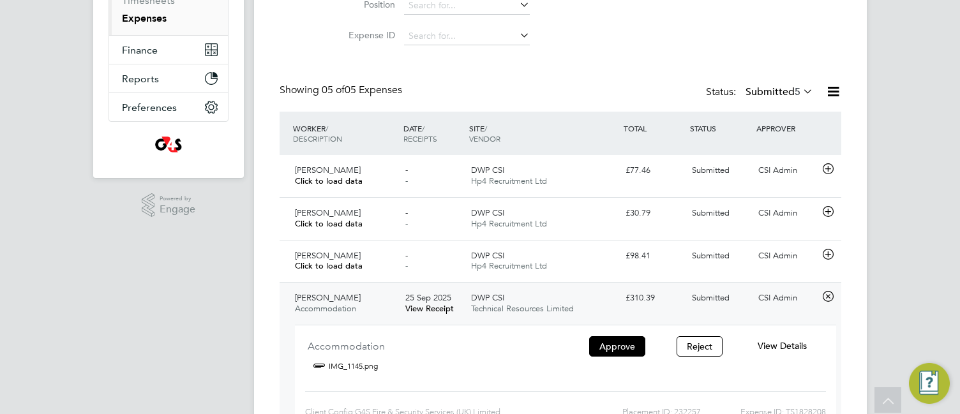
scroll to position [21, 230]
click at [761, 291] on span "View Details" at bounding box center [782, 345] width 49 height 11
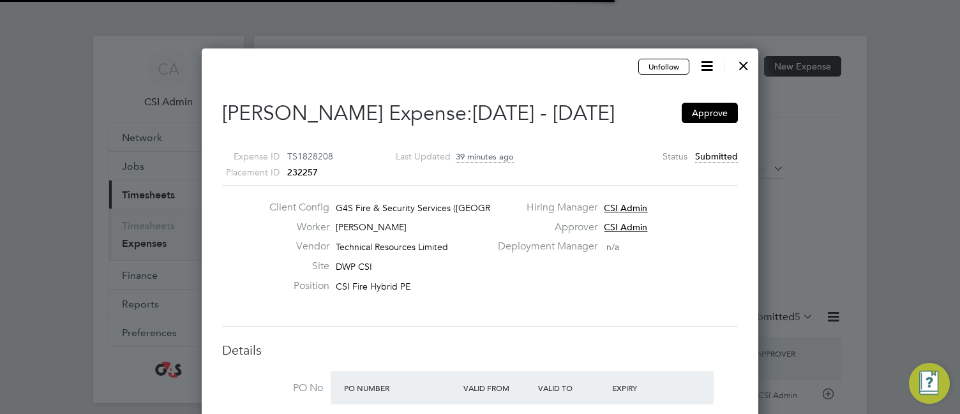
scroll to position [6, 6]
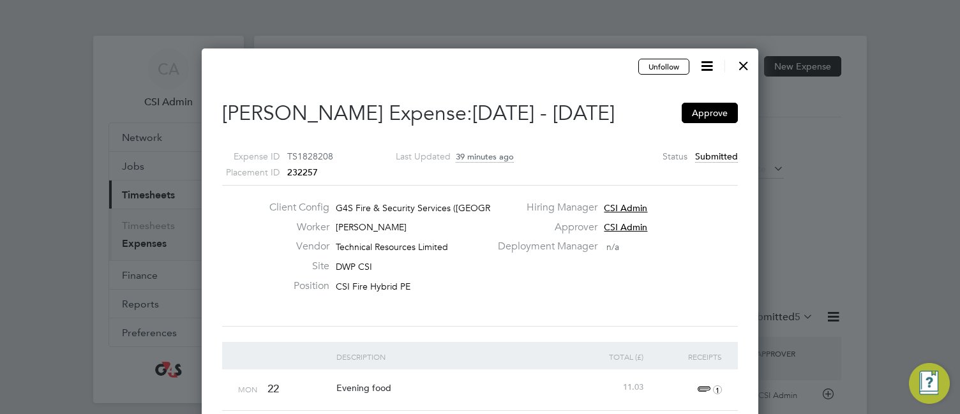
click at [450, 223] on div "Worker [PERSON_NAME]" at bounding box center [375, 231] width 232 height 20
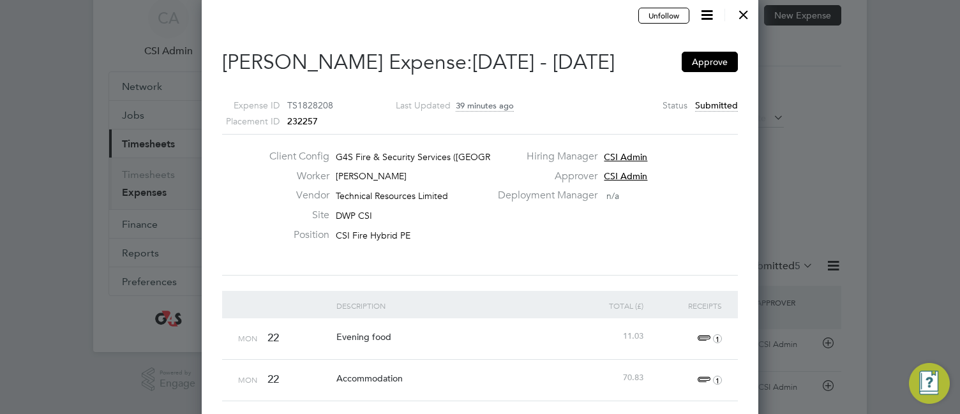
scroll to position [77, 0]
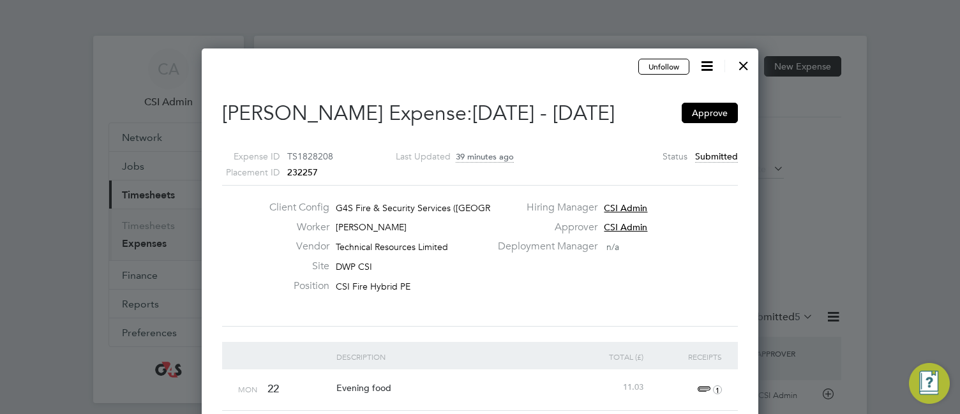
click at [744, 64] on div at bounding box center [743, 62] width 23 height 23
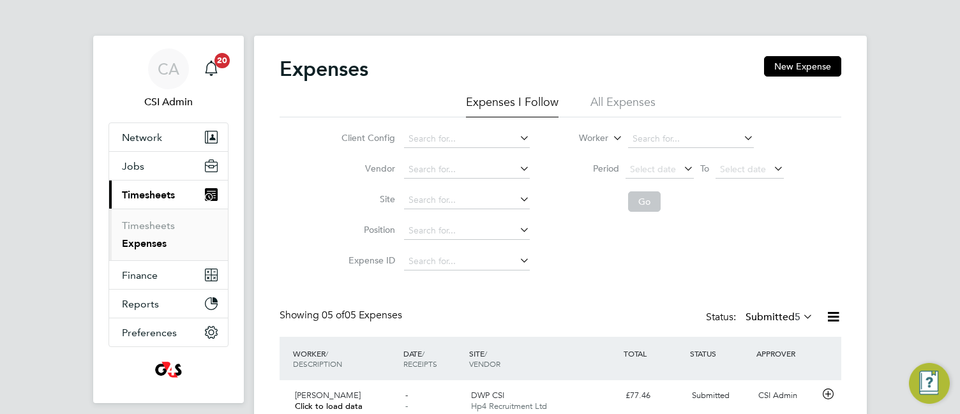
scroll to position [6, 6]
click at [264, 259] on div "Expenses New Expense Expenses I Follow All Expenses Client Config Vendor Site P…" at bounding box center [560, 328] width 613 height 584
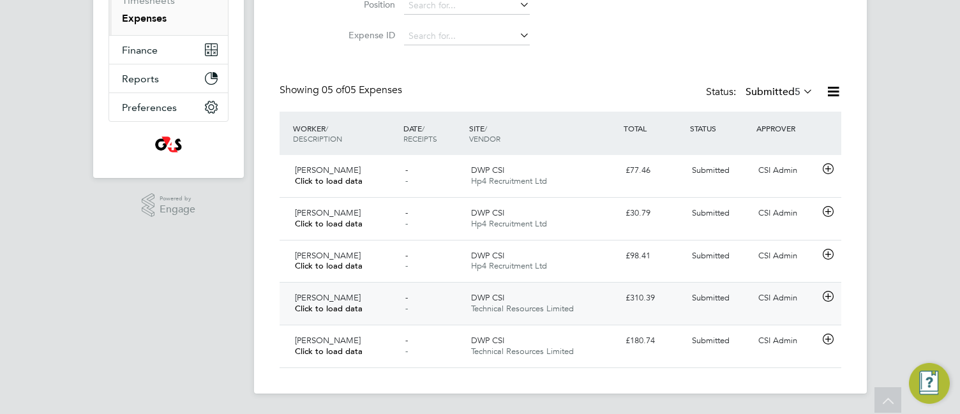
click at [829, 291] on icon at bounding box center [828, 297] width 16 height 10
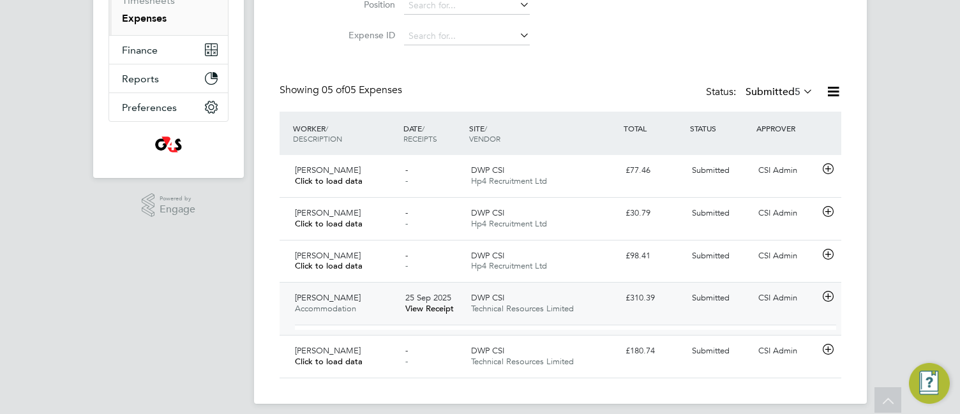
scroll to position [21, 230]
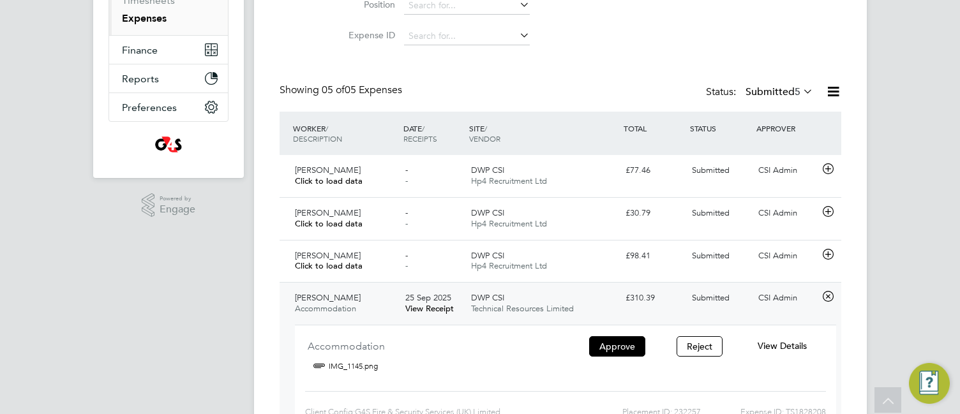
click at [792, 291] on span "View Details" at bounding box center [782, 345] width 49 height 11
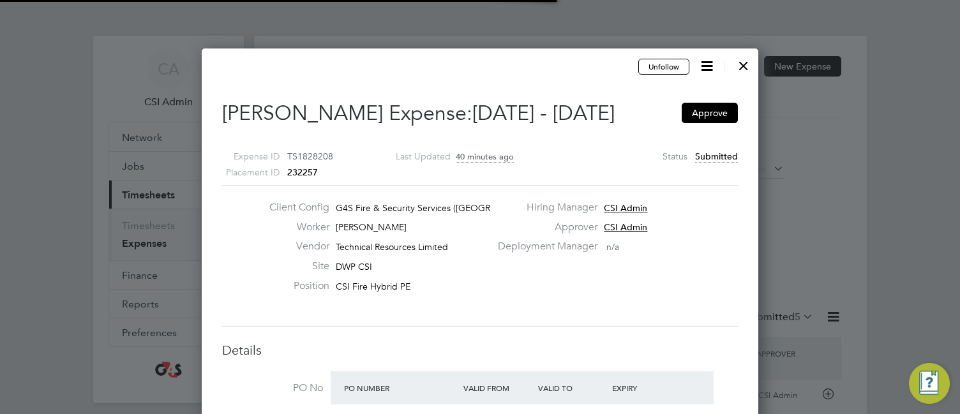
scroll to position [6, 6]
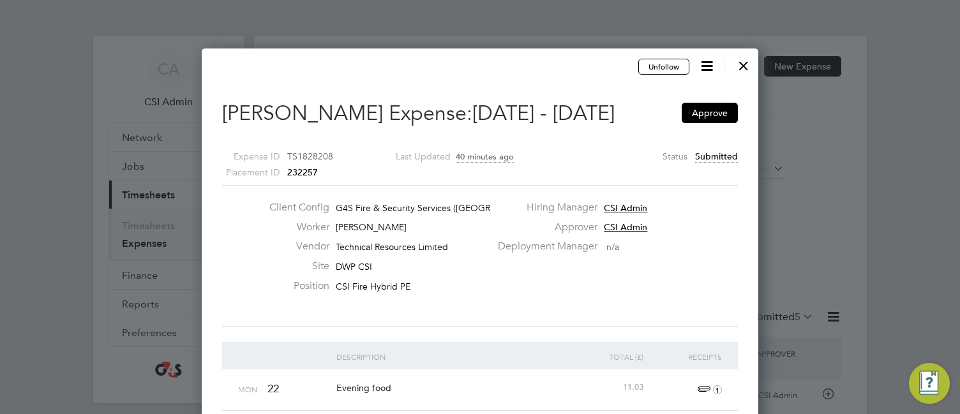
click at [504, 291] on div "Client Config G4S Fire & Security Services ([GEOGRAPHIC_DATA]) Li… Worker [PERS…" at bounding box center [480, 256] width 526 height 110
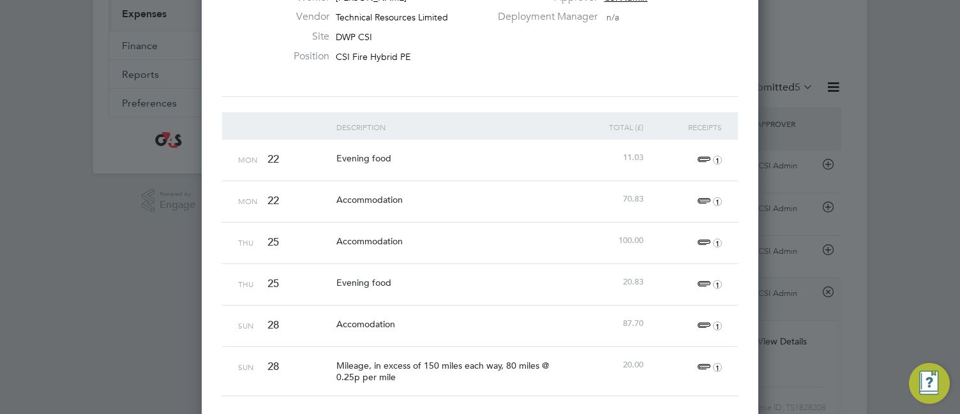
scroll to position [306, 0]
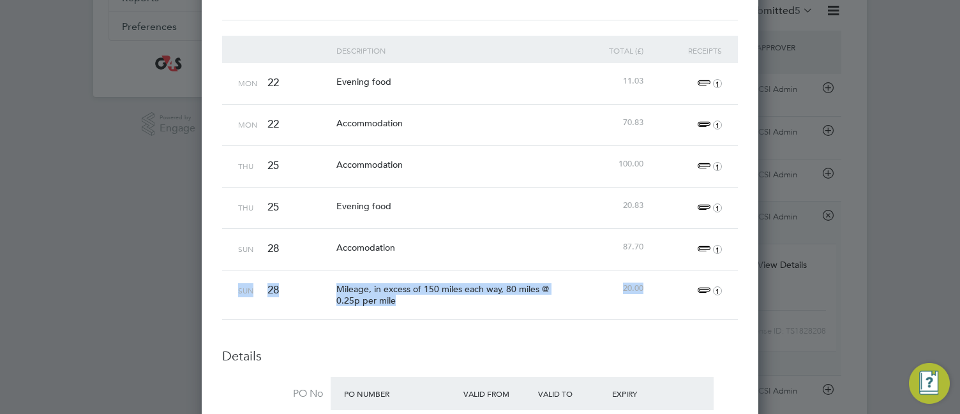
drag, startPoint x: 235, startPoint y: 287, endPoint x: 647, endPoint y: 301, distance: 412.7
click at [647, 291] on div "Sun 28 Mileage, in excess of 150 miles each way, 80 miles @ 0.25p per mile 20.0…" at bounding box center [480, 294] width 516 height 49
copy div "Sun 28 Mileage, in excess of 150 miles each way, 80 miles @ 0.25p per mile 20.00"
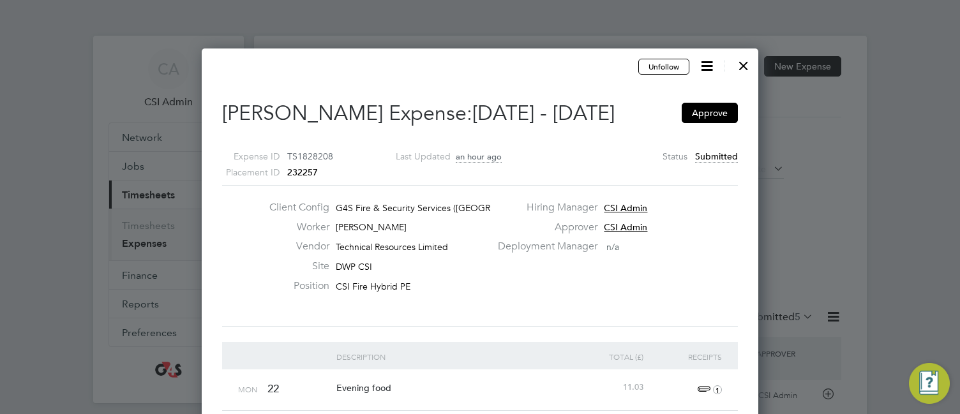
click at [744, 59] on div at bounding box center [743, 62] width 23 height 23
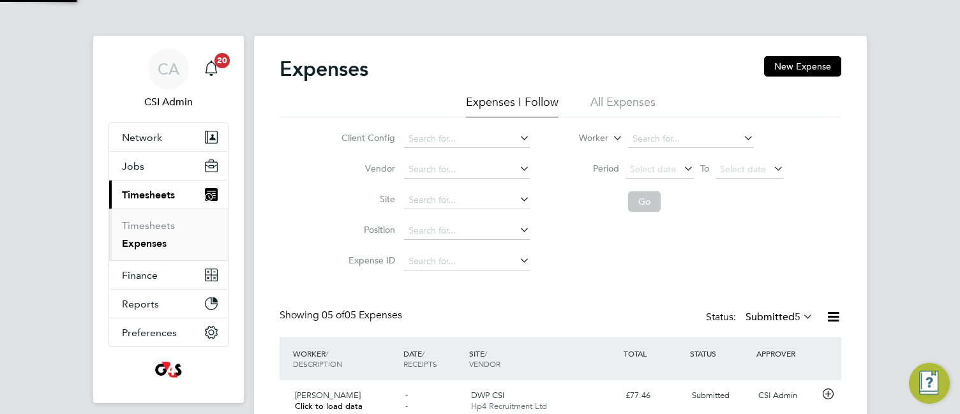
scroll to position [33, 111]
click at [143, 223] on link "Timesheets" at bounding box center [148, 226] width 53 height 12
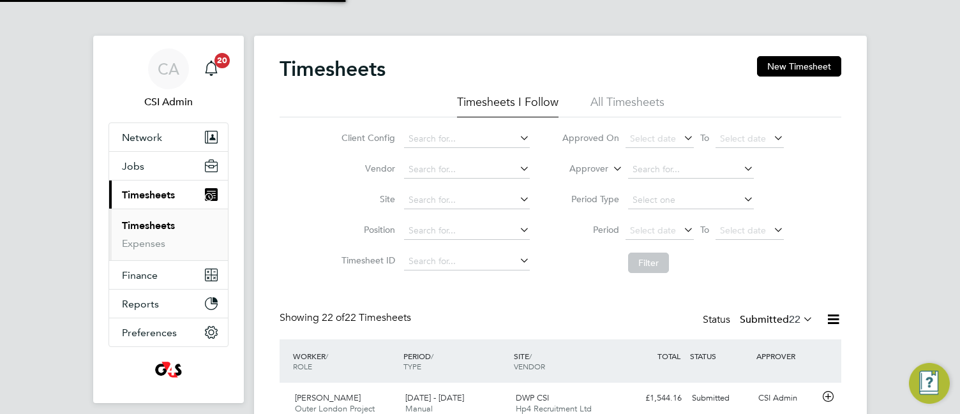
scroll to position [43, 111]
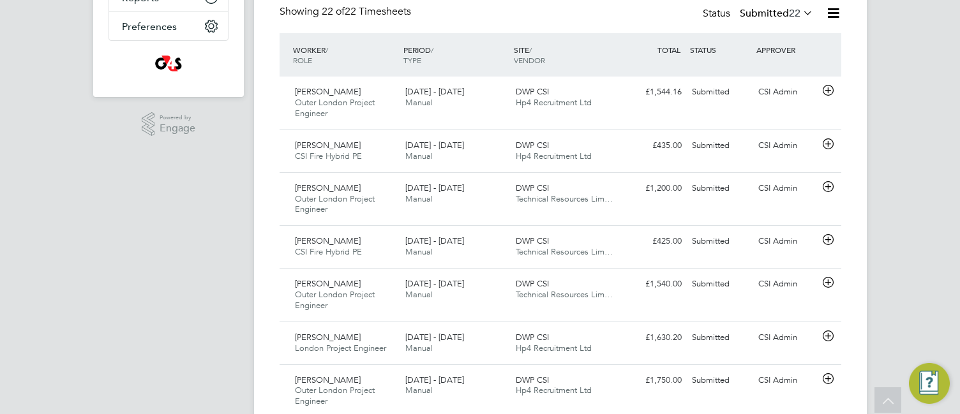
click at [518, 12] on div "Showing 22 of 22 Timesheets Status Submitted 22" at bounding box center [561, 19] width 562 height 28
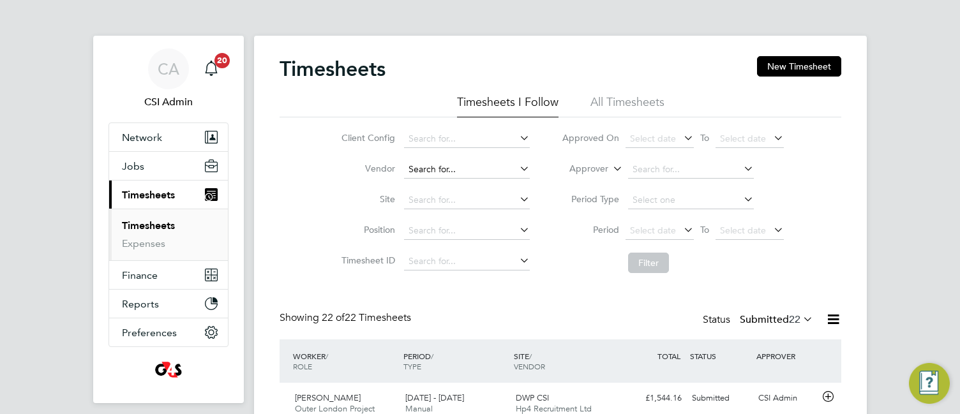
click at [418, 171] on input at bounding box center [467, 170] width 126 height 18
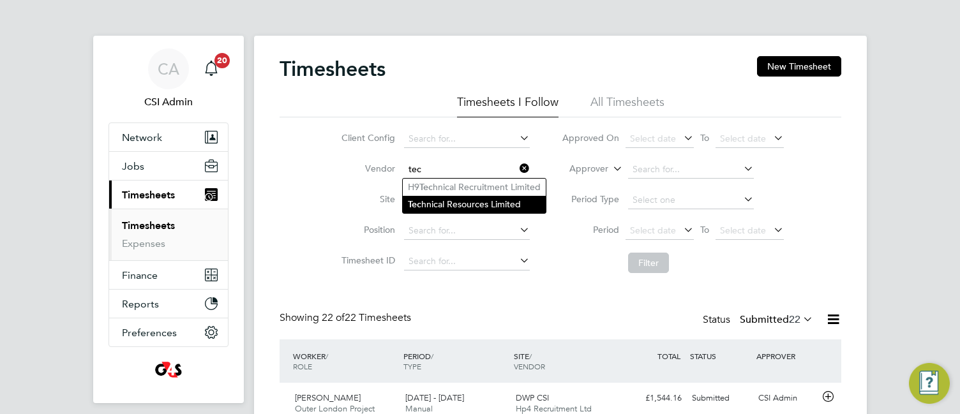
click at [421, 202] on li "Tec hnical Resources Limited" at bounding box center [474, 204] width 143 height 17
type input "Technical Resources Limited"
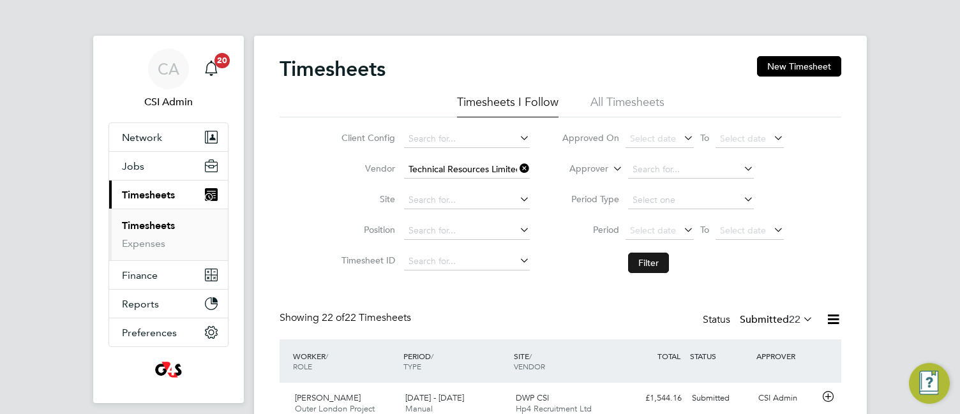
click at [631, 256] on button "Filter" at bounding box center [648, 263] width 41 height 20
click at [293, 214] on div "Client Config Vendor Technical Resources Limited Site Position Timesheet ID App…" at bounding box center [561, 198] width 562 height 162
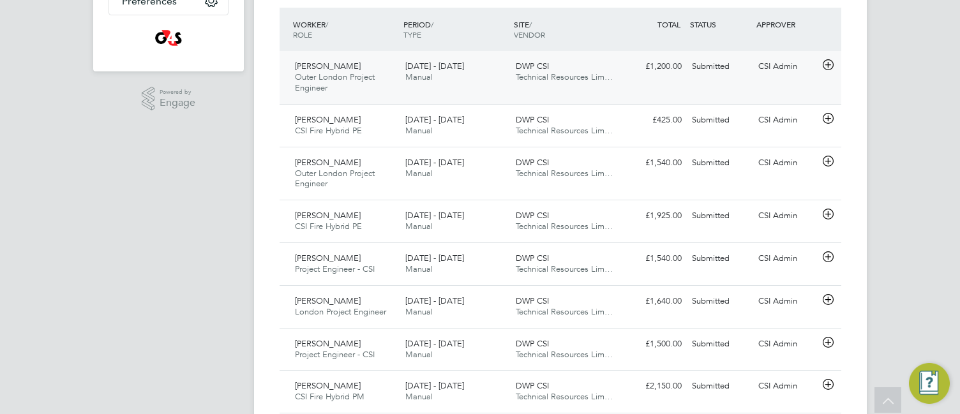
click at [826, 64] on icon at bounding box center [828, 65] width 16 height 10
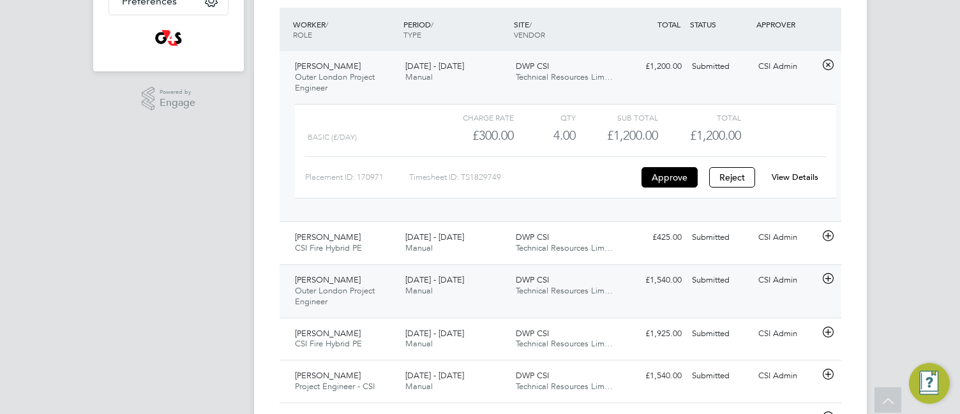
click at [835, 270] on div at bounding box center [830, 280] width 22 height 20
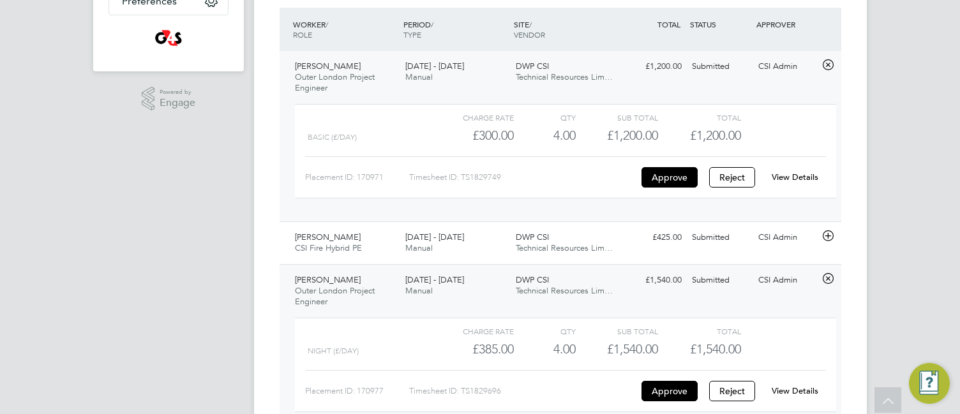
click at [264, 273] on div "Timesheets New Timesheet Timesheets I Follow All Timesheets Client Config Vendo…" at bounding box center [560, 210] width 613 height 1013
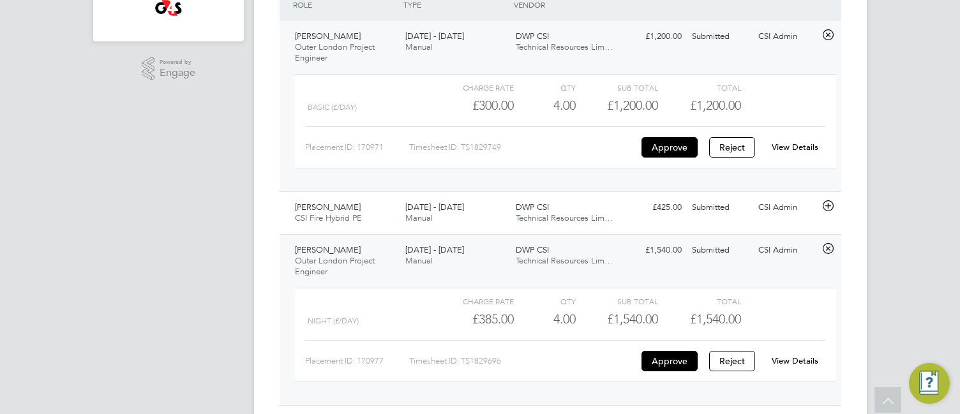
scroll to position [655, 0]
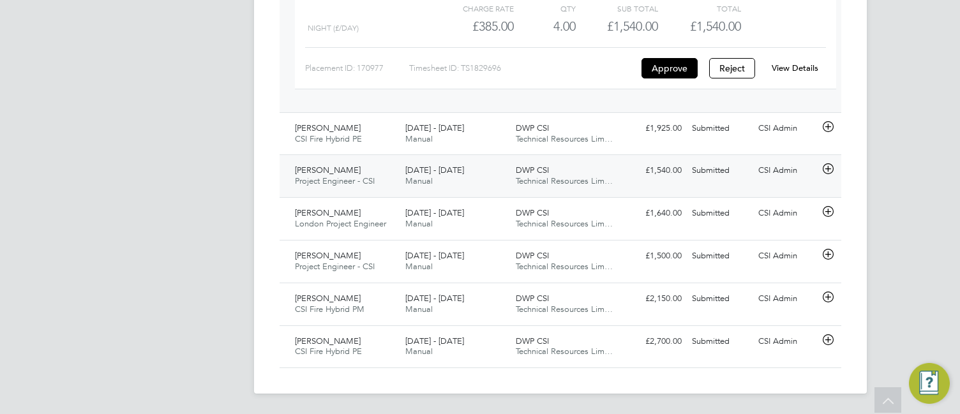
click at [831, 169] on icon at bounding box center [828, 169] width 16 height 10
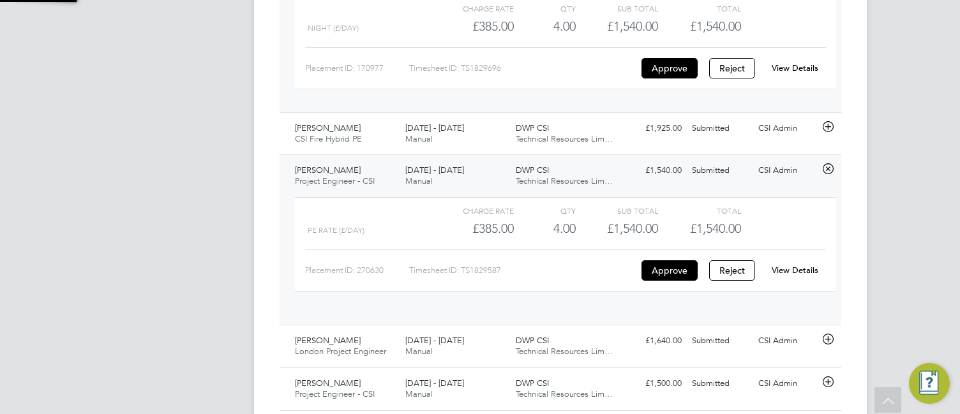
scroll to position [22, 125]
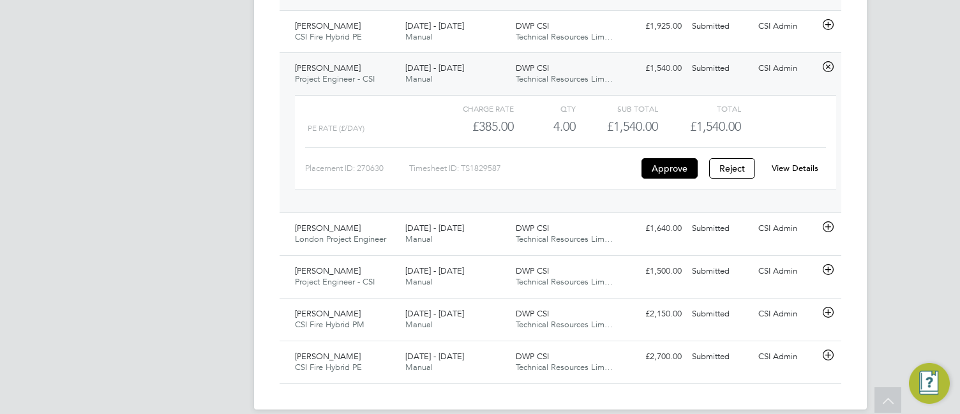
scroll to position [773, 0]
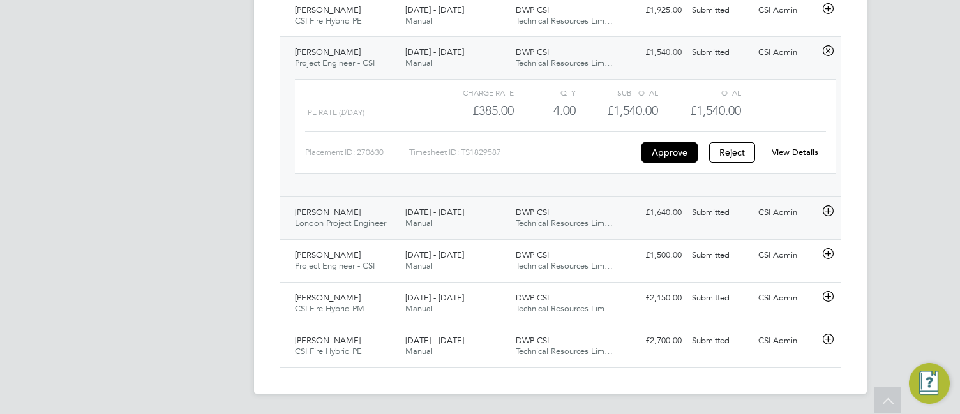
click at [829, 212] on icon at bounding box center [828, 211] width 16 height 10
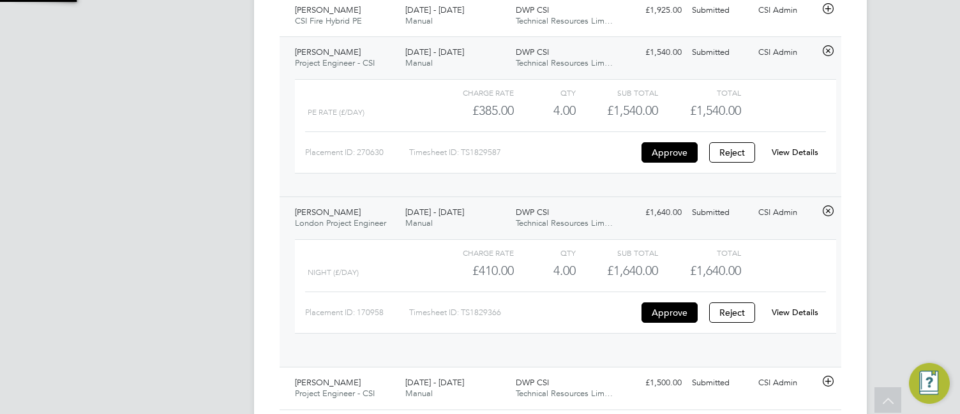
scroll to position [22, 125]
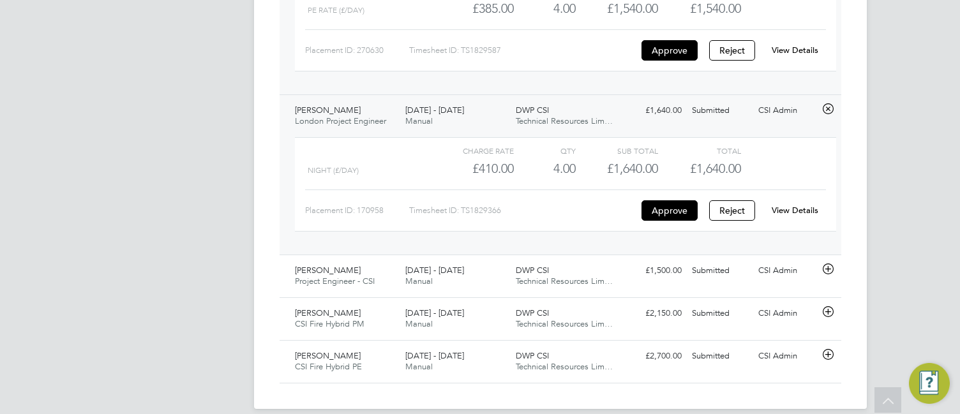
scroll to position [891, 0]
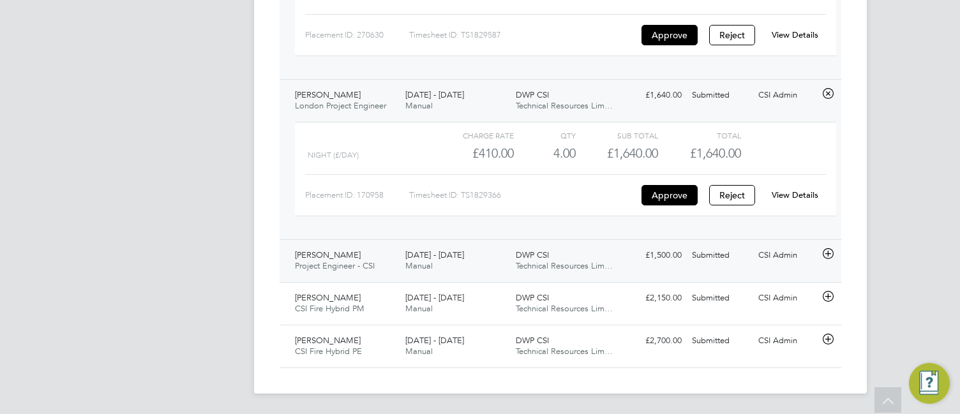
click at [835, 255] on icon at bounding box center [828, 254] width 16 height 10
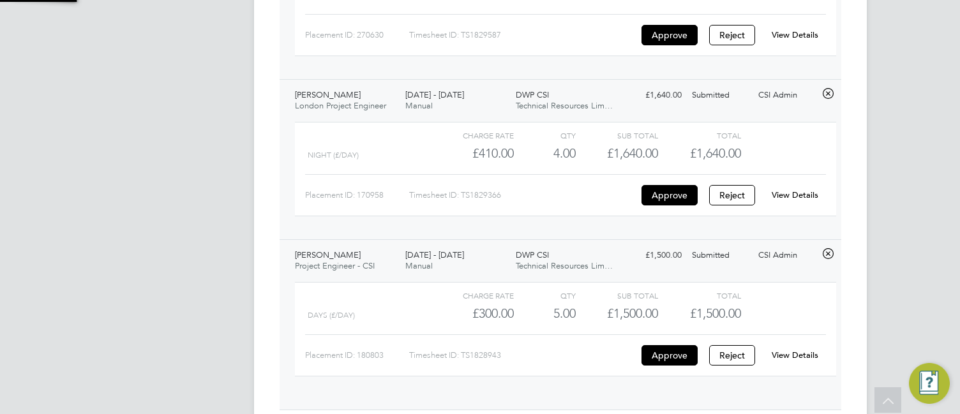
scroll to position [22, 125]
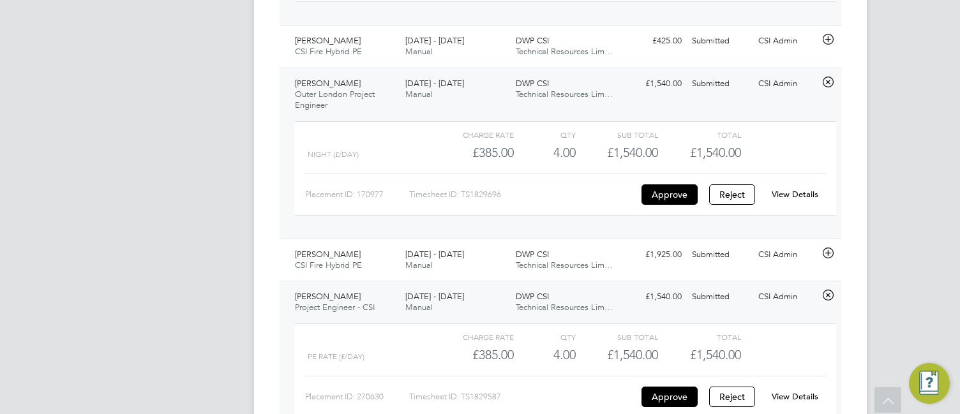
scroll to position [0, 0]
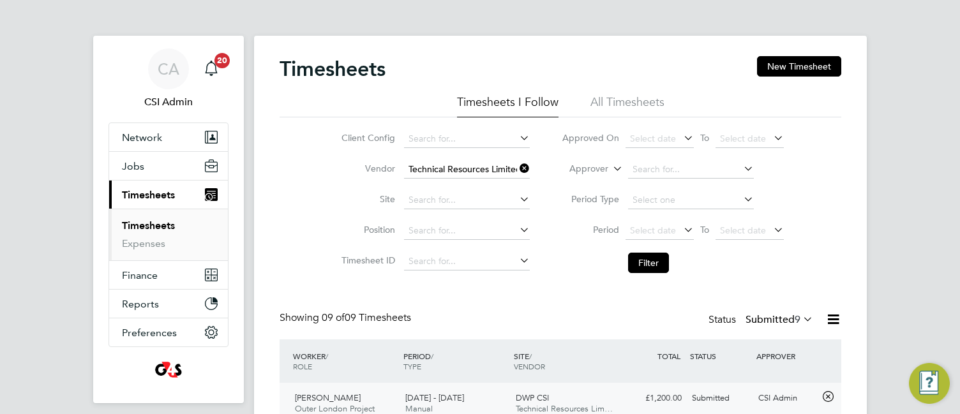
click at [517, 166] on icon at bounding box center [517, 169] width 0 height 18
click at [483, 167] on input at bounding box center [467, 170] width 126 height 18
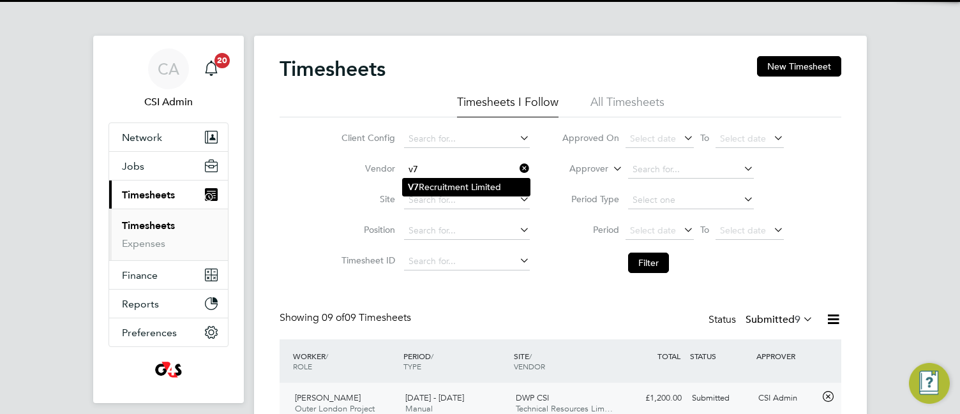
click at [474, 185] on li "V7 Recruitment Limited" at bounding box center [466, 187] width 127 height 17
type input "V7 Recruitment Limited"
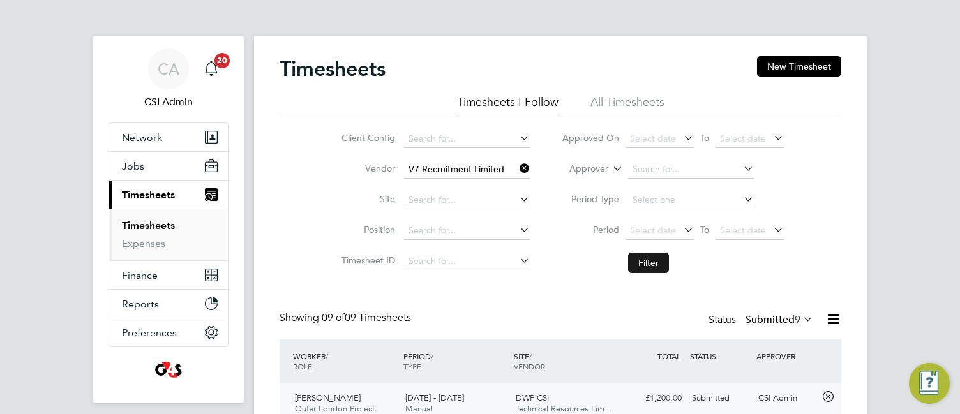
click at [657, 259] on button "Filter" at bounding box center [648, 263] width 41 height 20
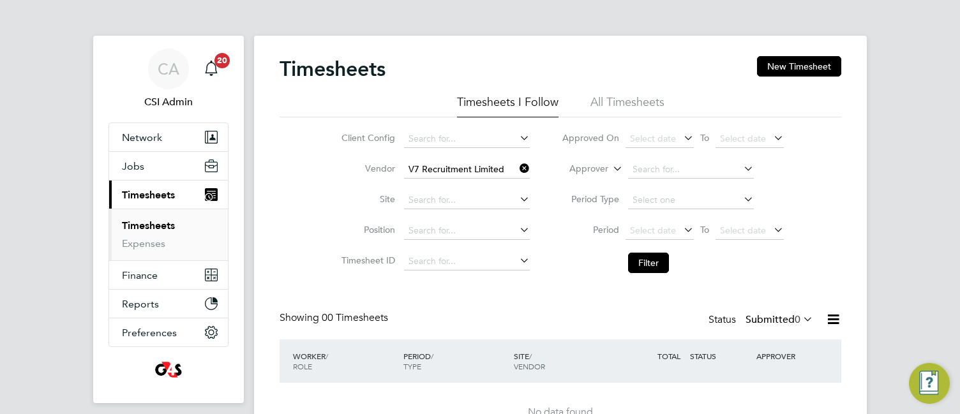
click at [287, 177] on div "Client Config Vendor V7 Recruitment Limited Site Position Timesheet ID Approved…" at bounding box center [561, 198] width 562 height 162
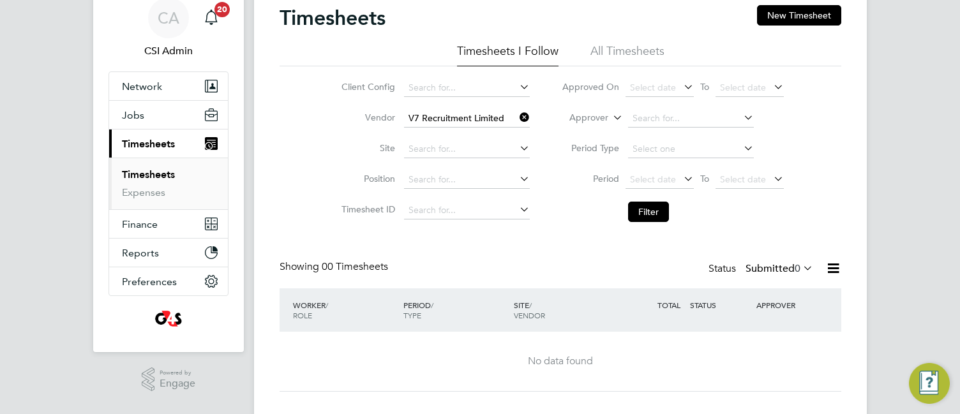
scroll to position [75, 0]
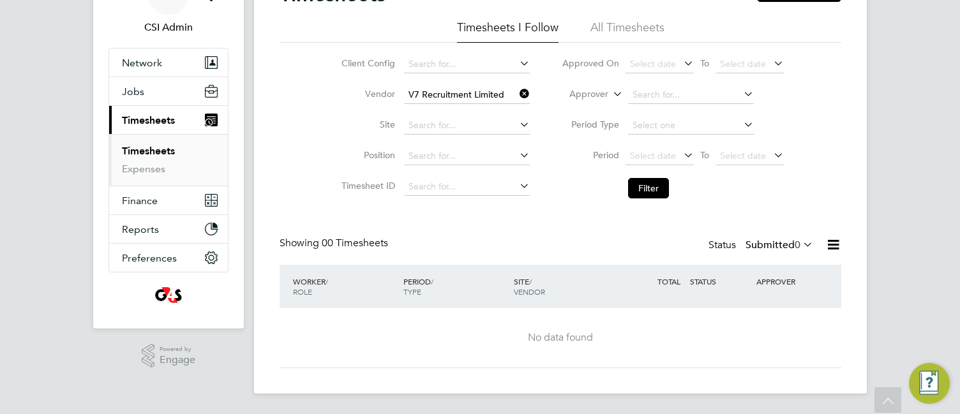
click at [517, 93] on icon at bounding box center [517, 94] width 0 height 18
click at [480, 94] on input at bounding box center [467, 95] width 126 height 18
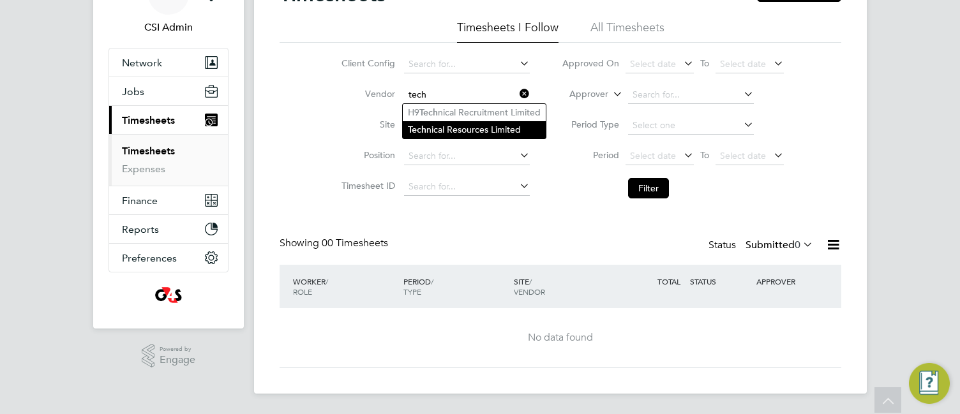
click at [488, 125] on li "Tech nical Resources Limited" at bounding box center [474, 129] width 143 height 17
type input "Technical Resources Limited"
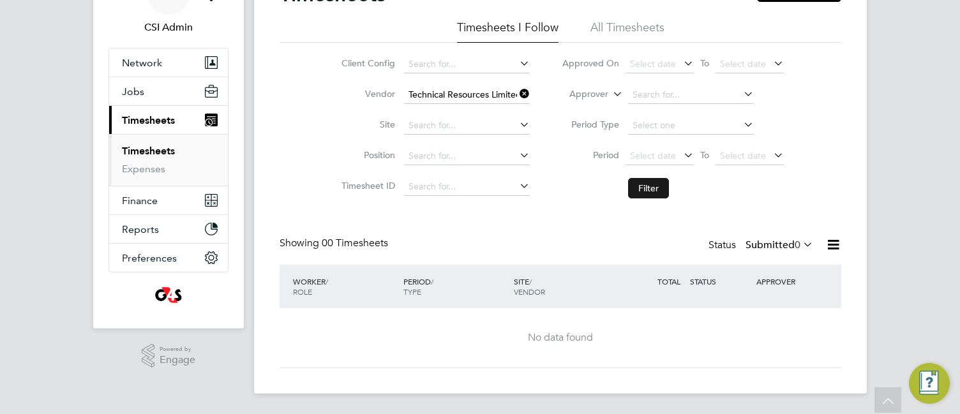
click at [642, 182] on button "Filter" at bounding box center [648, 188] width 41 height 20
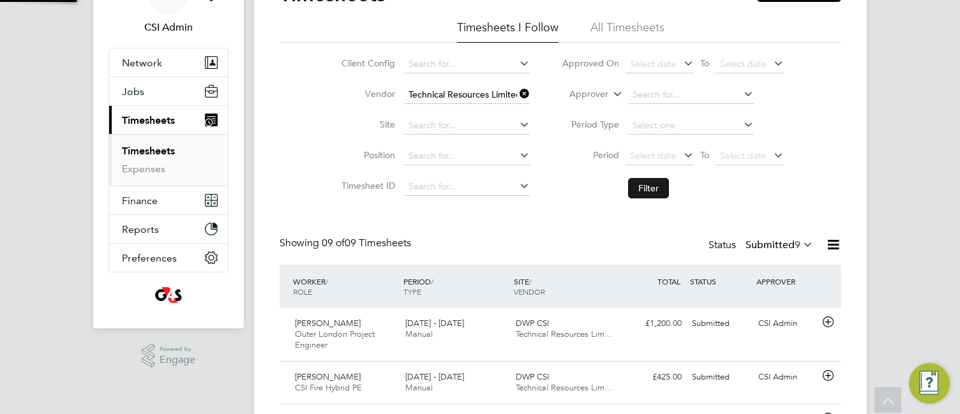
scroll to position [43, 111]
click at [259, 166] on div "Timesheets New Timesheet Timesheets I Follow All Timesheets Client Config Vendo…" at bounding box center [560, 350] width 613 height 778
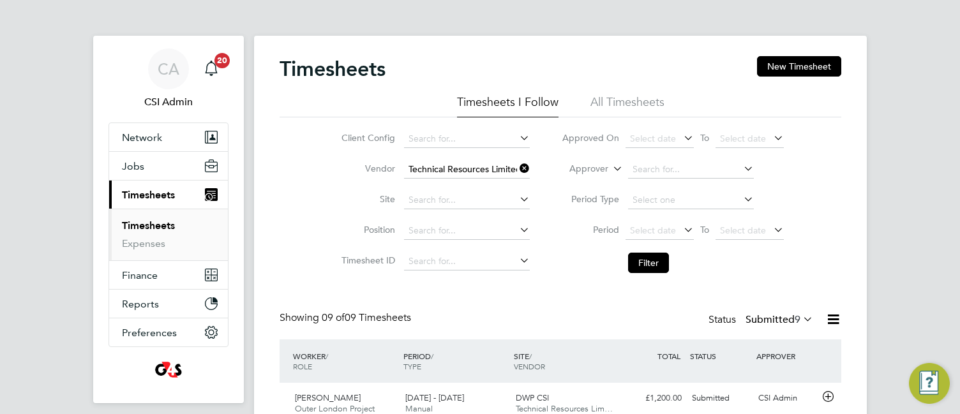
click at [283, 196] on div "Client Config Vendor Technical Resources Limited Site Position Timesheet ID App…" at bounding box center [561, 198] width 562 height 162
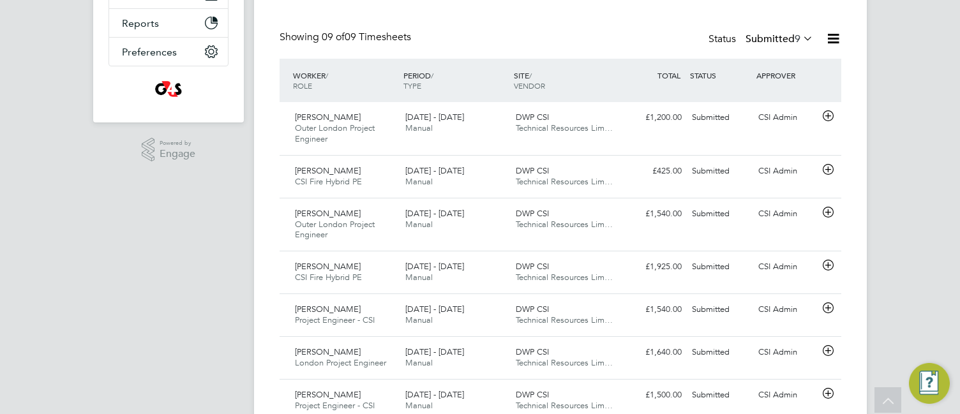
scroll to position [306, 0]
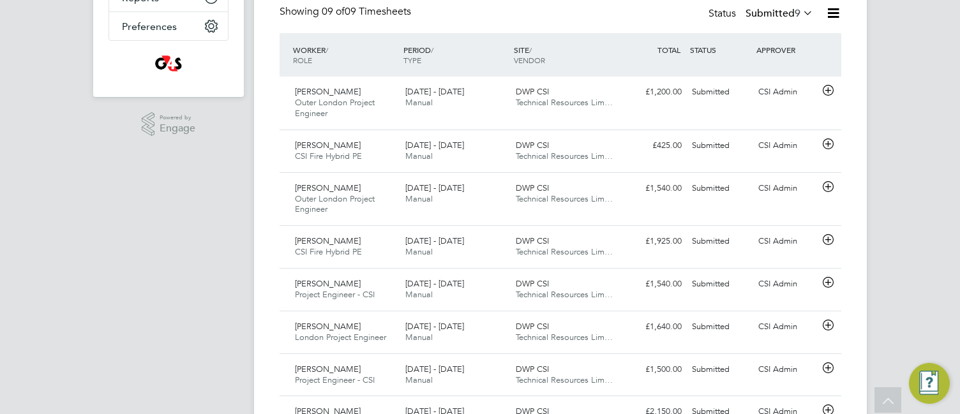
click at [261, 110] on div "Timesheets New Timesheet Timesheets I Follow All Timesheets Client Config Vendo…" at bounding box center [560, 118] width 613 height 778
click at [826, 89] on icon at bounding box center [828, 91] width 16 height 10
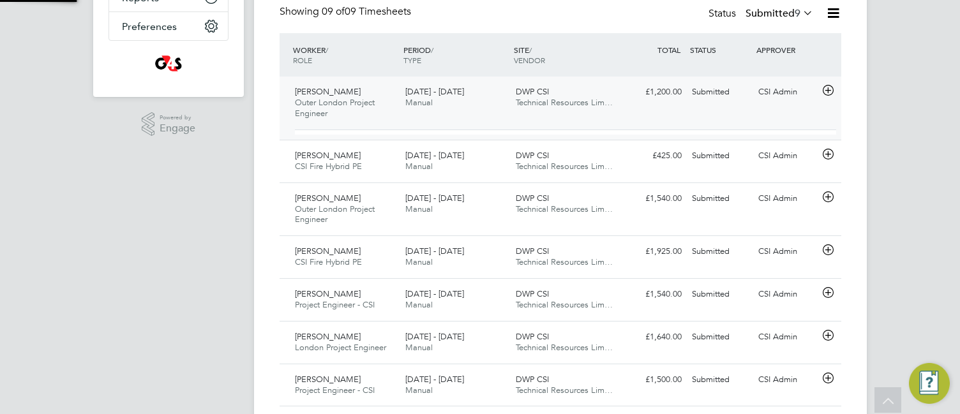
scroll to position [22, 125]
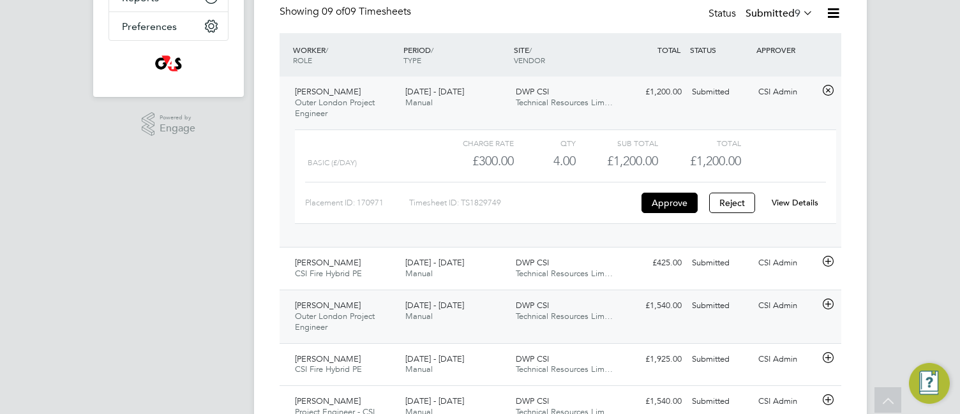
click at [829, 291] on icon at bounding box center [828, 304] width 16 height 10
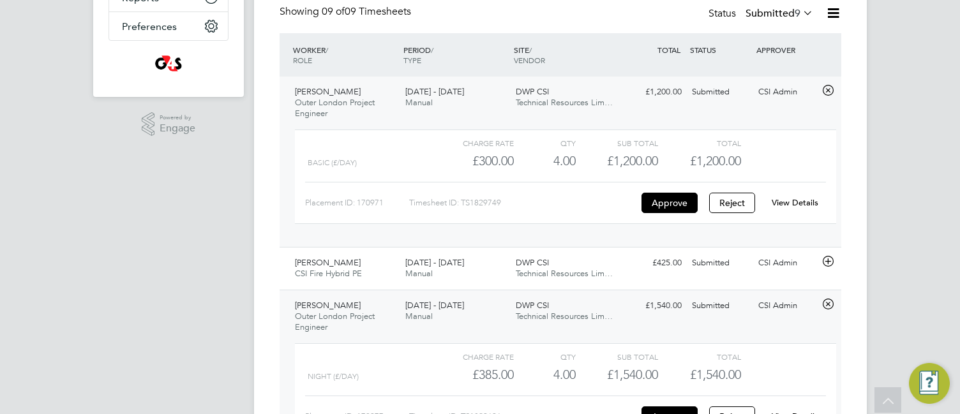
click at [889, 165] on div "CA CSI Admin Notifications 20 Applications: Network Team Members Businesses Sit…" at bounding box center [480, 228] width 960 height 1069
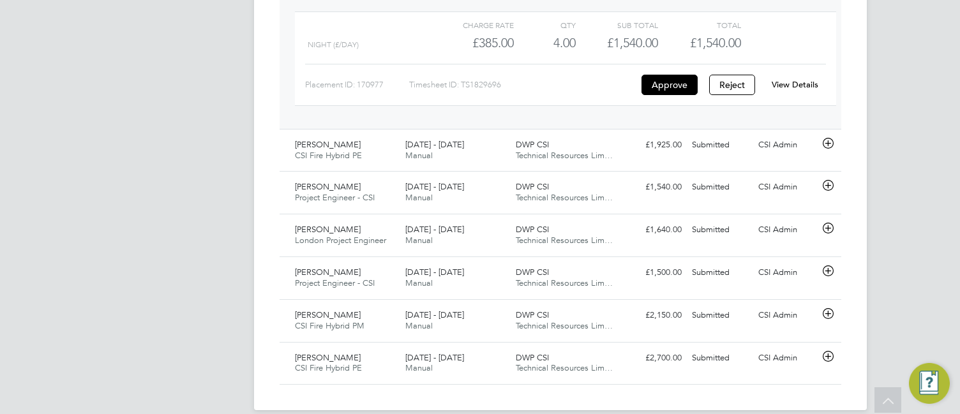
scroll to position [655, 0]
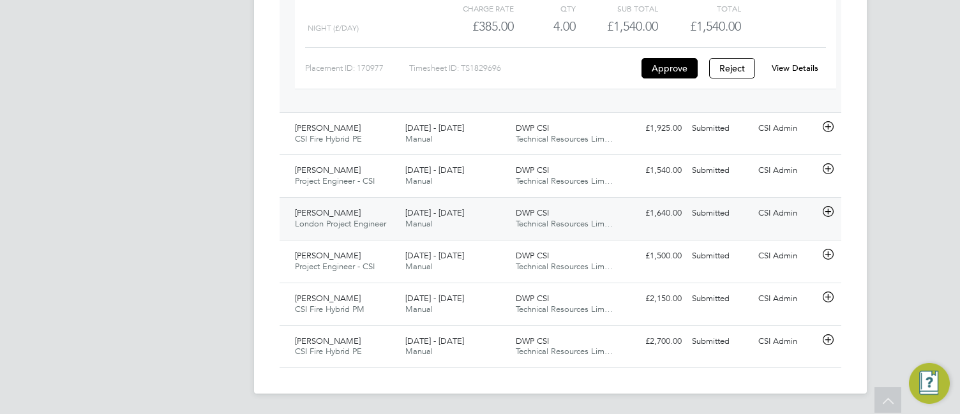
click at [538, 229] on div "DWP CSI Technical Resources Lim…" at bounding box center [566, 219] width 110 height 32
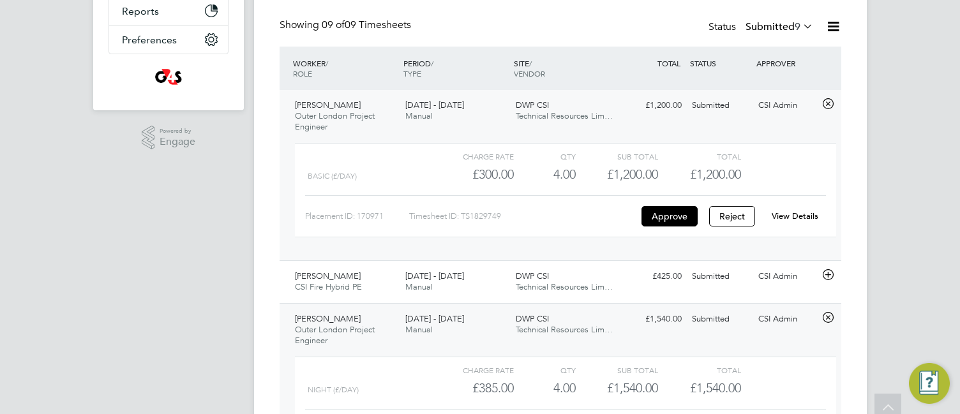
scroll to position [0, 0]
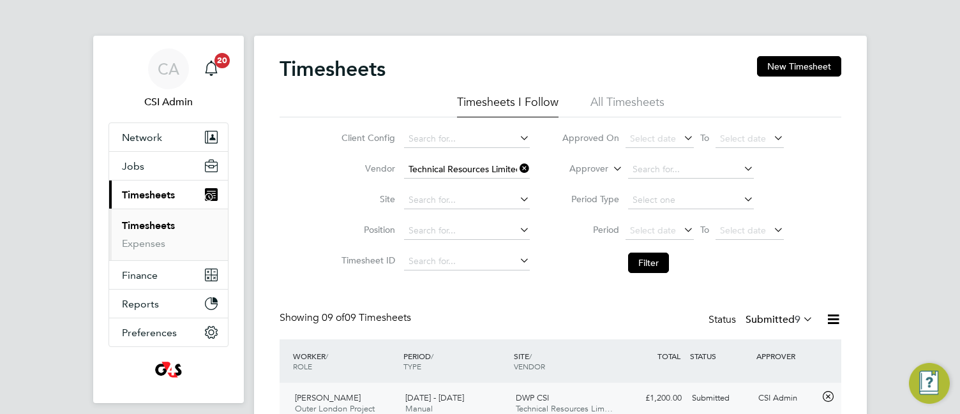
click at [552, 291] on div "Showing 09 of 09 Timesheets Status Submitted 9" at bounding box center [561, 326] width 562 height 28
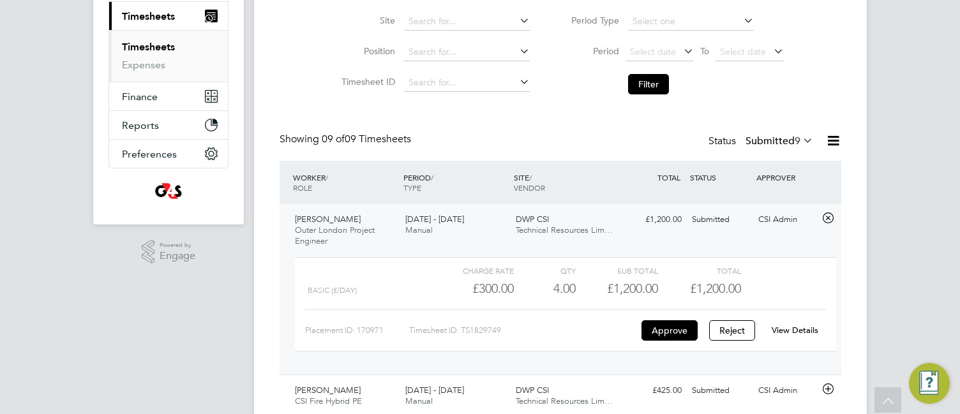
scroll to position [204, 0]
